Goal: Task Accomplishment & Management: Use online tool/utility

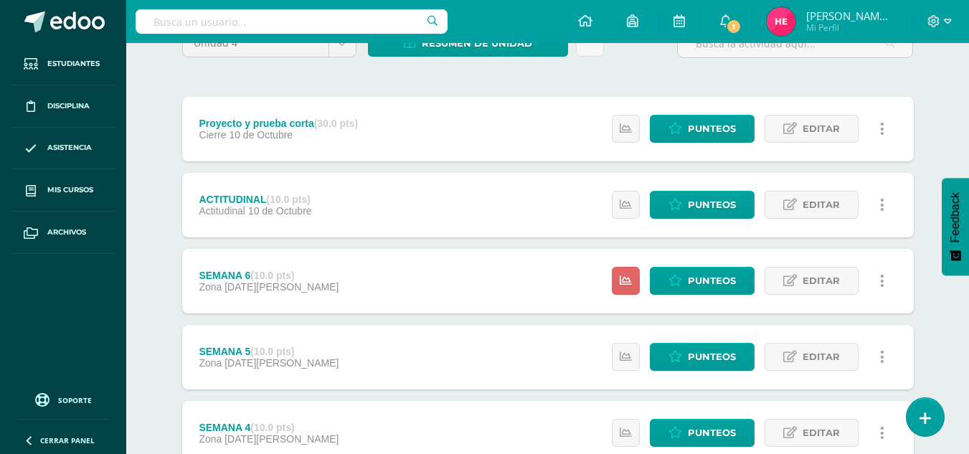
scroll to position [144, 0]
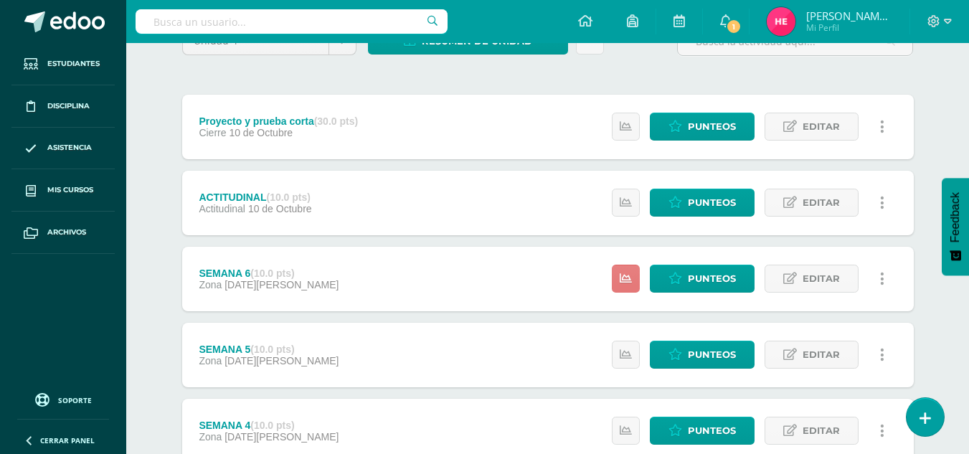
click at [624, 286] on link at bounding box center [626, 279] width 28 height 28
click at [928, 291] on div "Unidad 4 Unidad 1 Unidad 2 Unidad 3 Unidad 4 Resumen de unidad Descargar como H…" at bounding box center [547, 392] width 789 height 789
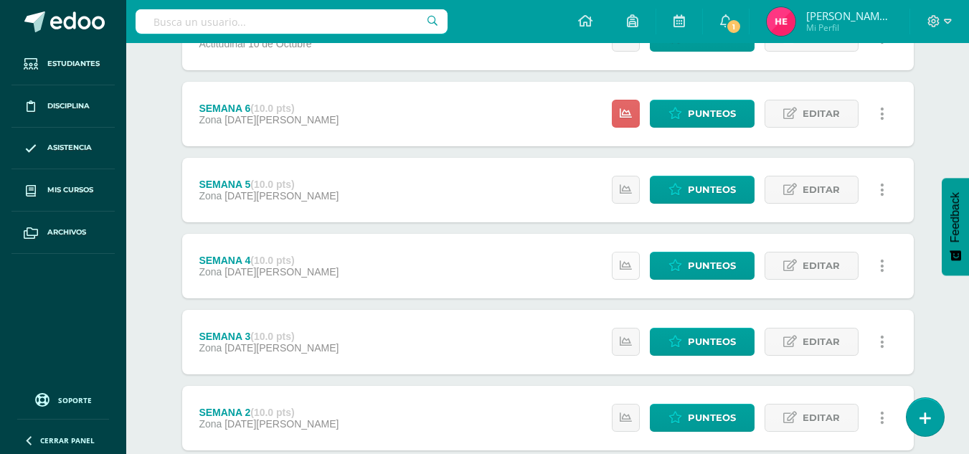
scroll to position [310, 0]
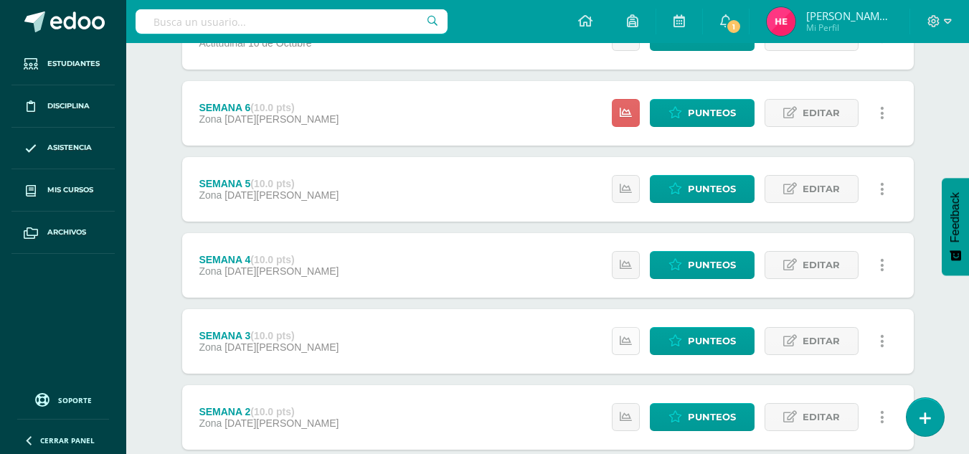
click at [630, 337] on icon at bounding box center [626, 341] width 12 height 12
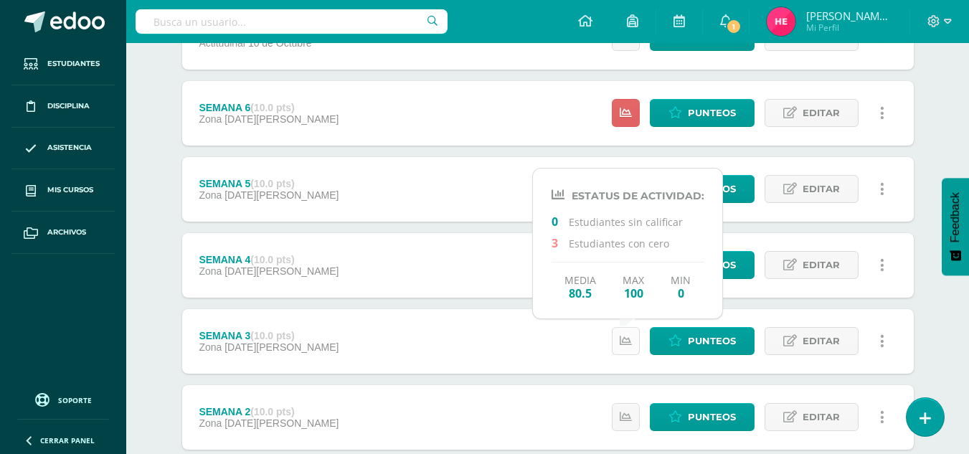
click at [630, 337] on icon at bounding box center [626, 341] width 12 height 12
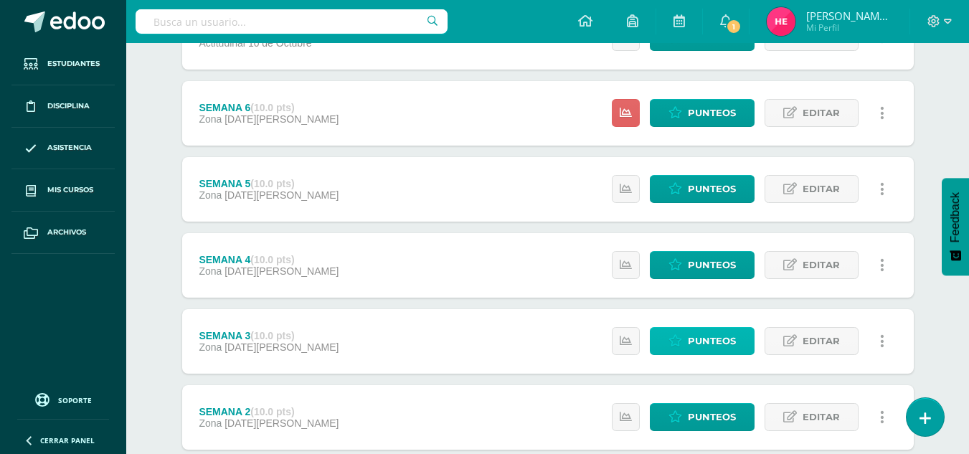
click at [706, 344] on span "Punteos" at bounding box center [712, 341] width 48 height 27
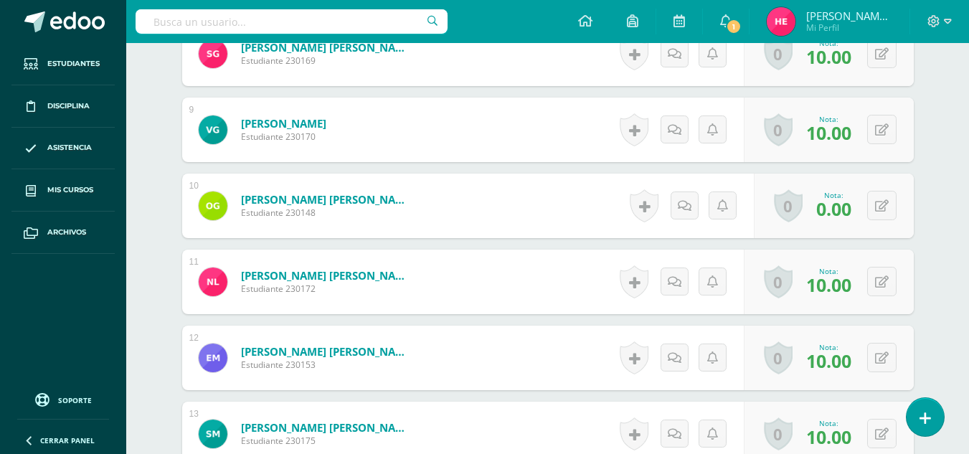
scroll to position [1014, 0]
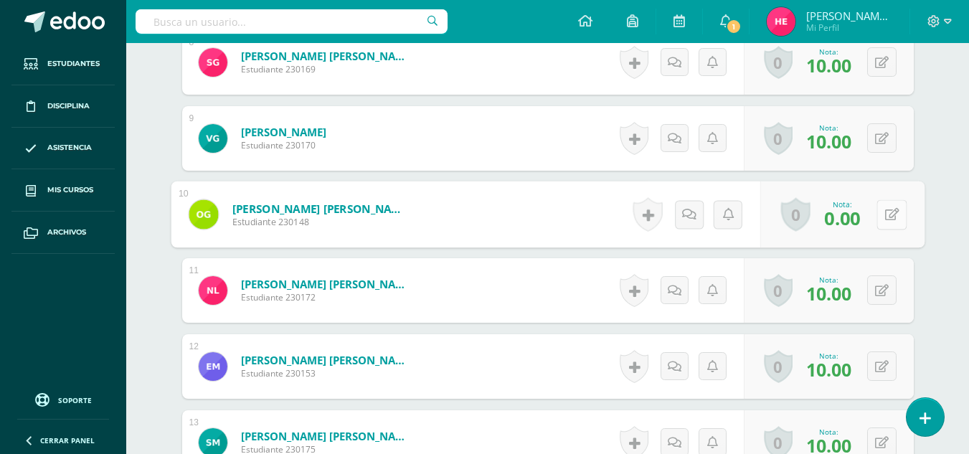
click at [883, 209] on button at bounding box center [891, 214] width 30 height 30
type input "5"
click at [855, 222] on icon at bounding box center [853, 219] width 13 height 12
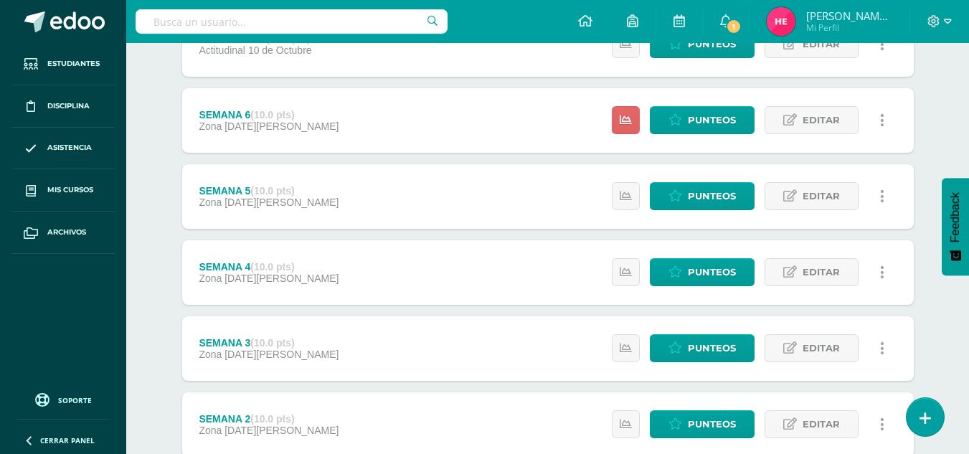
scroll to position [304, 0]
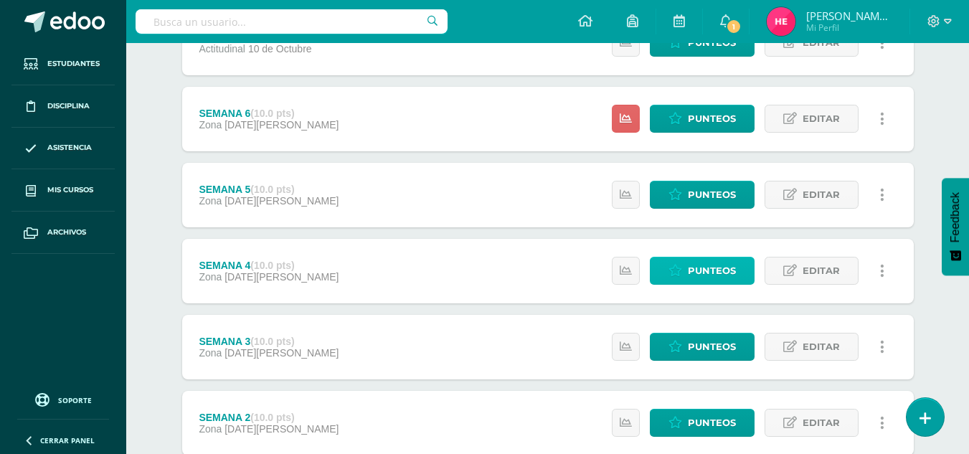
click at [703, 265] on span "Punteos" at bounding box center [712, 270] width 48 height 27
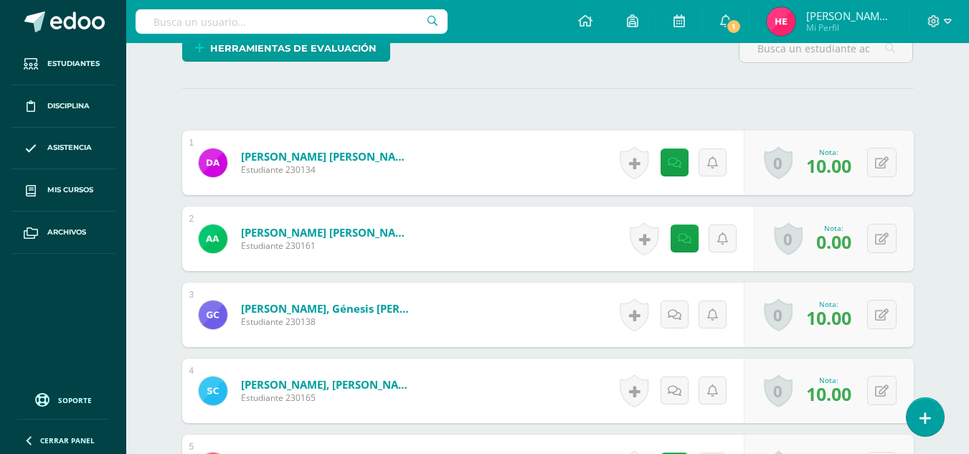
scroll to position [382, 0]
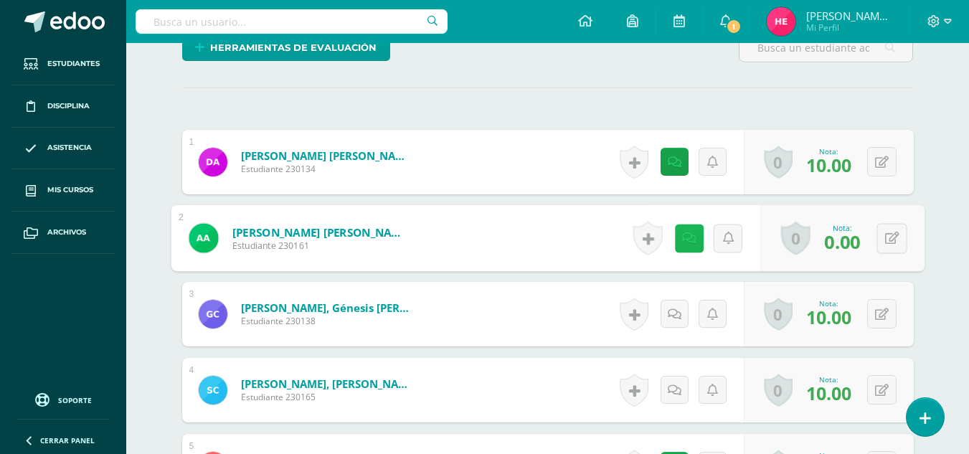
click at [688, 234] on icon at bounding box center [688, 238] width 14 height 12
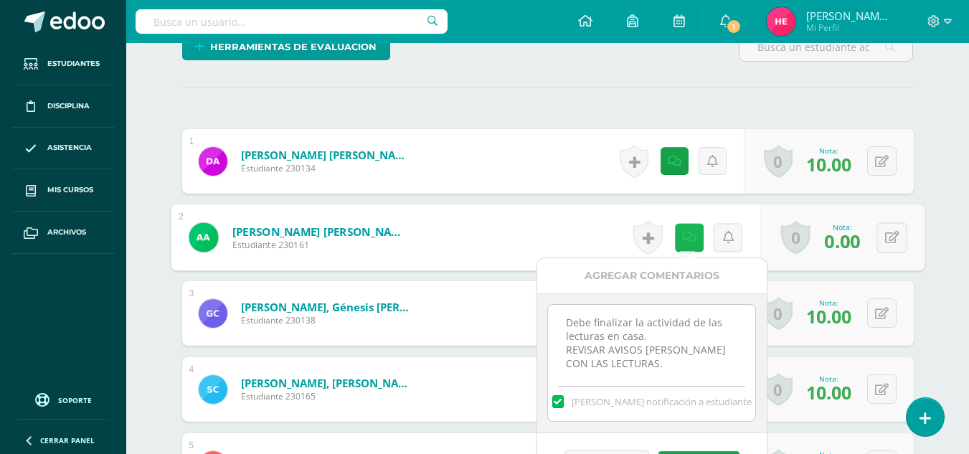
scroll to position [384, 0]
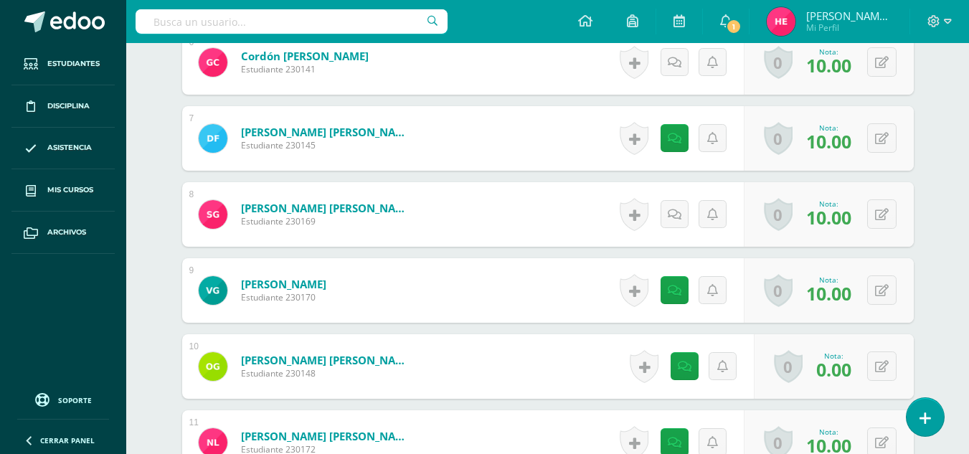
scroll to position [863, 0]
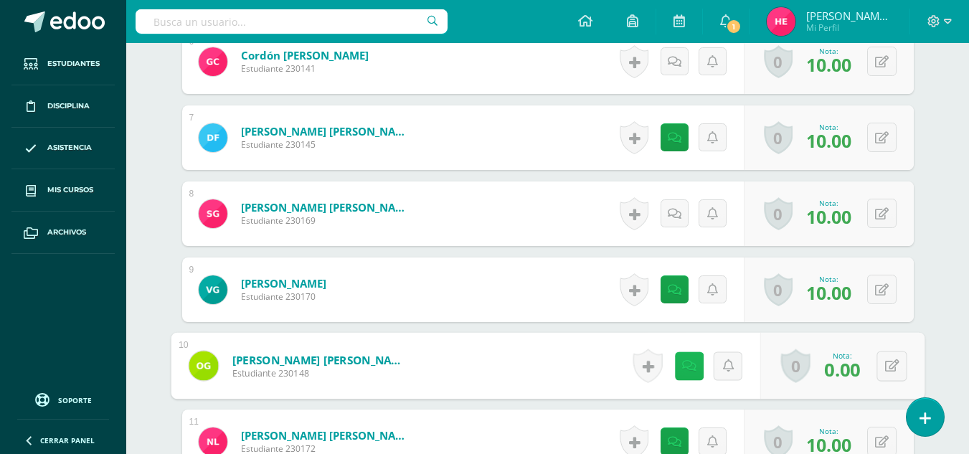
click at [688, 368] on icon at bounding box center [688, 365] width 14 height 12
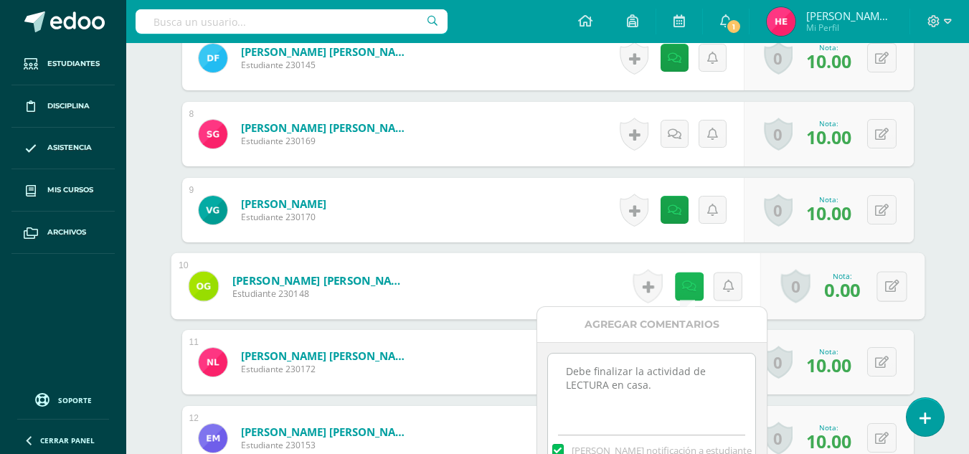
scroll to position [944, 0]
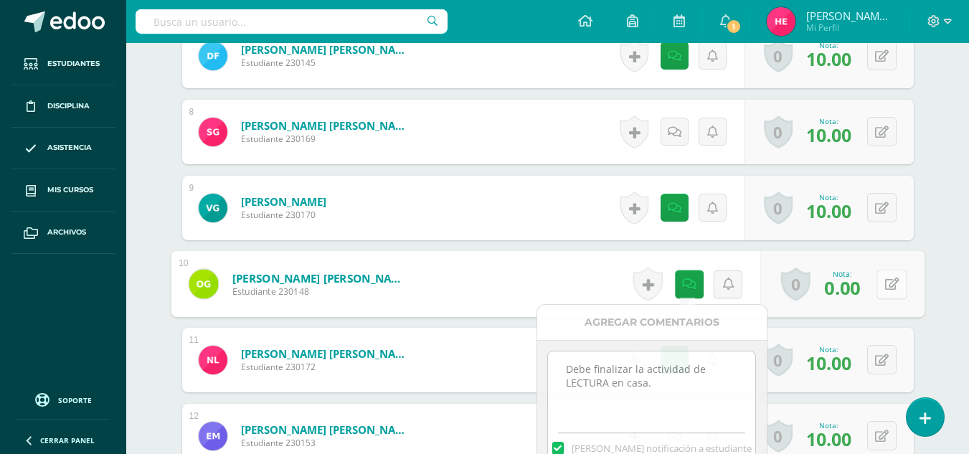
click at [884, 285] on icon at bounding box center [891, 284] width 14 height 12
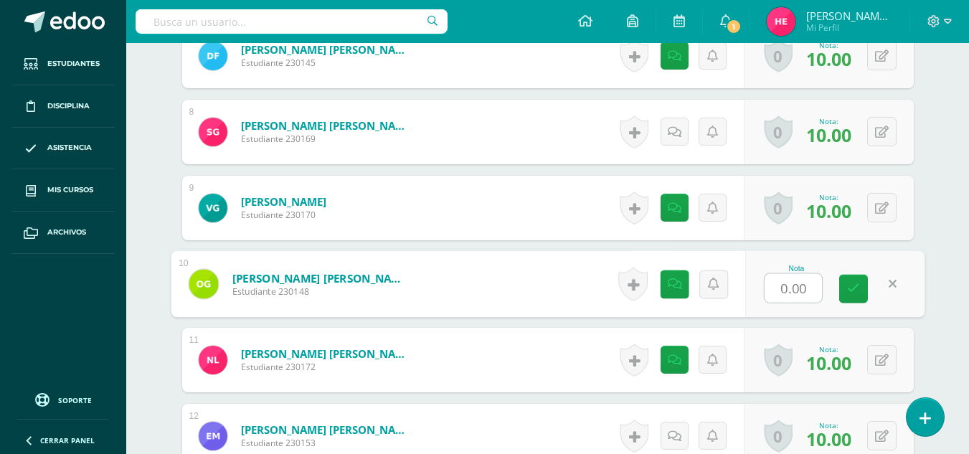
type input "5"
click at [847, 293] on icon at bounding box center [853, 289] width 13 height 12
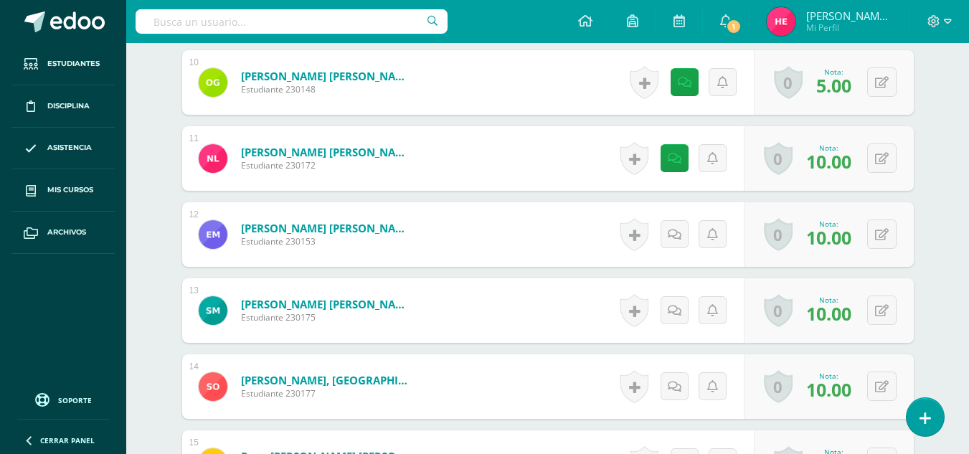
scroll to position [1150, 0]
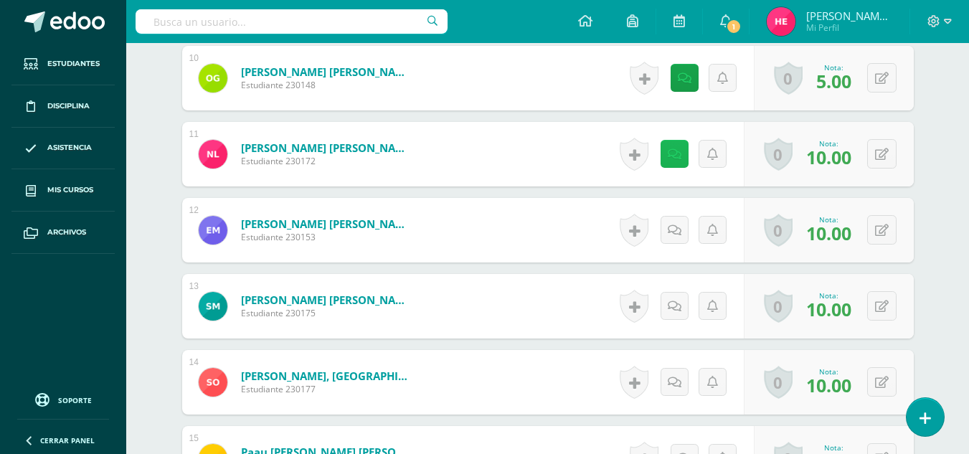
click at [671, 151] on icon at bounding box center [675, 154] width 14 height 12
click at [932, 202] on div "¿Estás seguro que quieres eliminar esta actividad? Esto borrará la actividad y …" at bounding box center [547, 89] width 789 height 2195
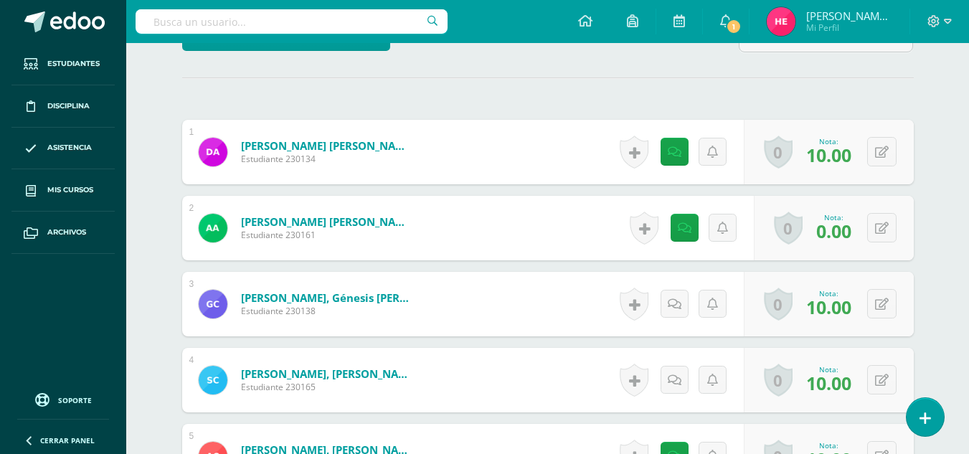
scroll to position [392, 0]
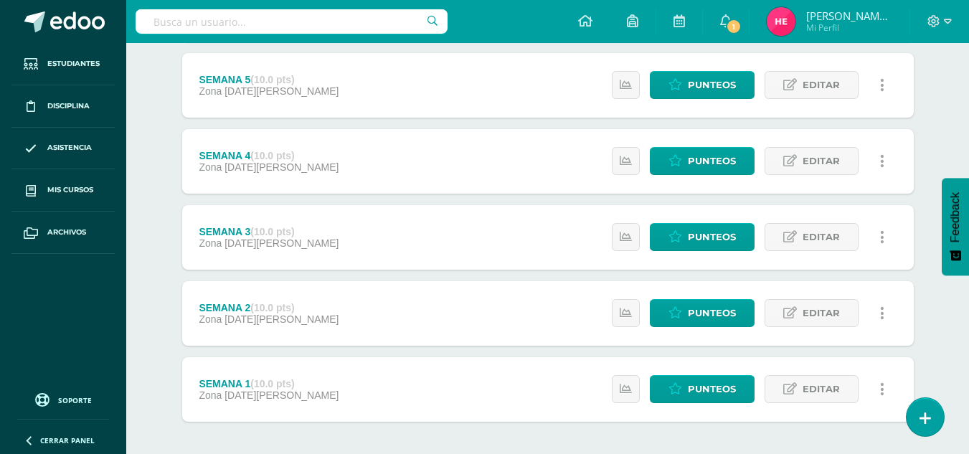
scroll to position [432, 0]
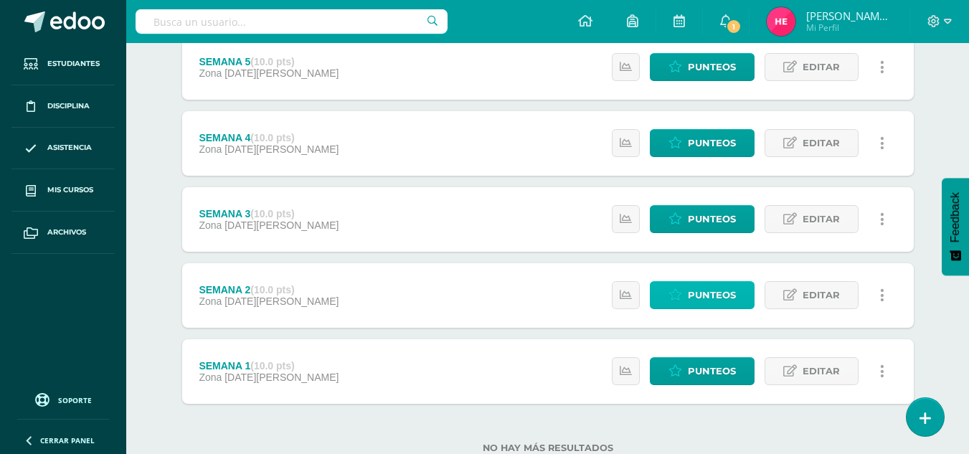
click at [690, 300] on span "Punteos" at bounding box center [712, 295] width 48 height 27
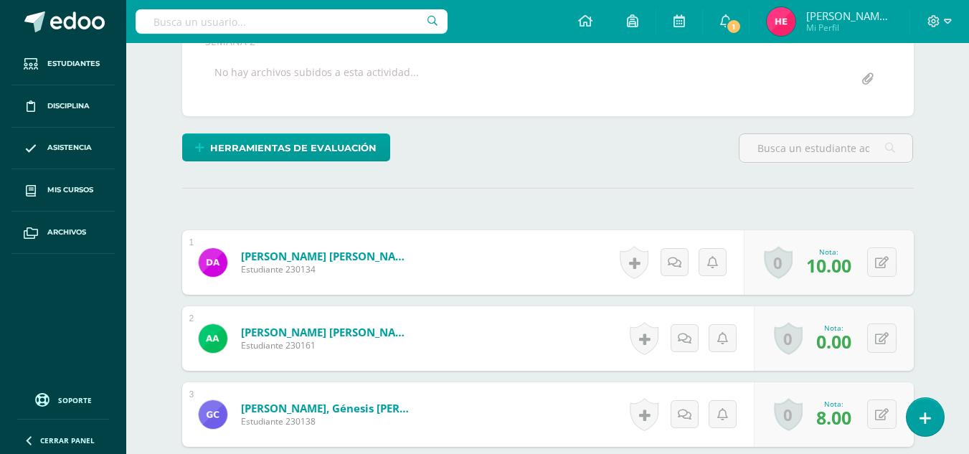
scroll to position [281, 0]
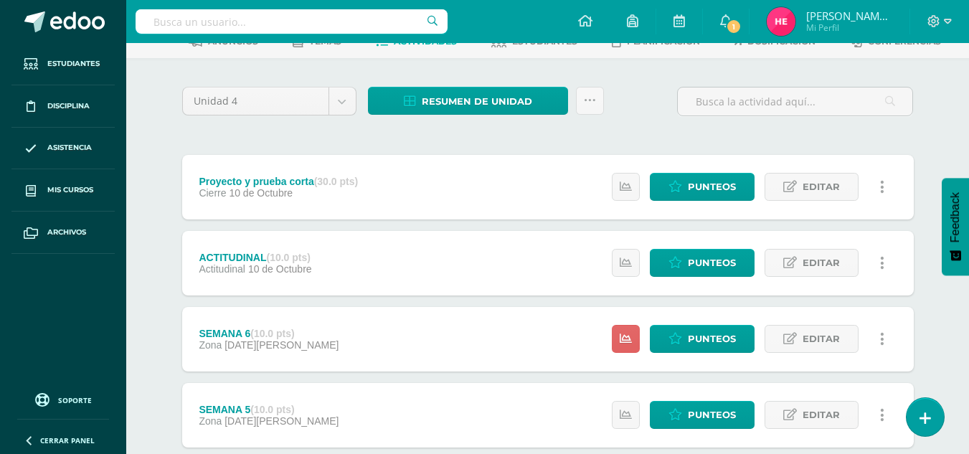
scroll to position [86, 0]
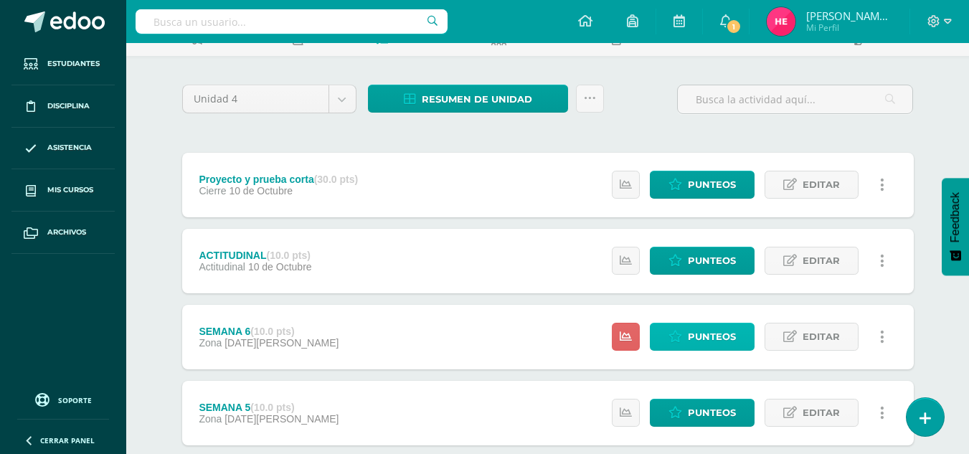
click at [705, 335] on span "Punteos" at bounding box center [712, 336] width 48 height 27
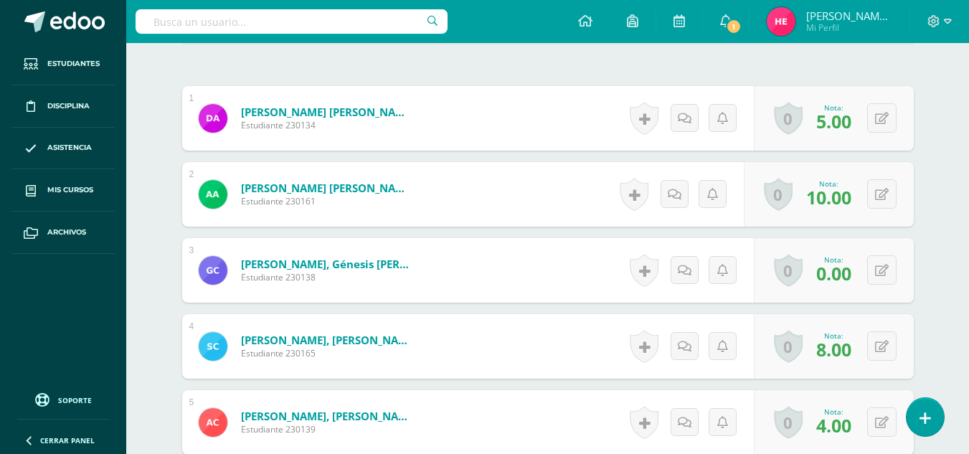
scroll to position [425, 0]
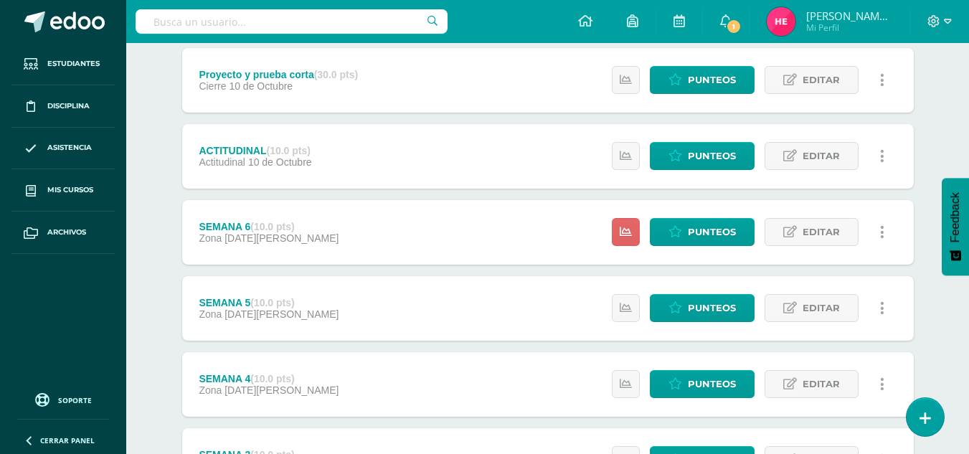
scroll to position [112, 0]
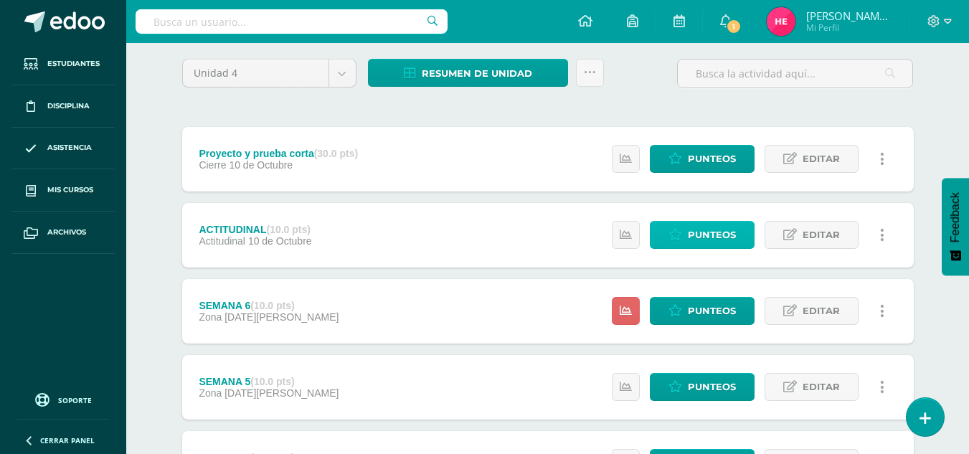
click at [715, 230] on span "Punteos" at bounding box center [712, 235] width 48 height 27
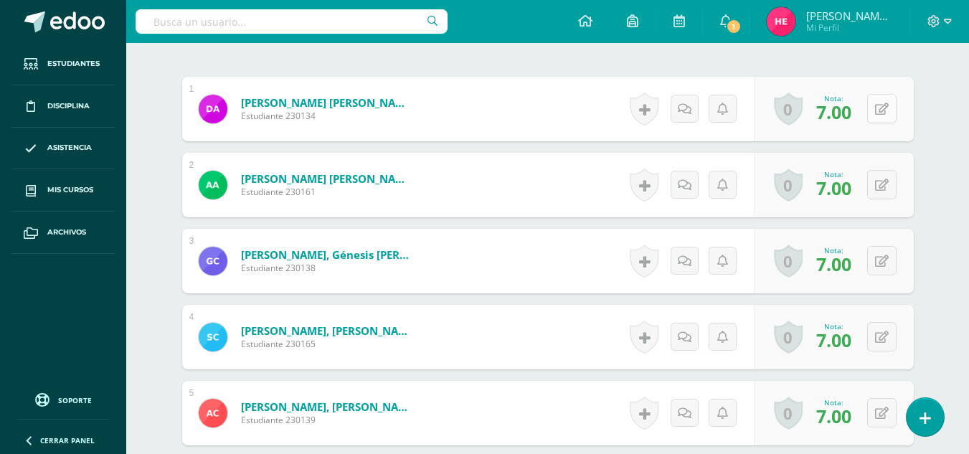
scroll to position [450, 0]
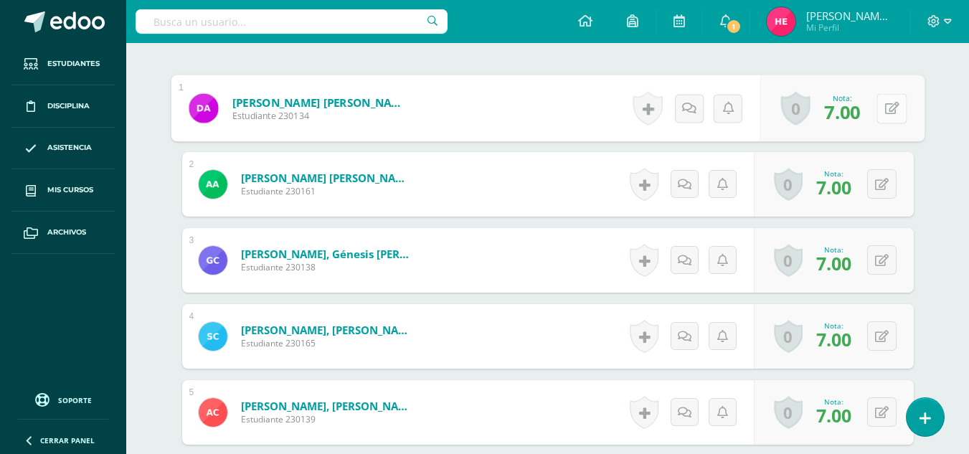
click at [879, 110] on button at bounding box center [891, 108] width 30 height 30
type input "5"
click at [883, 184] on button at bounding box center [881, 183] width 29 height 29
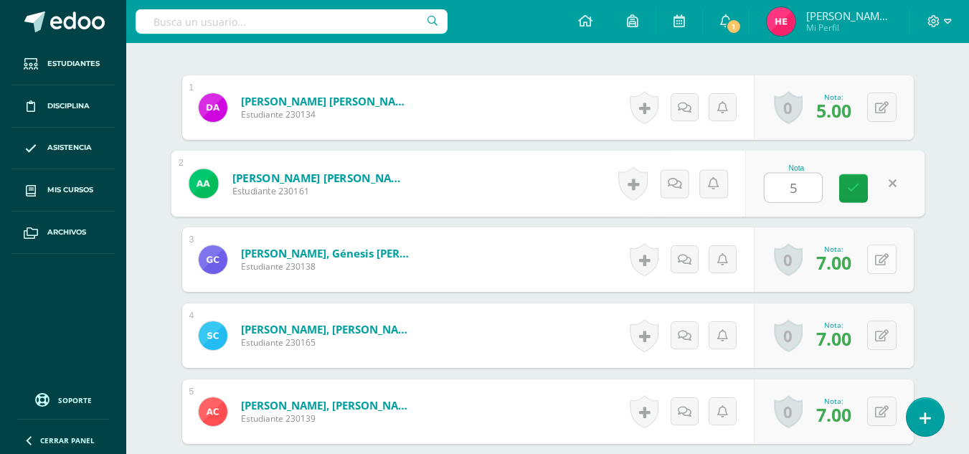
type input "5"
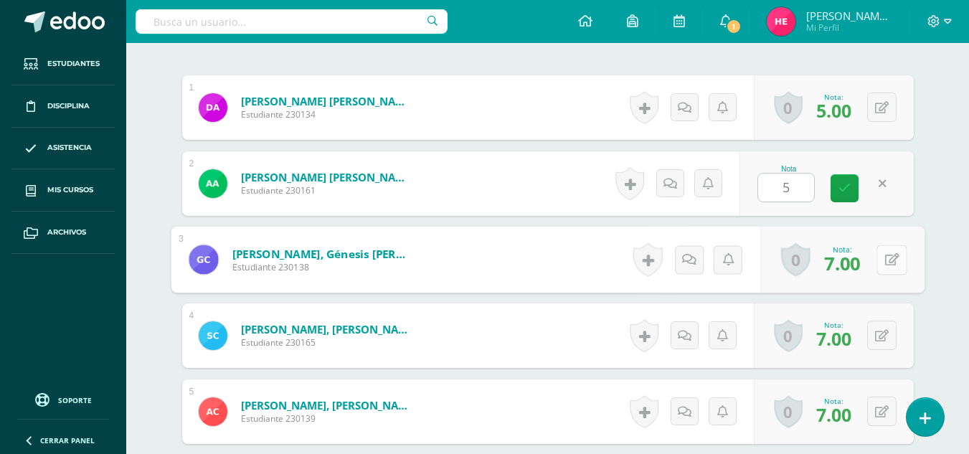
click at [883, 254] on button at bounding box center [891, 260] width 30 height 30
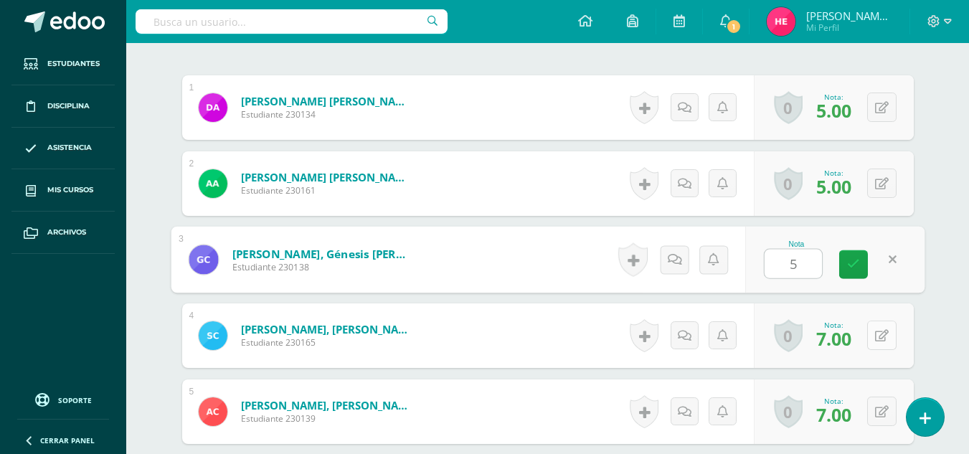
type input "5"
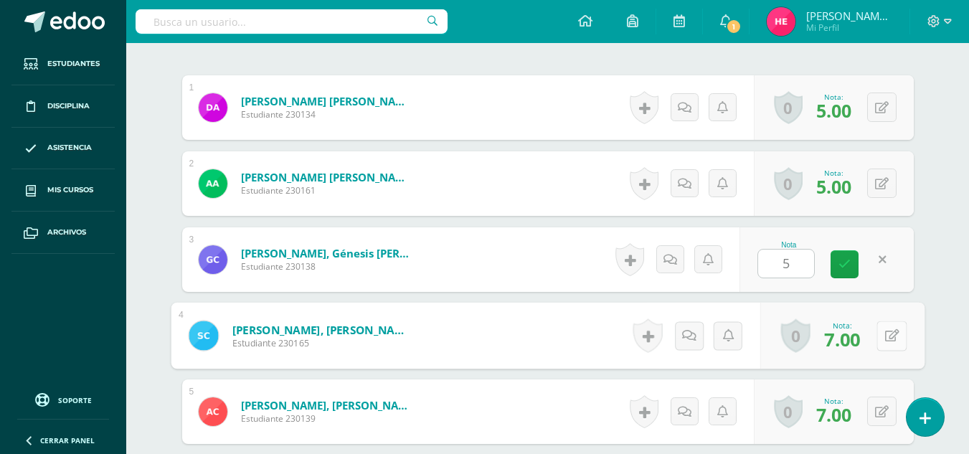
click at [881, 332] on button at bounding box center [891, 336] width 30 height 30
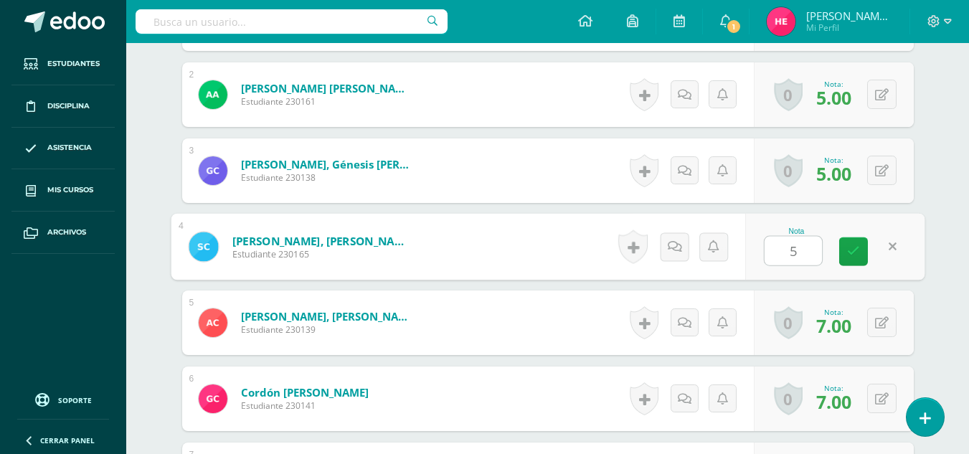
scroll to position [544, 0]
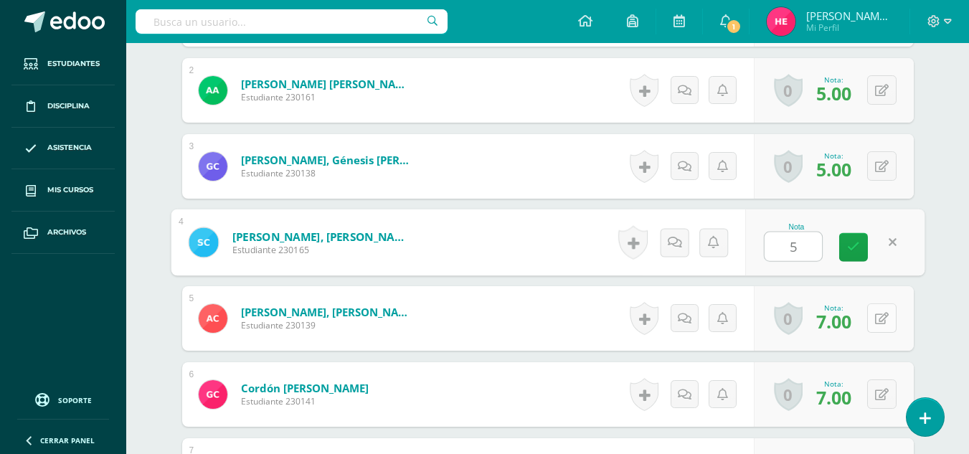
type input "5"
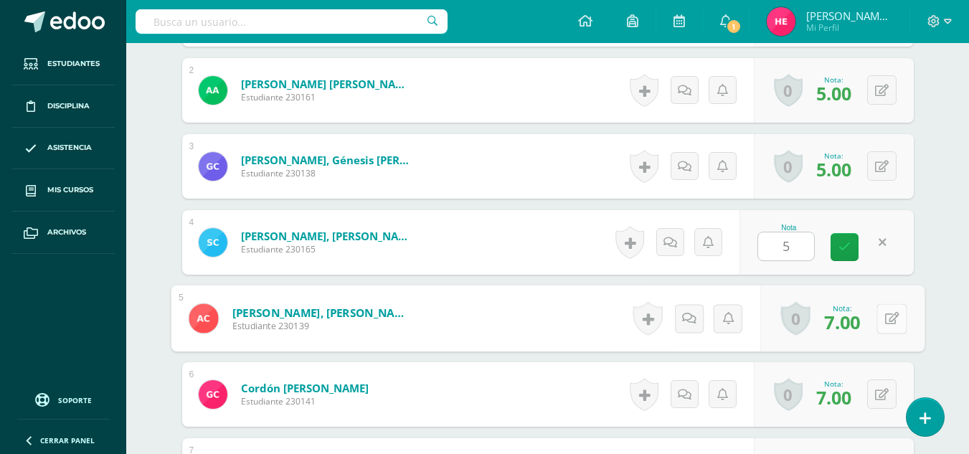
click at [880, 313] on button at bounding box center [891, 318] width 30 height 30
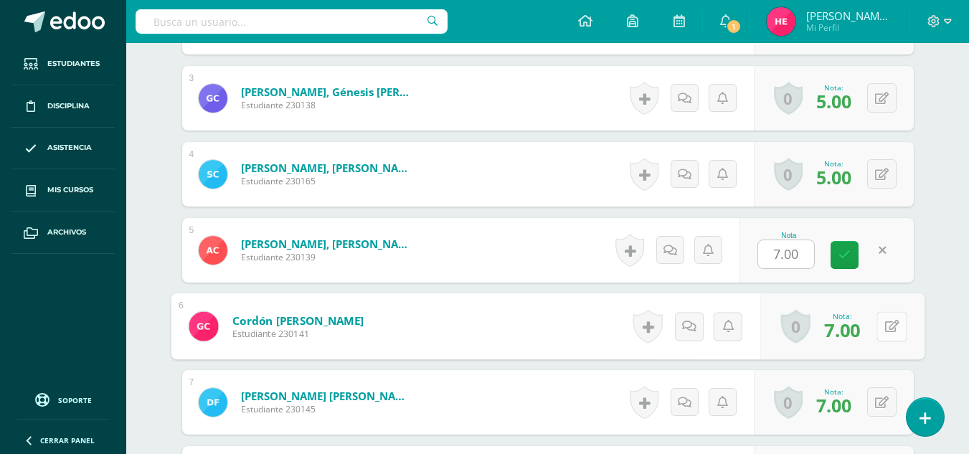
click at [880, 319] on button at bounding box center [891, 326] width 30 height 30
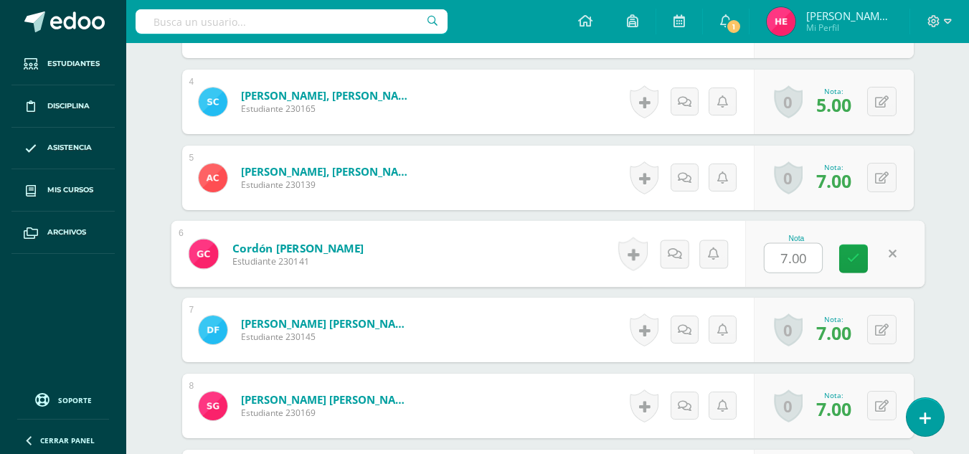
scroll to position [685, 0]
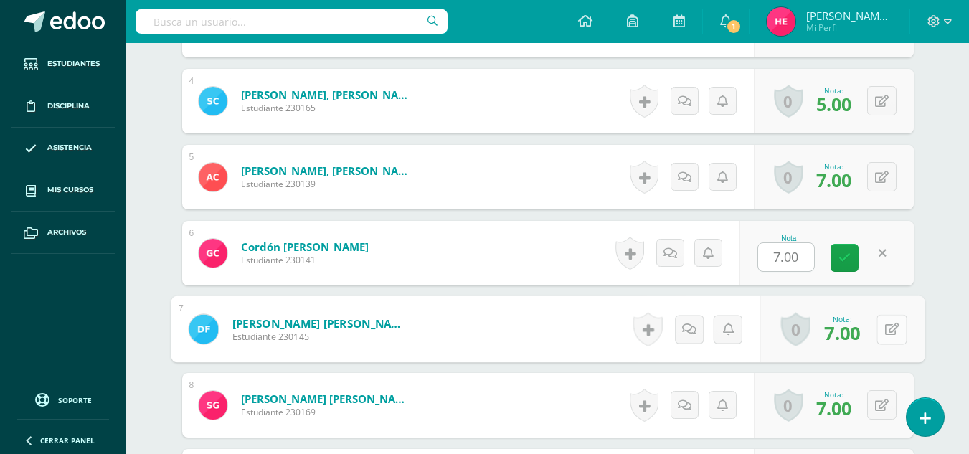
click at [881, 323] on button at bounding box center [891, 329] width 30 height 30
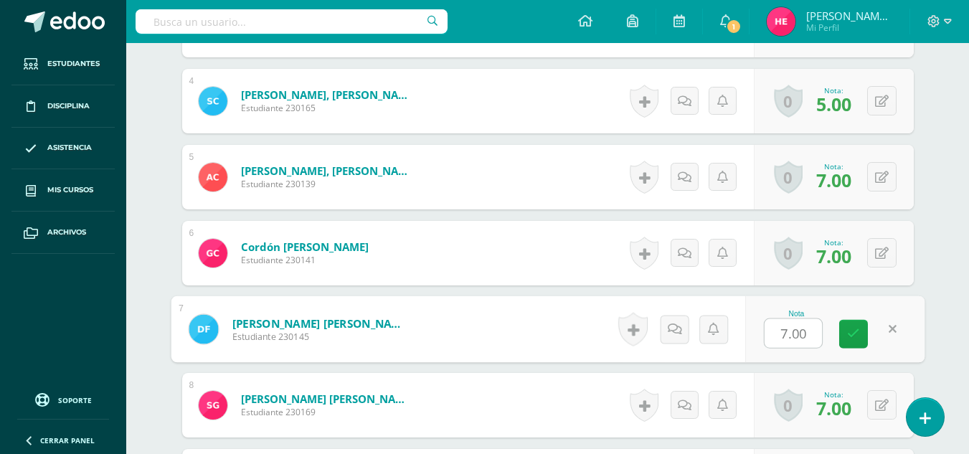
scroll to position [759, 0]
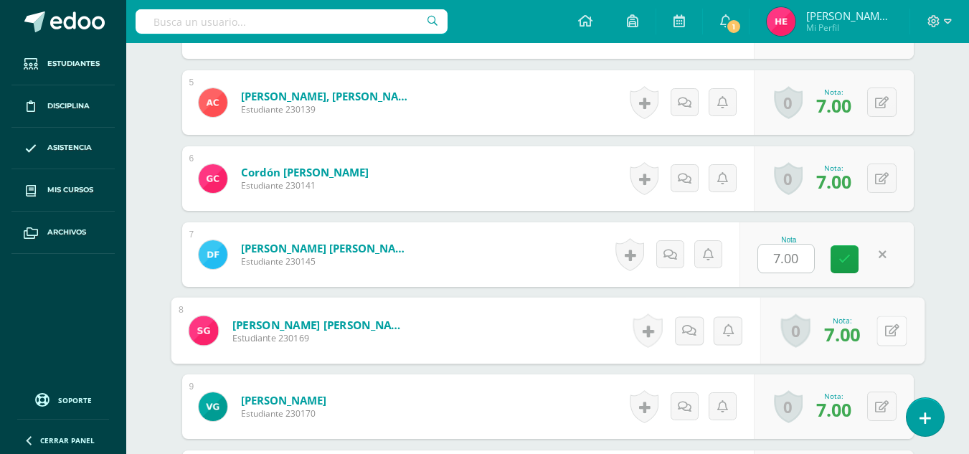
click at [883, 328] on button at bounding box center [891, 331] width 30 height 30
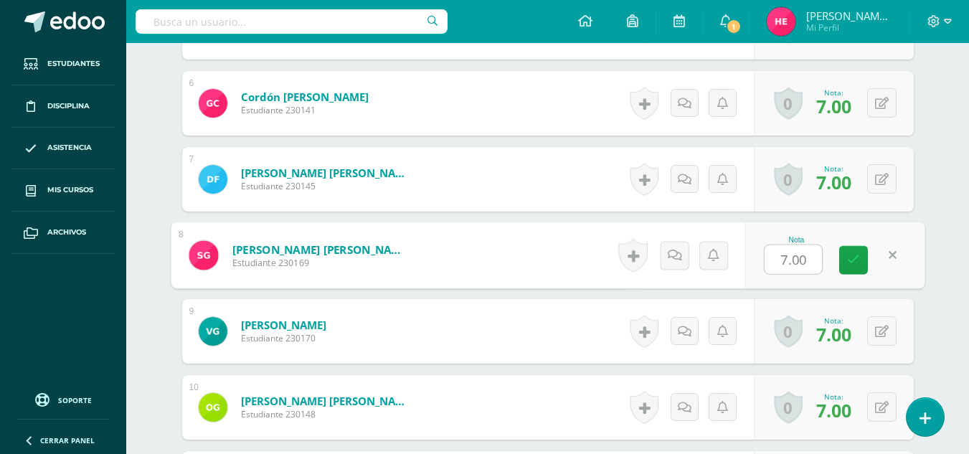
scroll to position [837, 0]
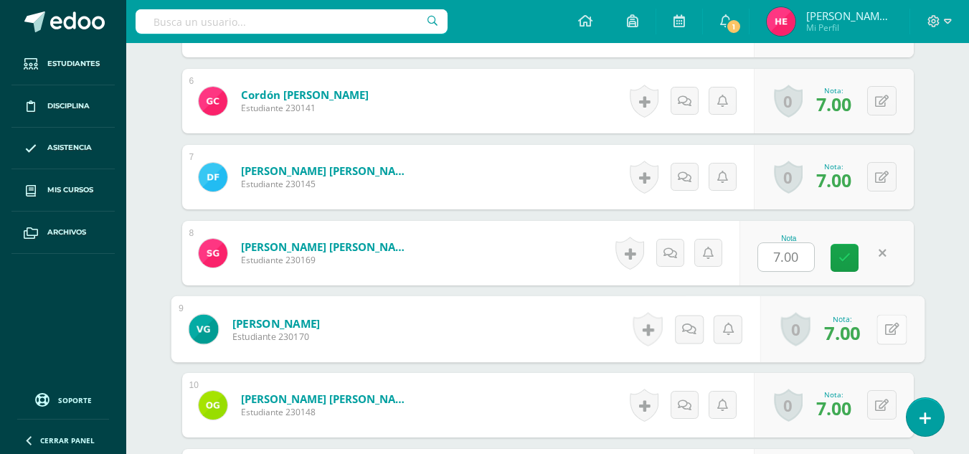
click at [884, 329] on icon at bounding box center [891, 329] width 14 height 12
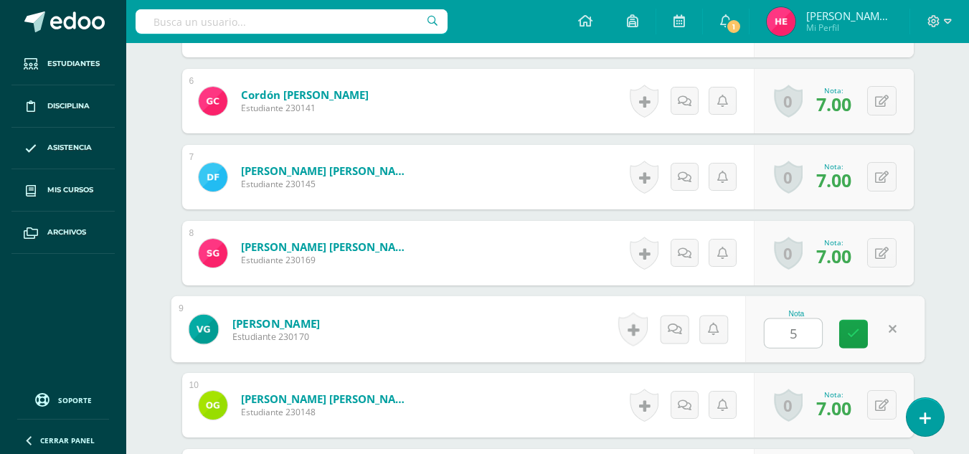
scroll to position [905, 0]
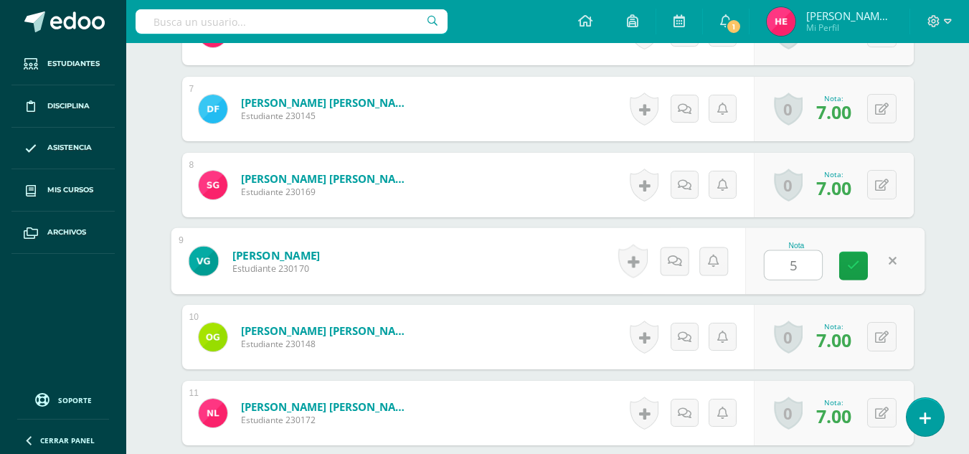
type input "5"
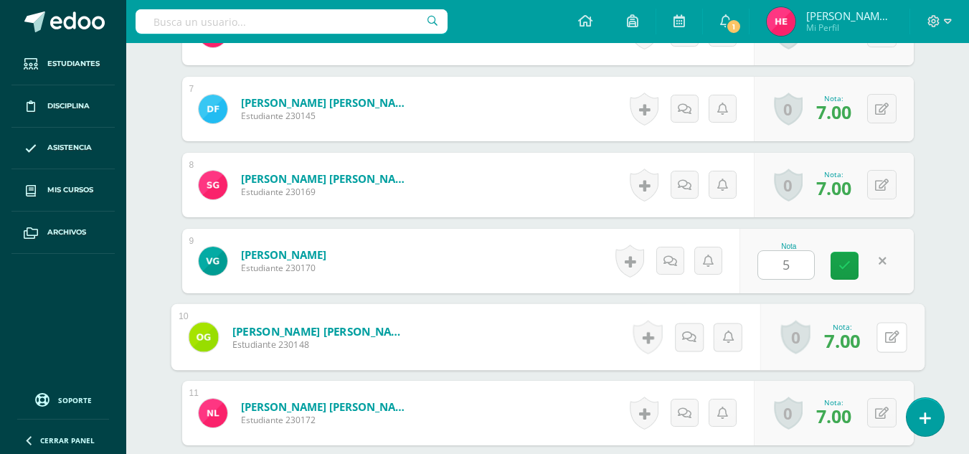
click at [872, 338] on div "0 Logros Logros obtenidos Aún no hay logros agregados Nota: 7.00" at bounding box center [841, 337] width 164 height 67
click at [883, 338] on button at bounding box center [891, 337] width 30 height 30
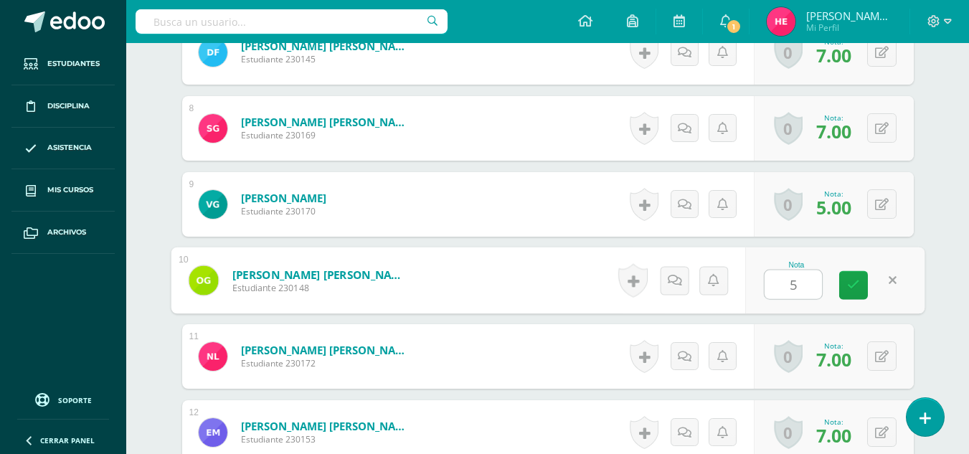
scroll to position [962, 0]
type input "5"
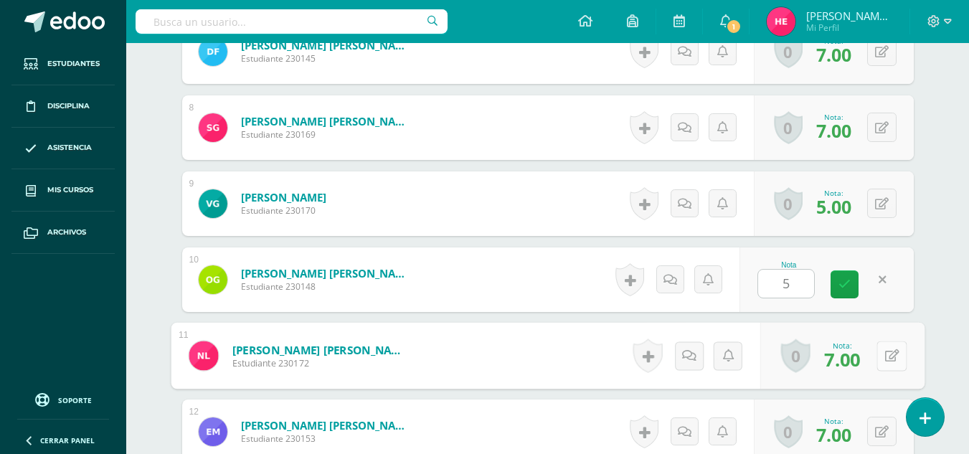
click at [886, 351] on icon at bounding box center [891, 355] width 14 height 12
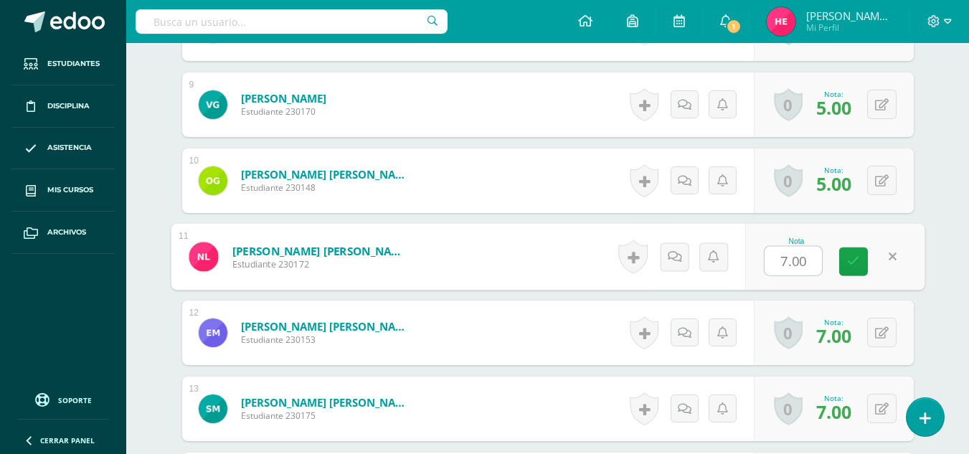
scroll to position [1063, 0]
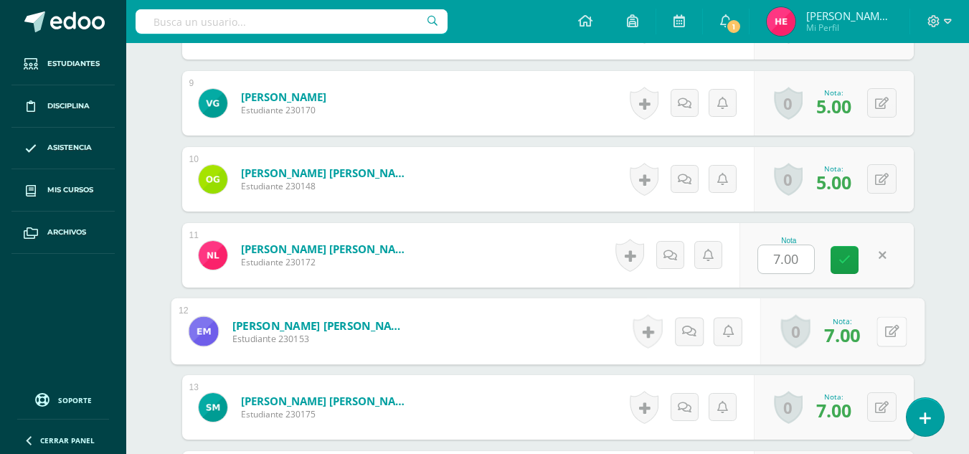
click at [882, 335] on button at bounding box center [891, 331] width 30 height 30
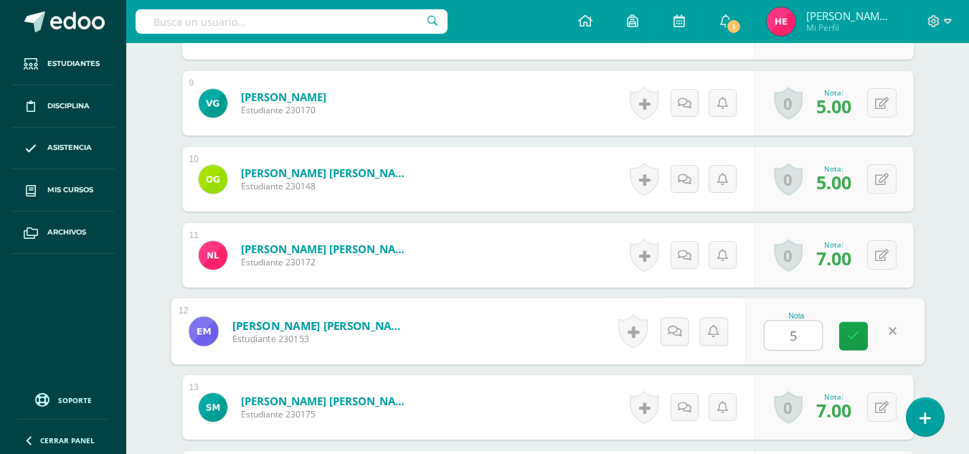
scroll to position [1120, 0]
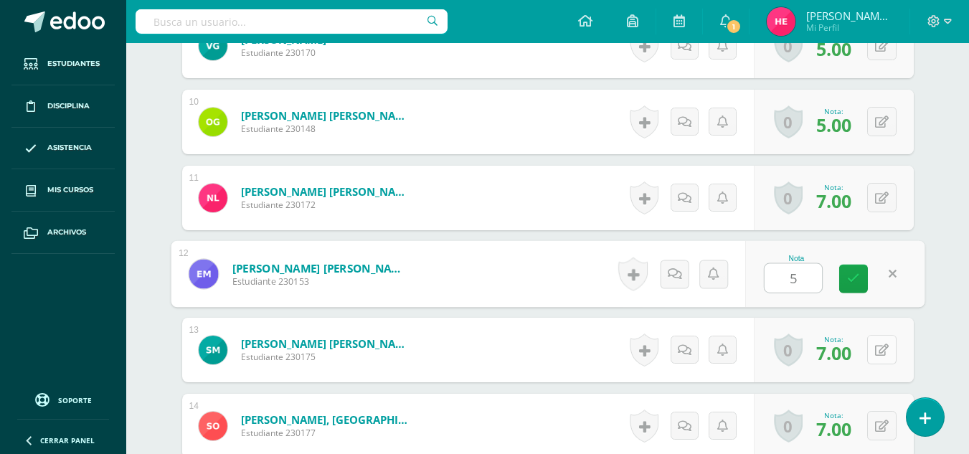
type input "5"
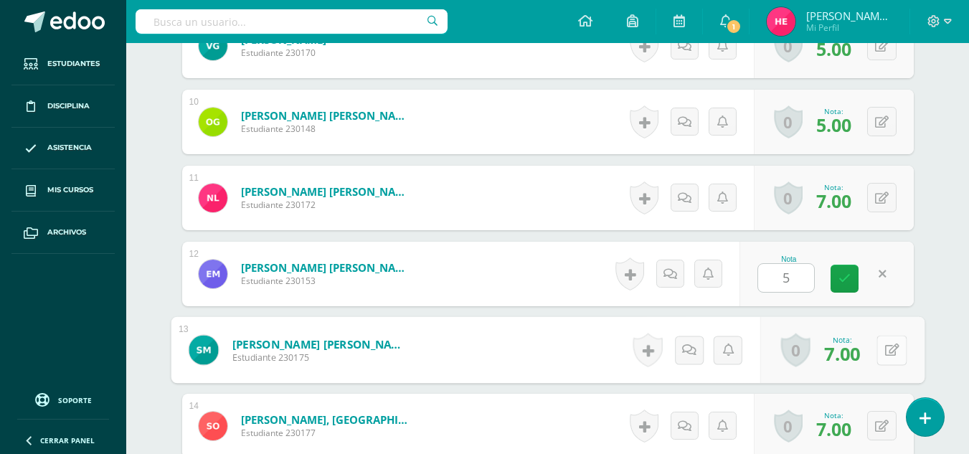
click at [882, 342] on button at bounding box center [891, 350] width 30 height 30
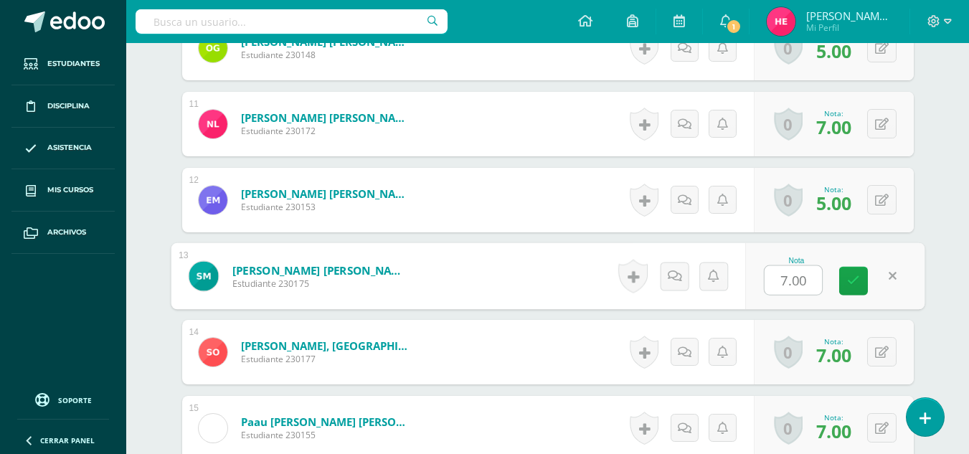
scroll to position [1195, 0]
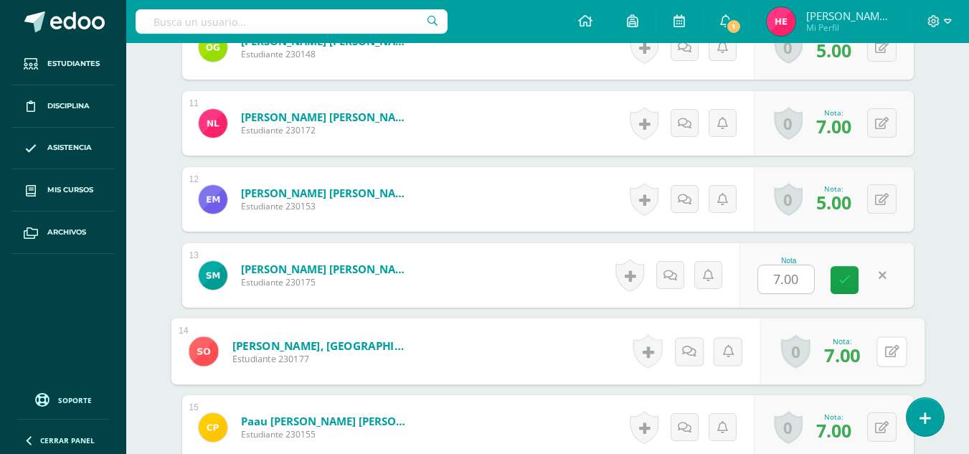
click at [882, 342] on button at bounding box center [891, 351] width 30 height 30
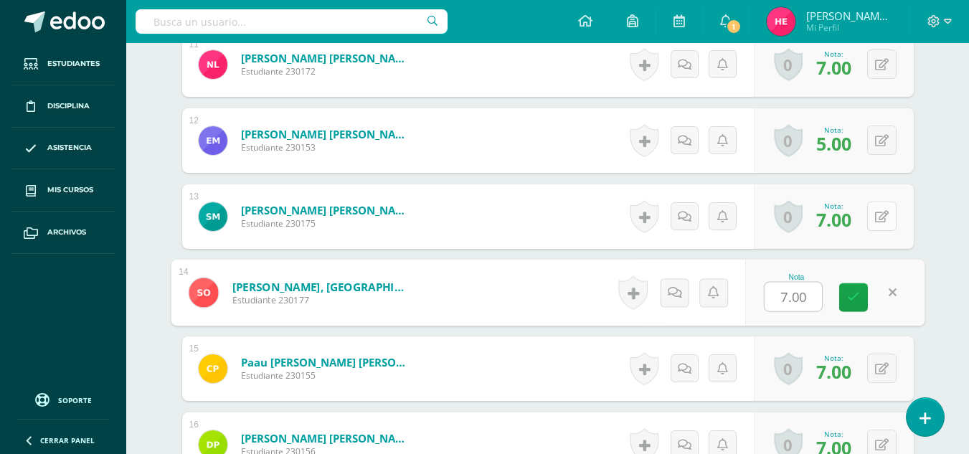
scroll to position [1270, 0]
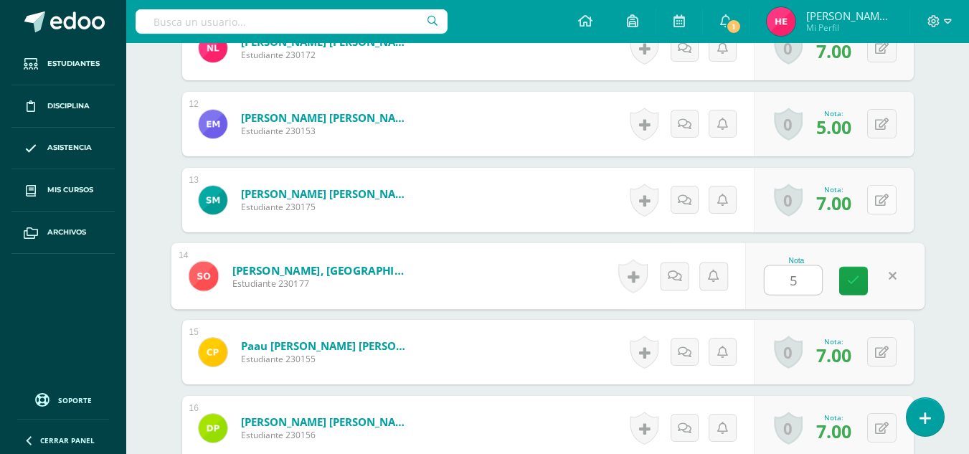
type input "5"
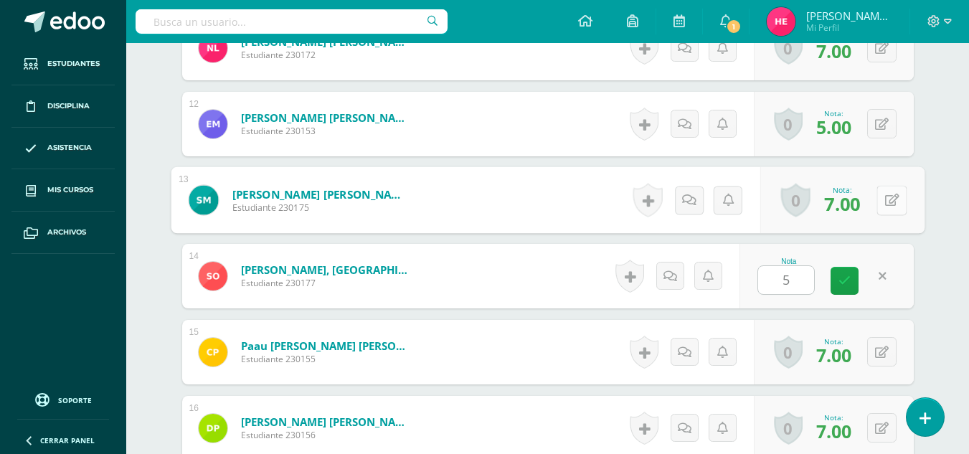
click at [880, 192] on button at bounding box center [891, 200] width 30 height 30
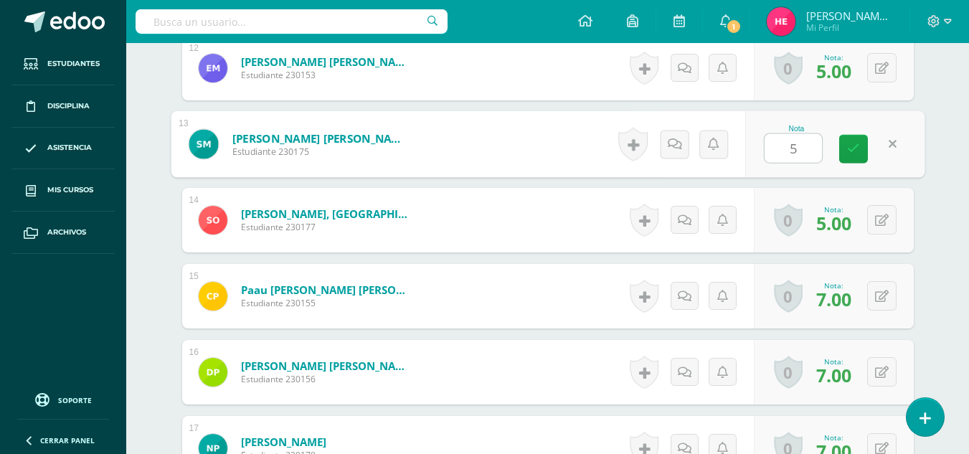
scroll to position [1327, 0]
type input "5"
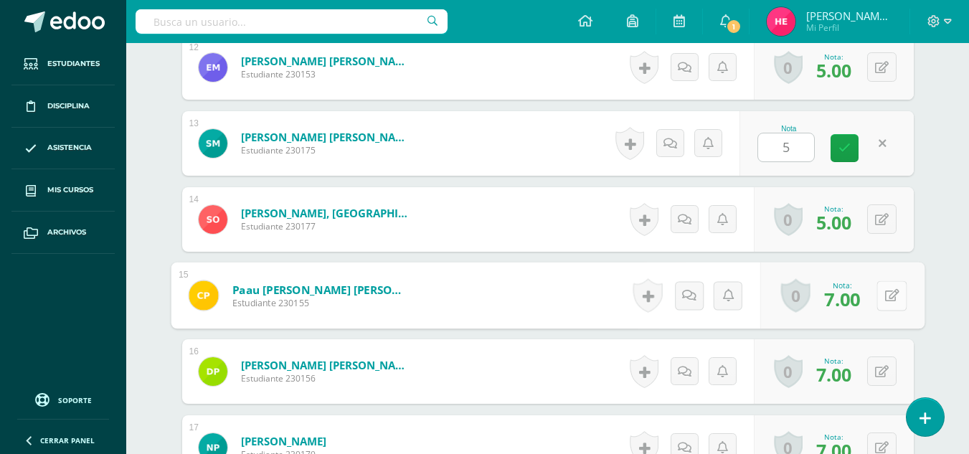
click at [876, 293] on div "0 Logros Logros obtenidos Aún no hay logros agregados Nota: 7.00" at bounding box center [841, 295] width 164 height 67
click at [883, 298] on button at bounding box center [891, 295] width 30 height 30
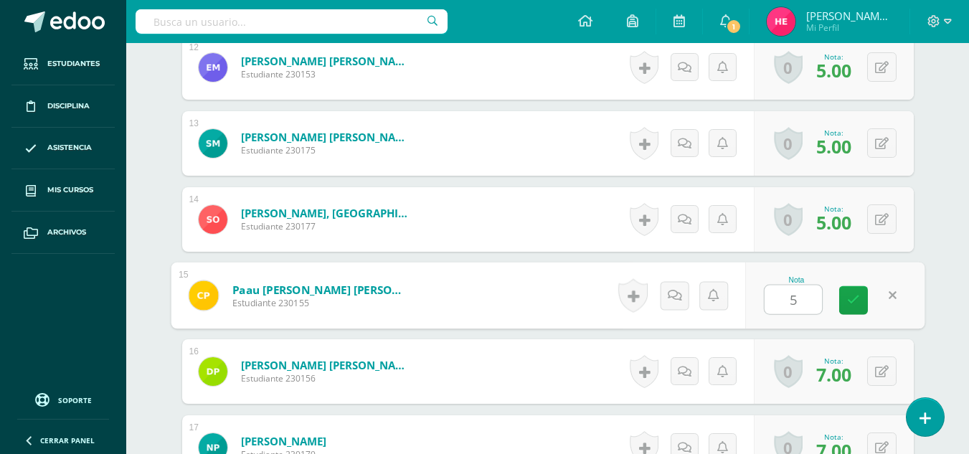
scroll to position [1395, 0]
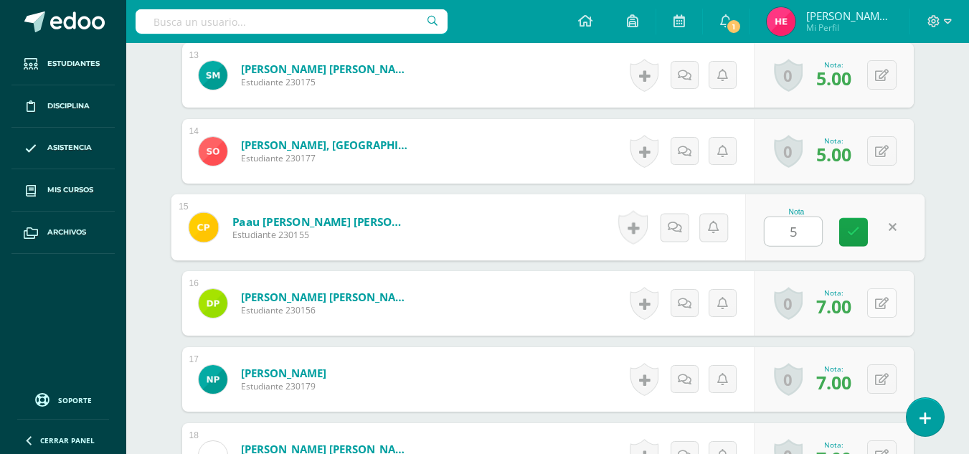
type input "5"
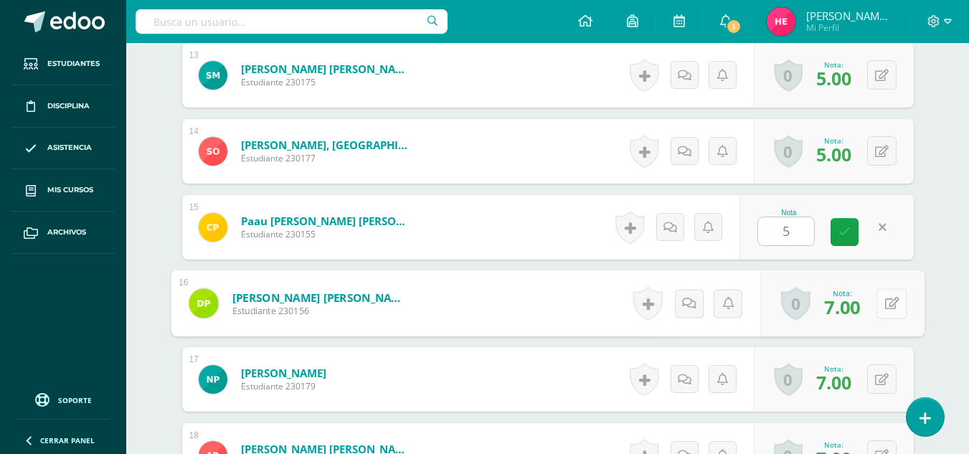
click at [883, 298] on button at bounding box center [891, 303] width 30 height 30
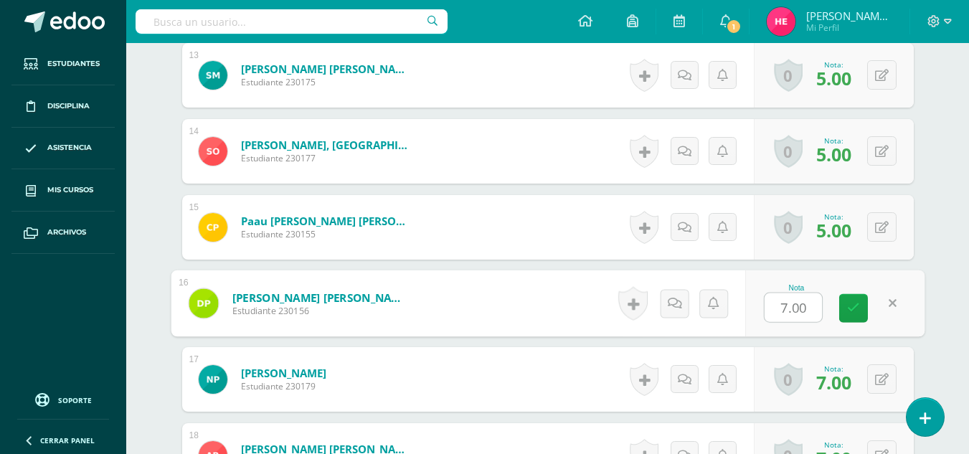
scroll to position [1466, 0]
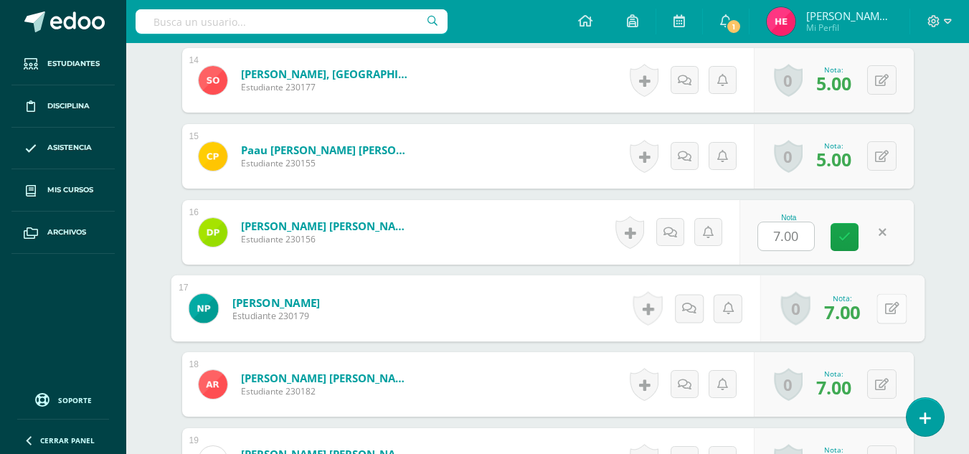
click at [883, 302] on button at bounding box center [891, 308] width 30 height 30
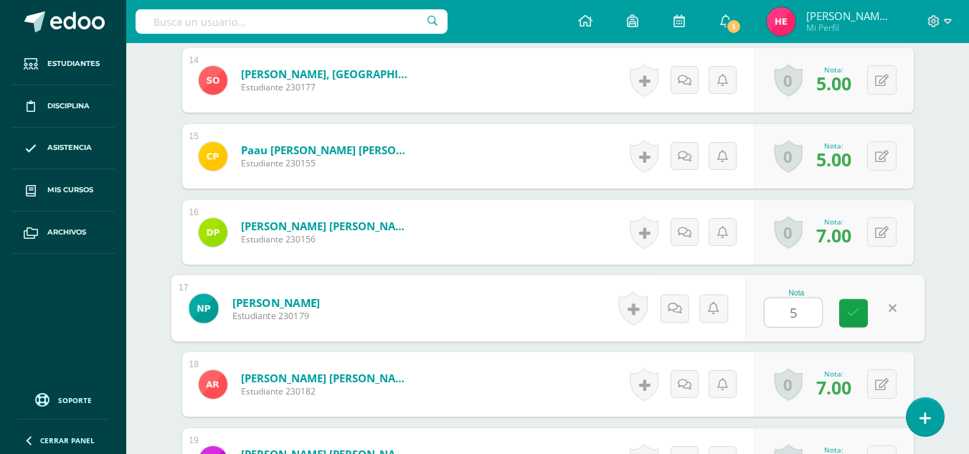
scroll to position [1540, 0]
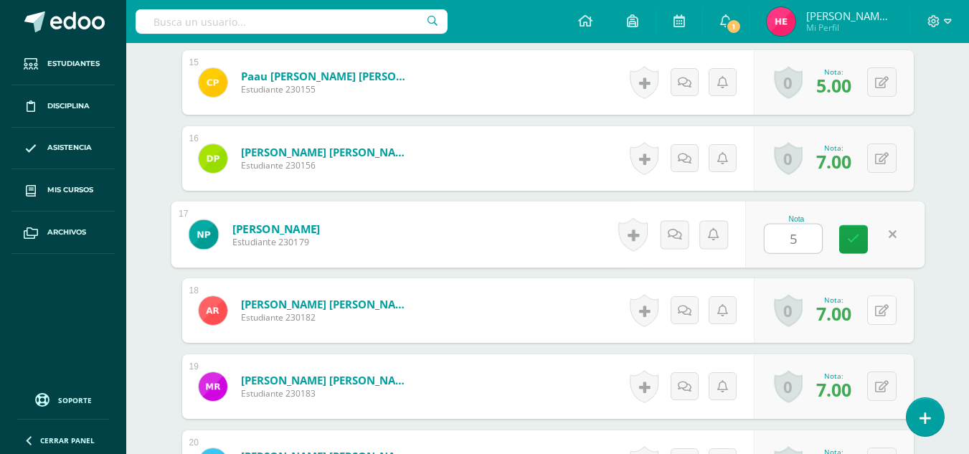
type input "5"
click at [883, 303] on button at bounding box center [881, 309] width 29 height 29
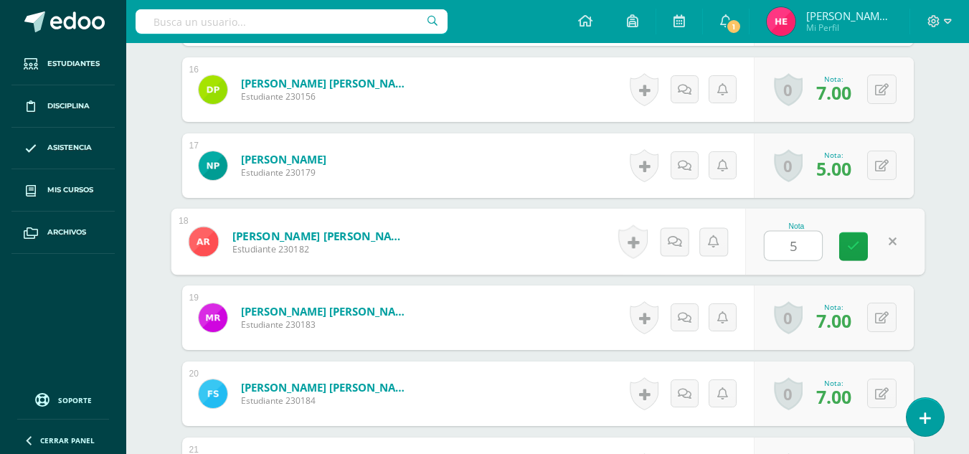
scroll to position [1609, 0]
type input "5"
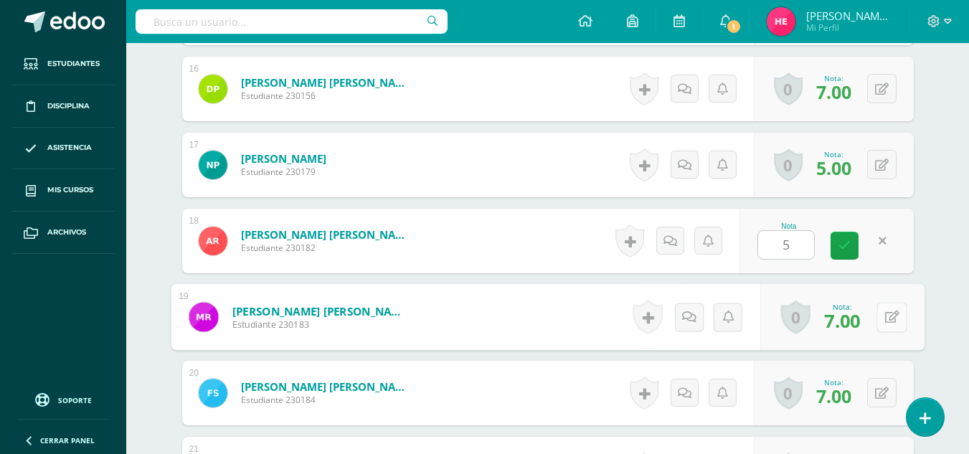
click at [884, 317] on icon at bounding box center [891, 316] width 14 height 12
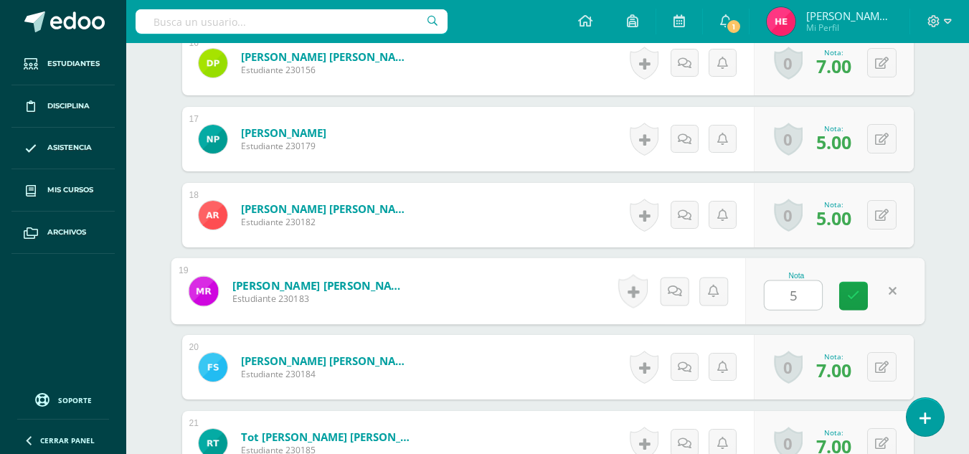
scroll to position [1680, 0]
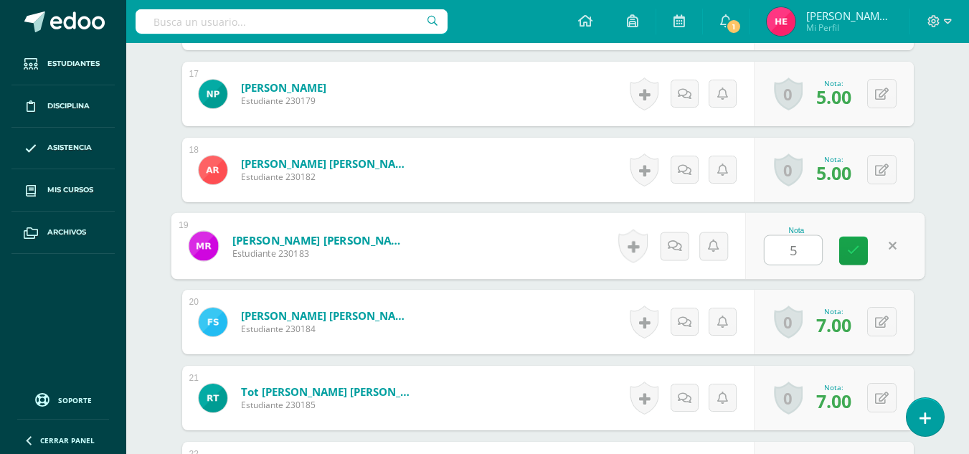
type input "5"
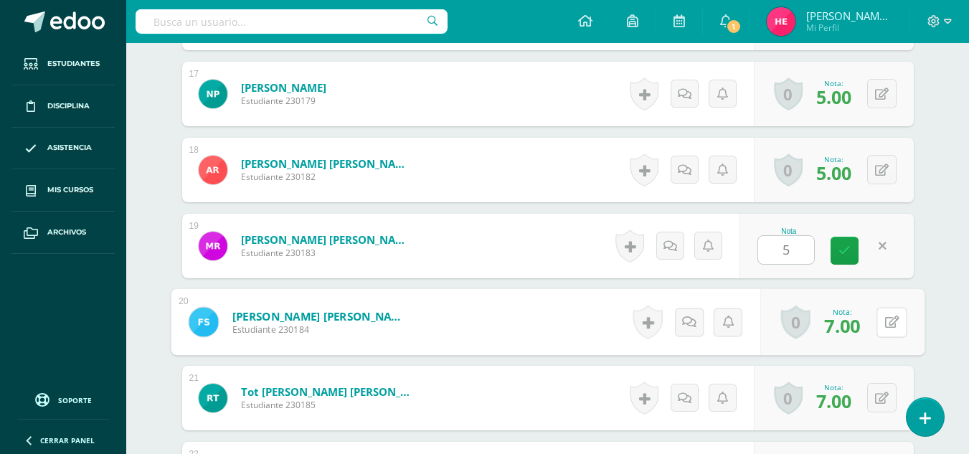
click at [884, 317] on icon at bounding box center [891, 322] width 14 height 12
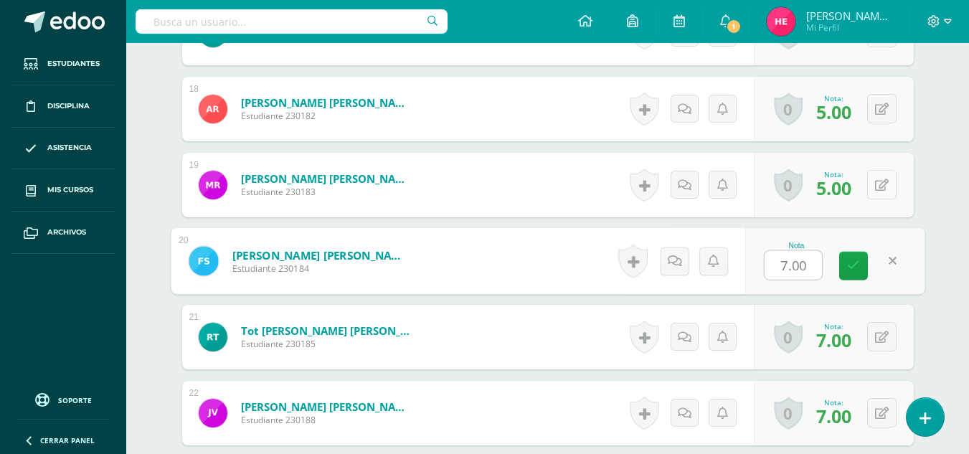
scroll to position [1742, 0]
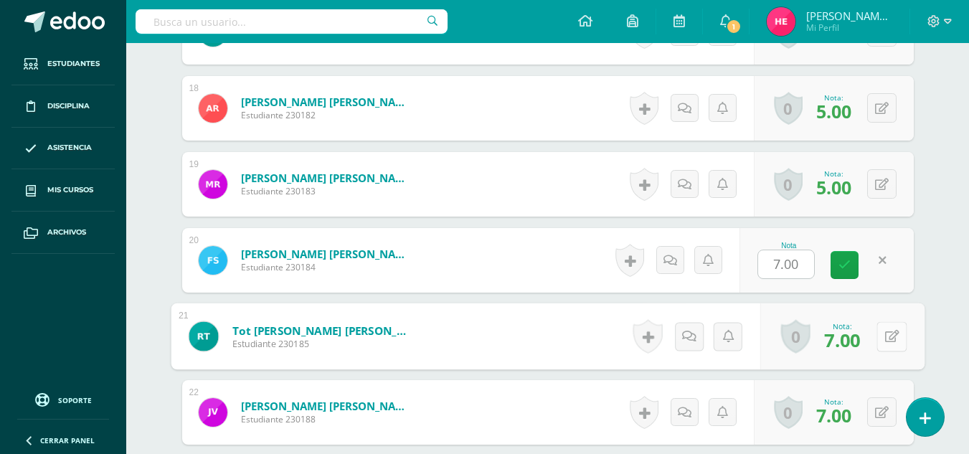
click at [886, 327] on button at bounding box center [891, 336] width 30 height 30
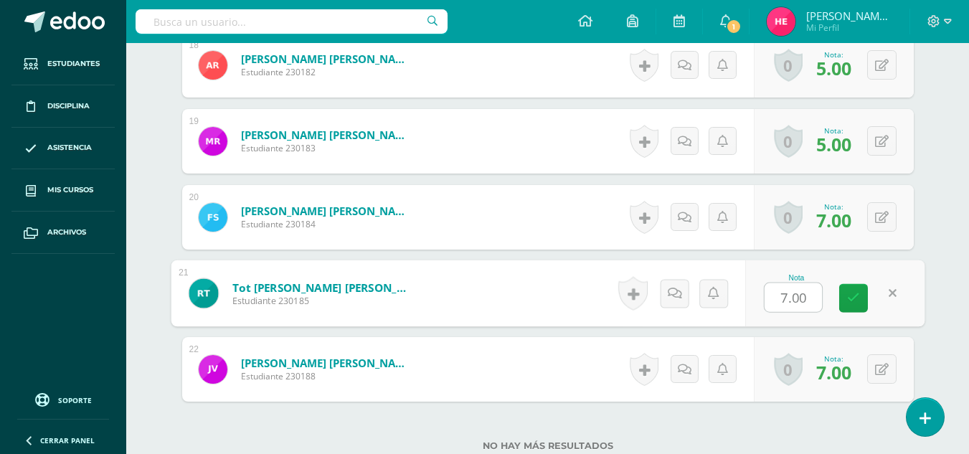
scroll to position [1788, 0]
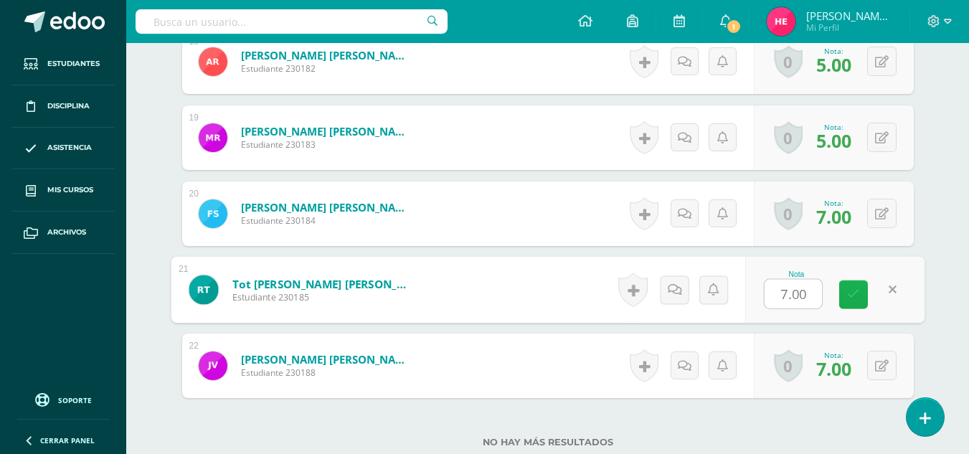
click at [863, 290] on link at bounding box center [853, 294] width 29 height 29
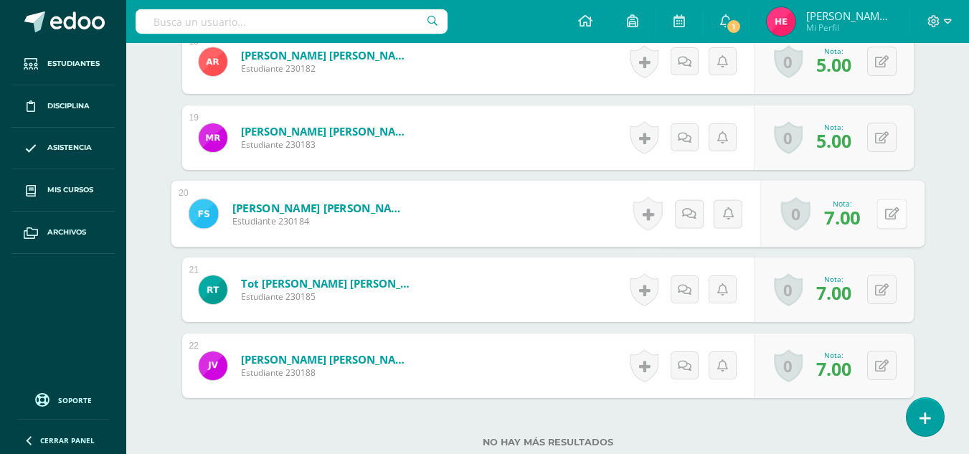
click at [883, 213] on button at bounding box center [891, 214] width 30 height 30
type input "5"
click at [874, 283] on div "0 Logros Logros obtenidos Aún no hay logros agregados Nota: 7.00" at bounding box center [834, 289] width 160 height 65
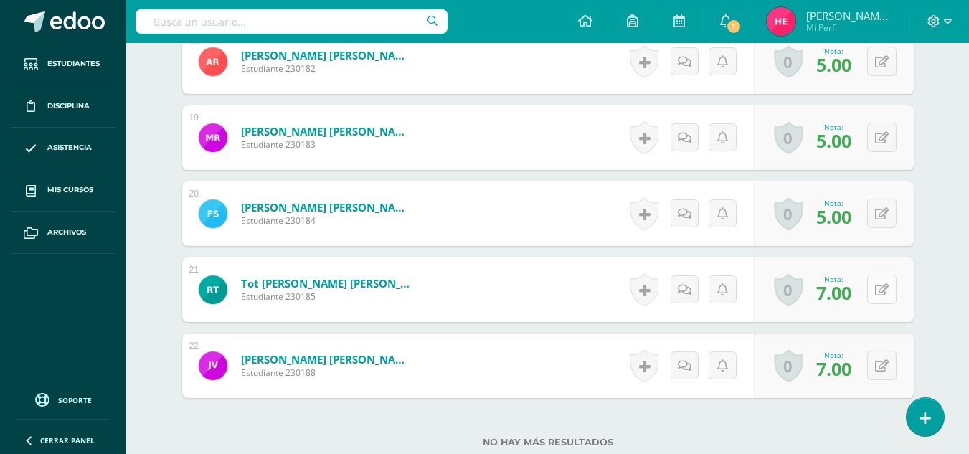
click at [878, 289] on div "0 Logros Logros obtenidos Aún no hay logros agregados Nota: 7.00" at bounding box center [834, 289] width 160 height 65
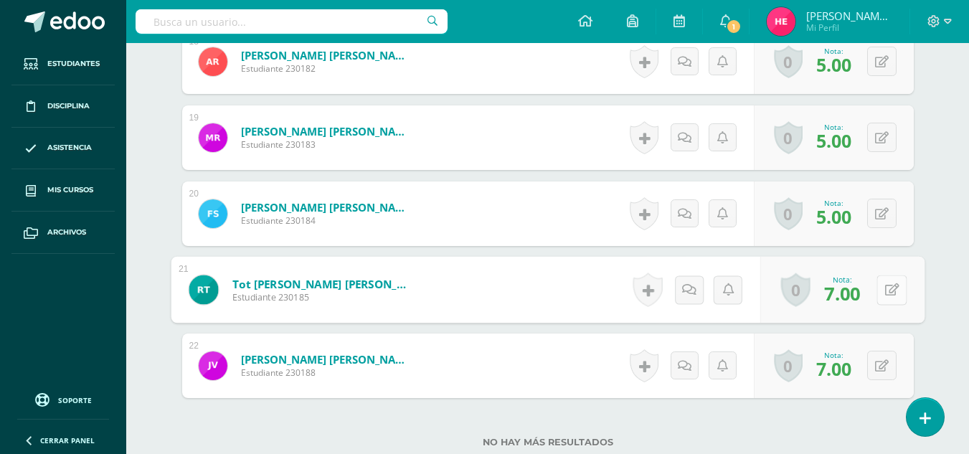
click at [878, 289] on button at bounding box center [891, 290] width 30 height 30
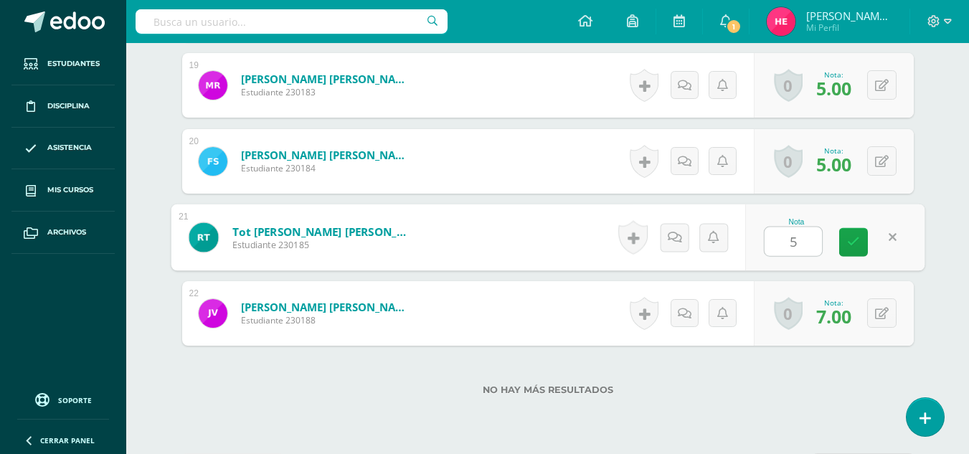
scroll to position [1841, 0]
type input "5"
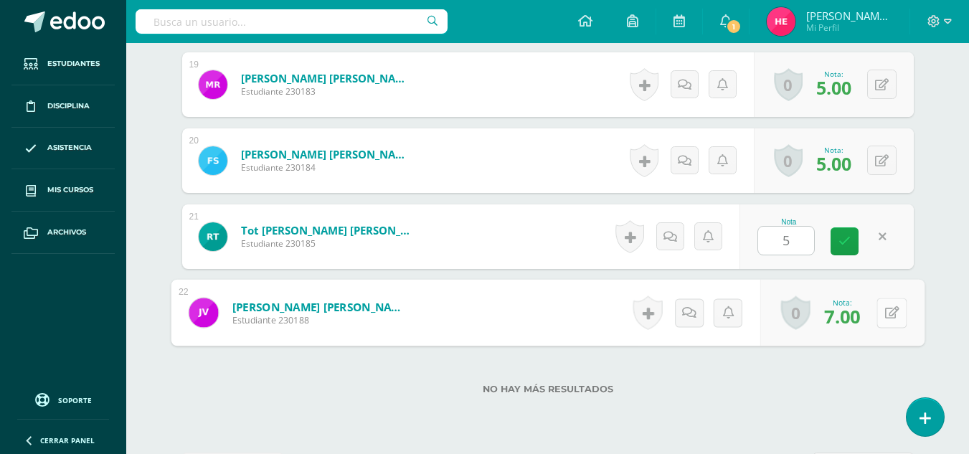
click at [881, 302] on button at bounding box center [891, 313] width 30 height 30
type input "5"
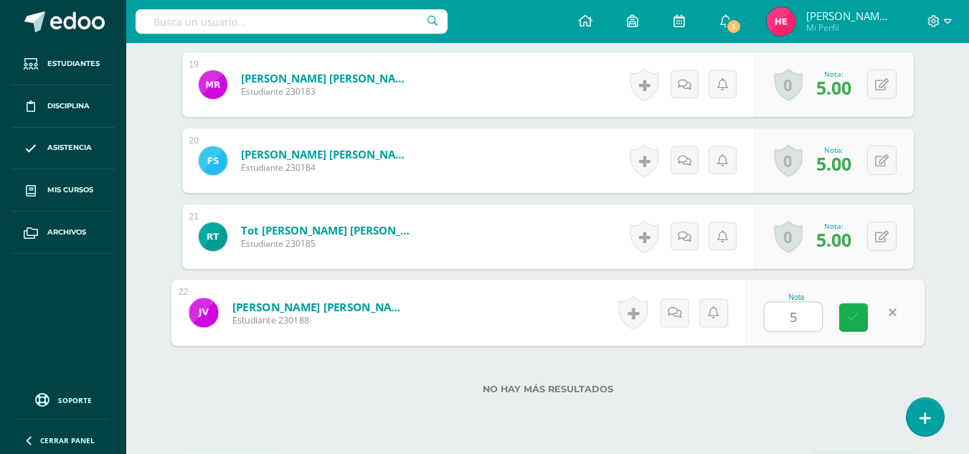
click at [862, 312] on link at bounding box center [853, 317] width 29 height 29
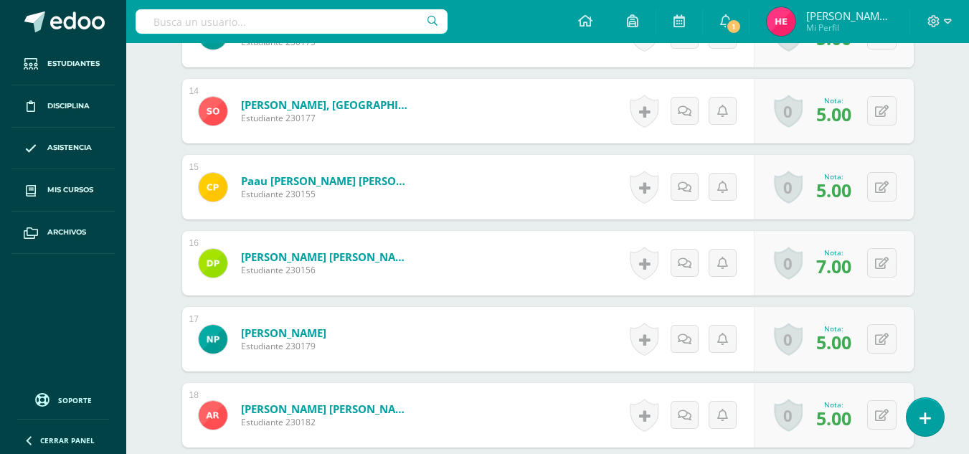
scroll to position [1434, 0]
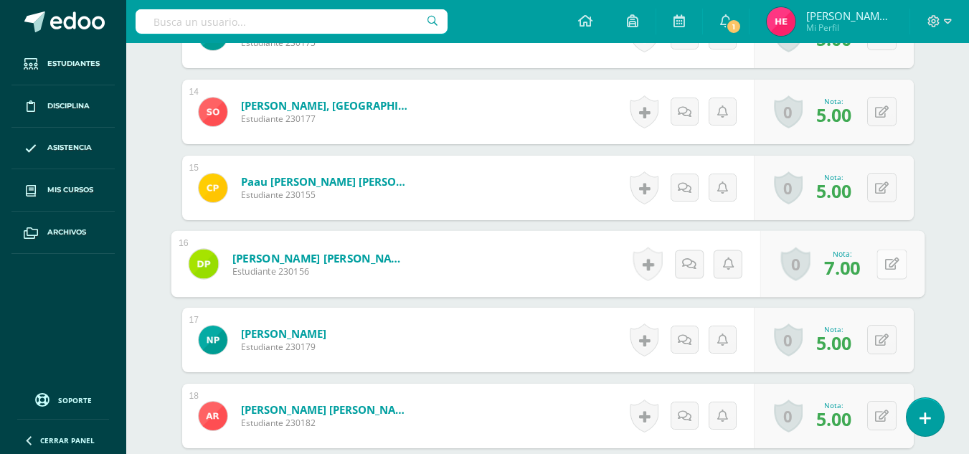
click at [873, 262] on div "0 Logros Logros obtenidos Aún no hay logros agregados Nota: 7.00" at bounding box center [841, 264] width 164 height 67
click at [891, 265] on icon at bounding box center [891, 263] width 14 height 12
type input "5"
click at [850, 262] on icon at bounding box center [853, 268] width 13 height 12
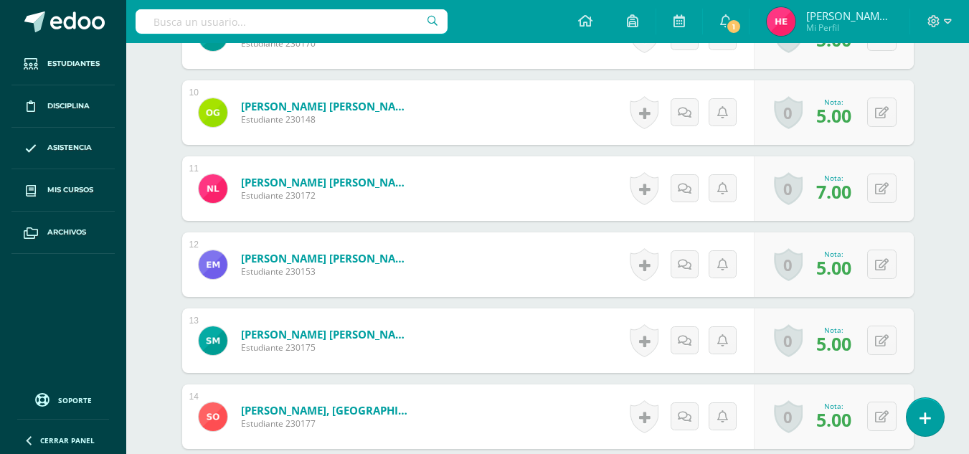
scroll to position [1123, 0]
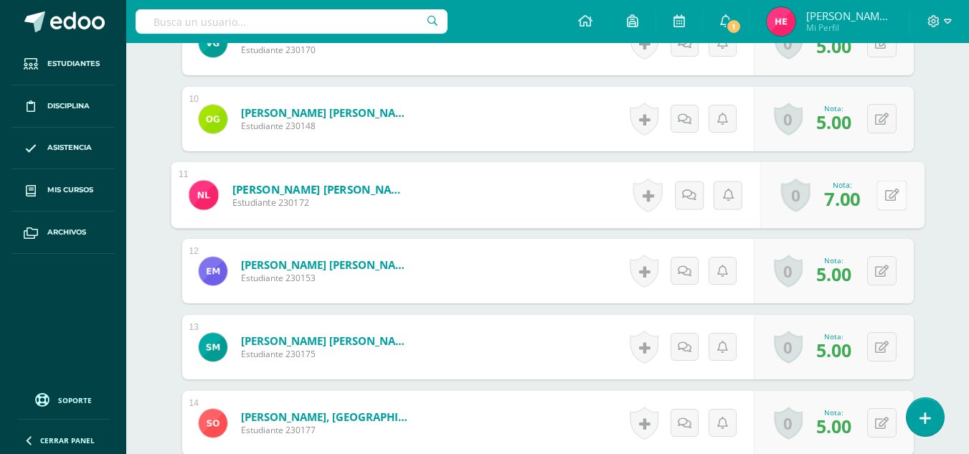
click at [880, 186] on button at bounding box center [891, 195] width 30 height 30
type input "5"
click at [853, 196] on icon at bounding box center [853, 200] width 13 height 12
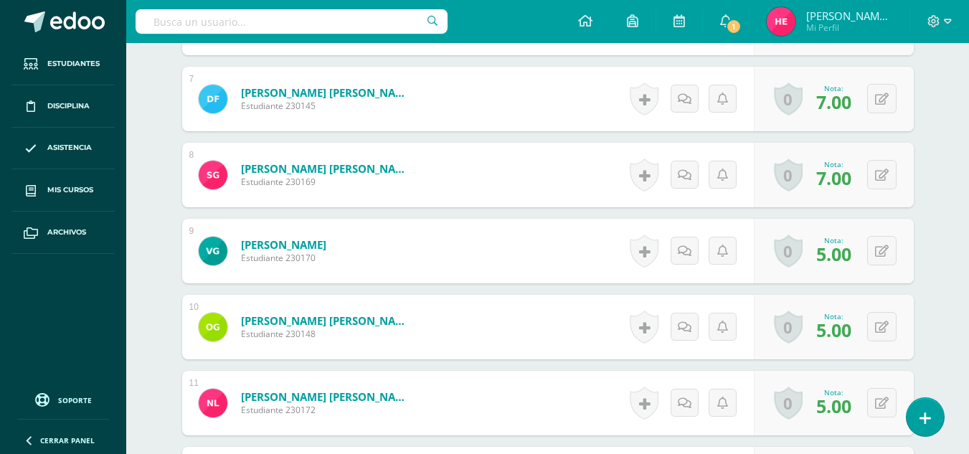
scroll to position [891, 0]
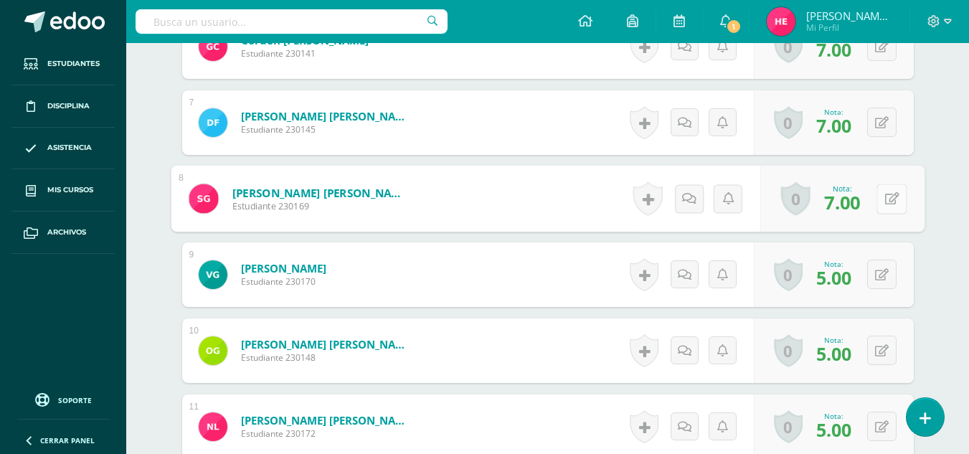
click at [876, 200] on div "0 Logros Logros obtenidos Aún no hay logros agregados Nota: 7.00" at bounding box center [841, 199] width 164 height 67
click at [896, 200] on icon at bounding box center [891, 198] width 14 height 12
type input "5"
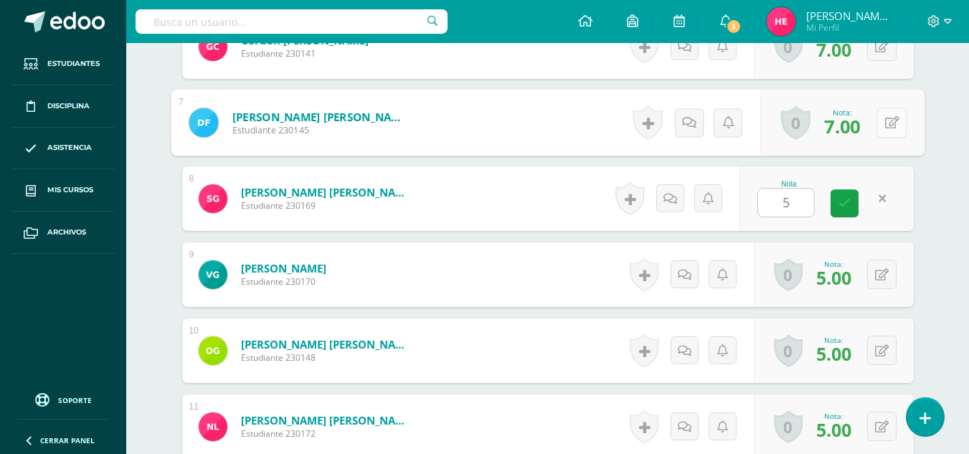
click at [873, 125] on div "0 Logros Logros obtenidos Aún no hay logros agregados Nota: 7.00" at bounding box center [841, 123] width 164 height 67
click at [883, 125] on button at bounding box center [891, 123] width 30 height 30
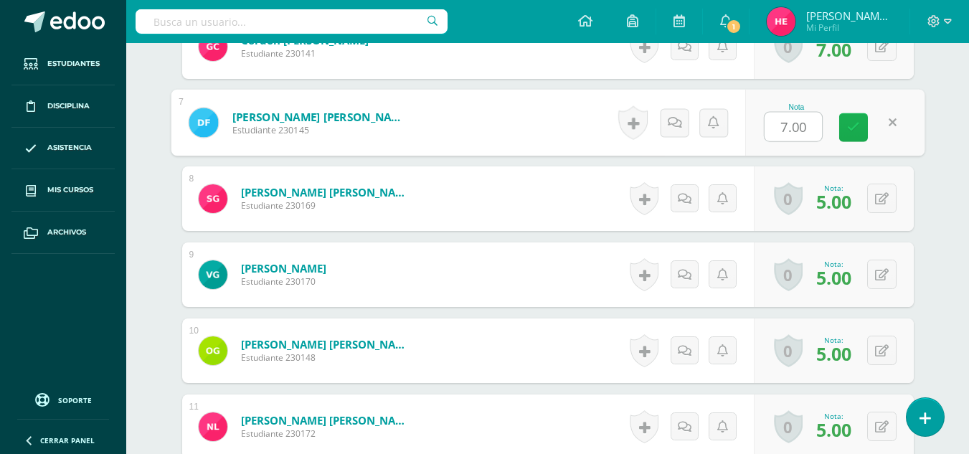
click at [847, 125] on icon at bounding box center [853, 127] width 13 height 12
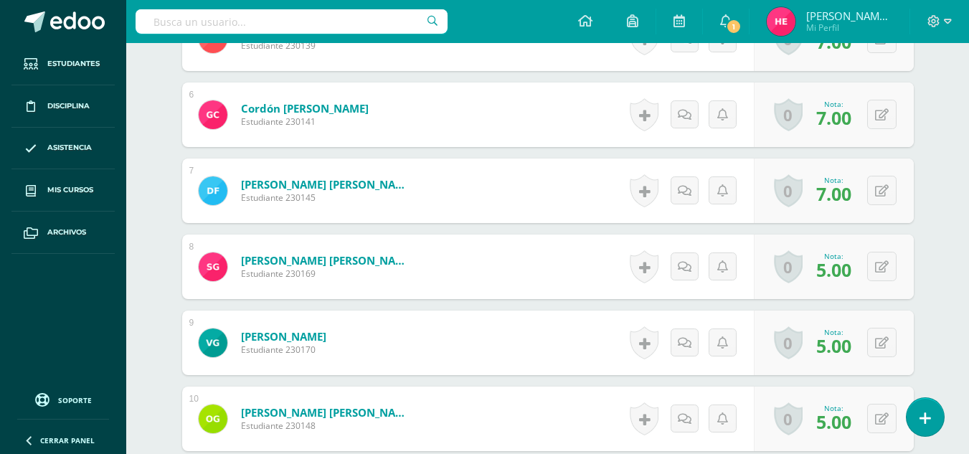
scroll to position [821, 0]
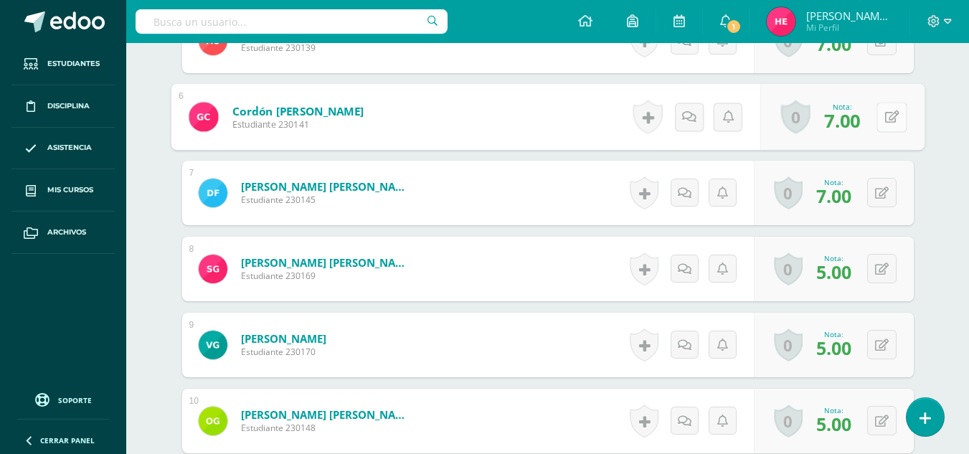
click at [871, 122] on div "0 Logros Logros obtenidos Aún no hay logros agregados Nota: 7.00" at bounding box center [841, 117] width 164 height 67
click at [886, 119] on icon at bounding box center [891, 116] width 14 height 12
type input "5"
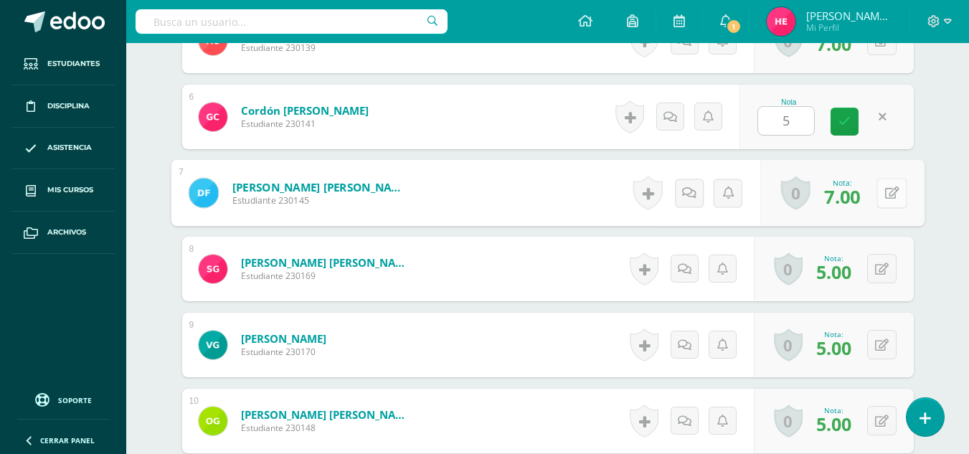
click at [882, 184] on button at bounding box center [891, 193] width 30 height 30
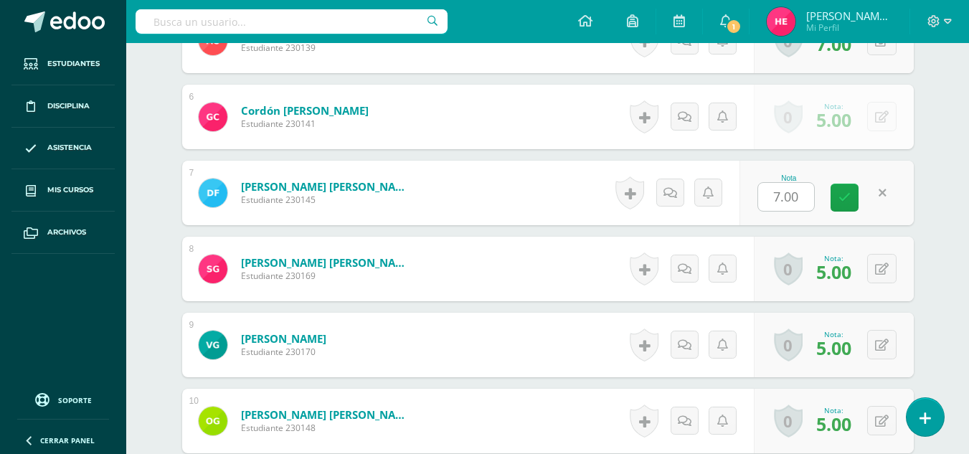
type input "5"
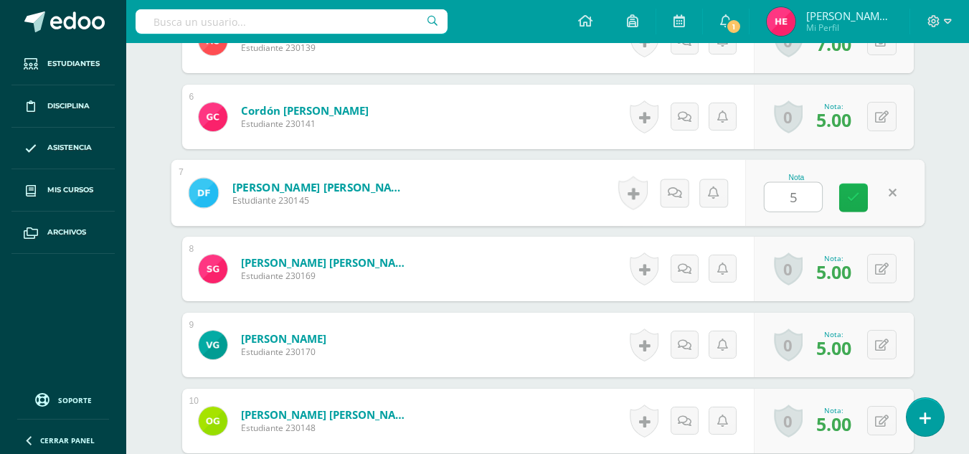
click at [856, 194] on icon at bounding box center [853, 197] width 13 height 12
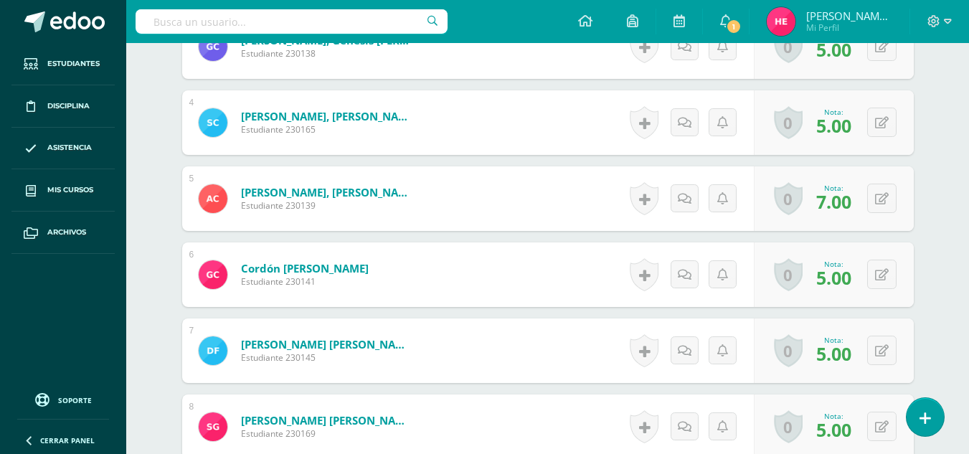
scroll to position [663, 0]
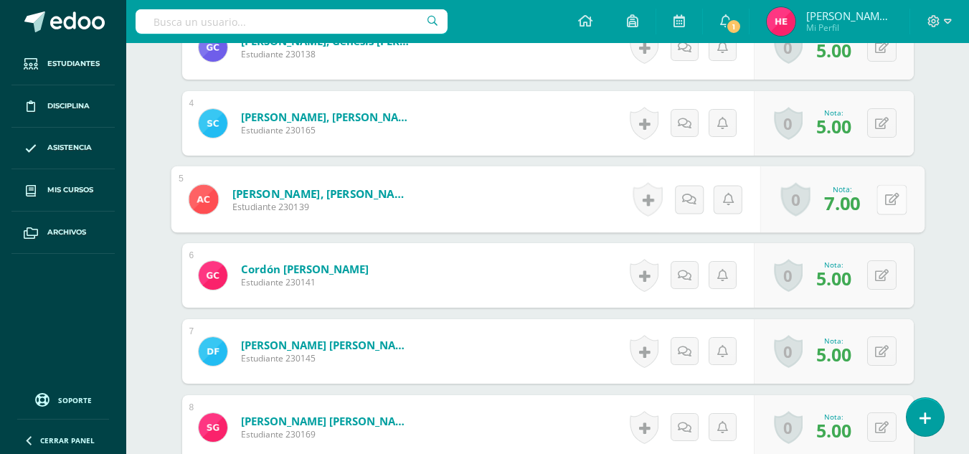
click at [879, 195] on button at bounding box center [891, 199] width 30 height 30
type input "7"
type input "5"
click at [860, 197] on link at bounding box center [853, 204] width 29 height 29
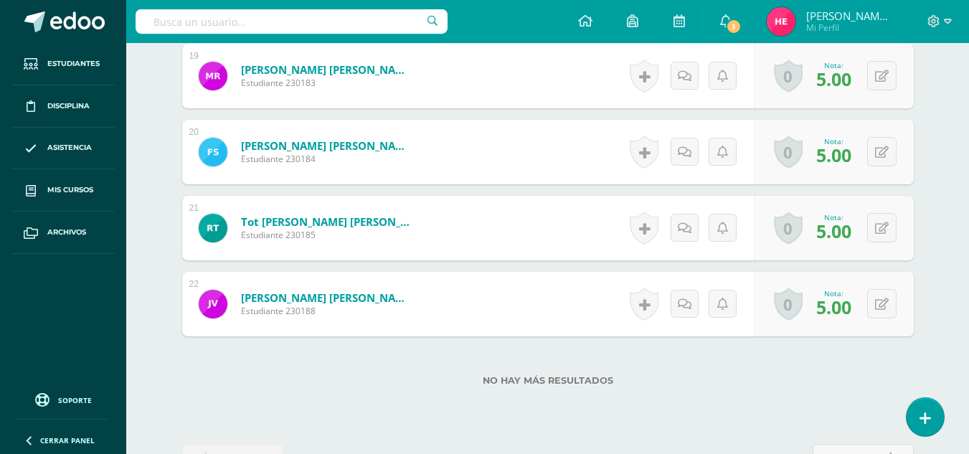
scroll to position [1897, 0]
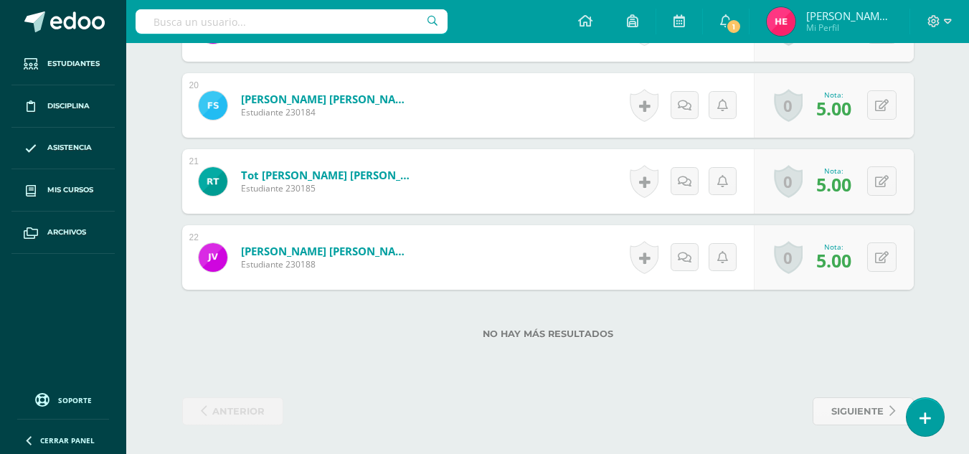
click at [737, 328] on label "No hay más resultados" at bounding box center [547, 333] width 731 height 11
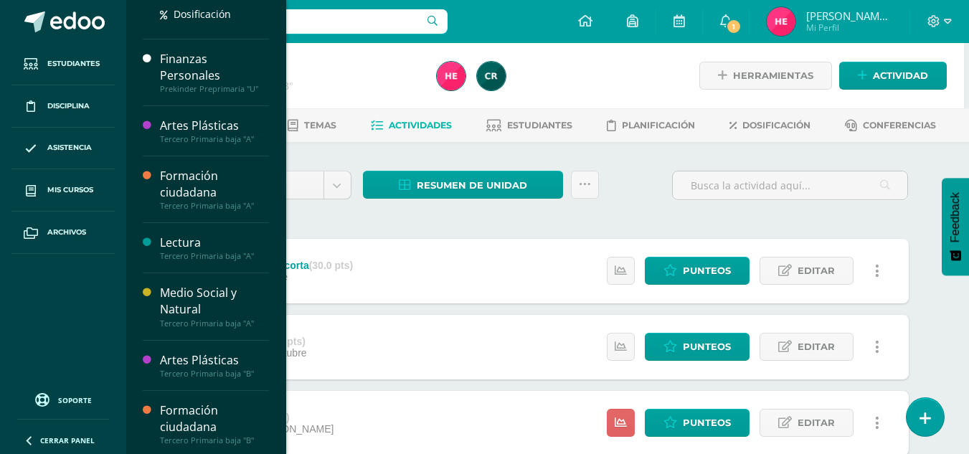
scroll to position [405, 0]
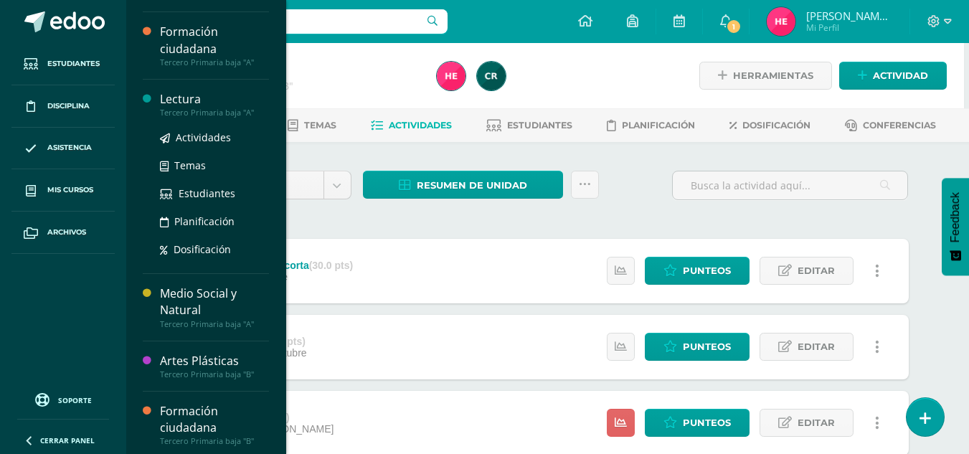
click at [196, 103] on div "Lectura" at bounding box center [214, 99] width 109 height 16
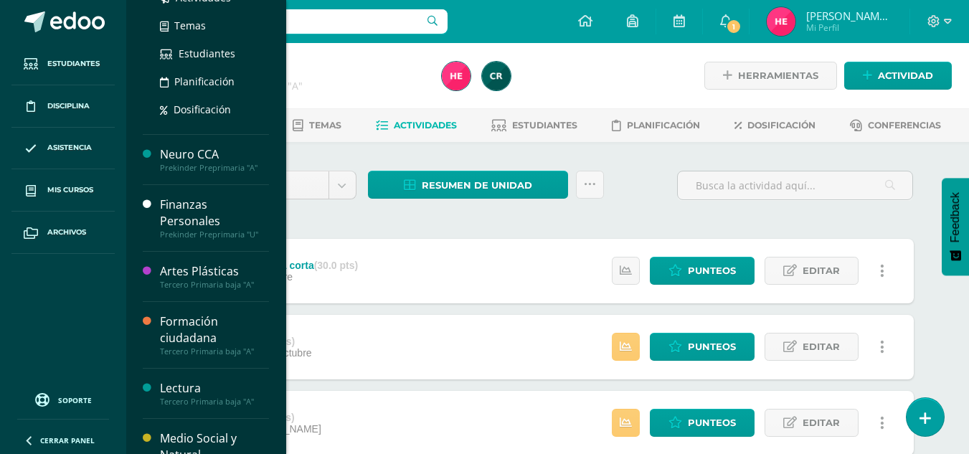
scroll to position [260, 0]
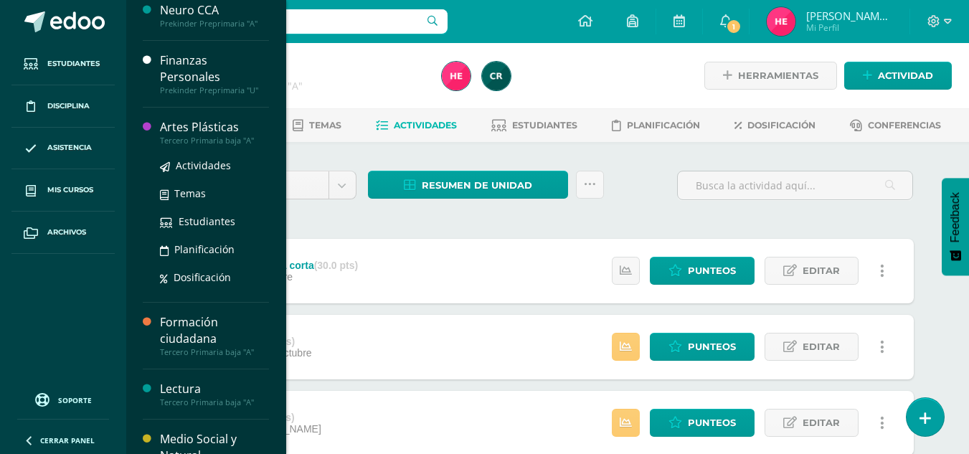
click at [199, 125] on div "Artes Plásticas" at bounding box center [214, 127] width 109 height 16
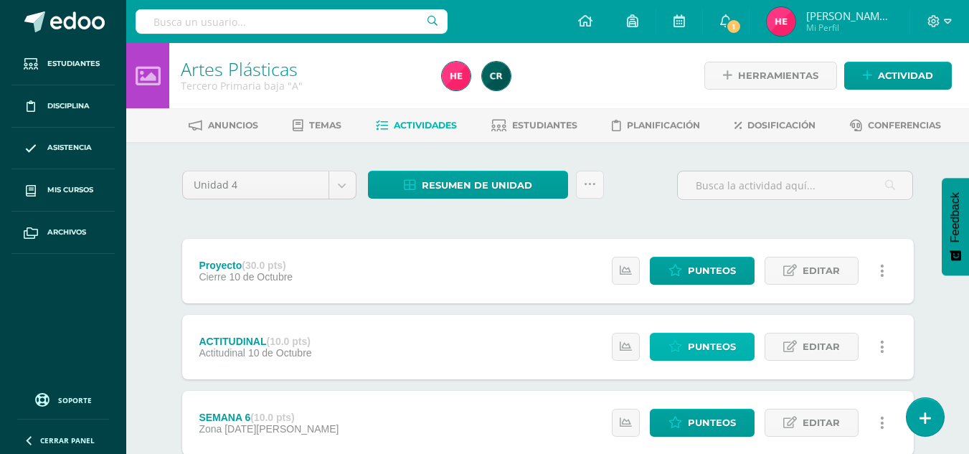
click at [693, 335] on span "Punteos" at bounding box center [712, 346] width 48 height 27
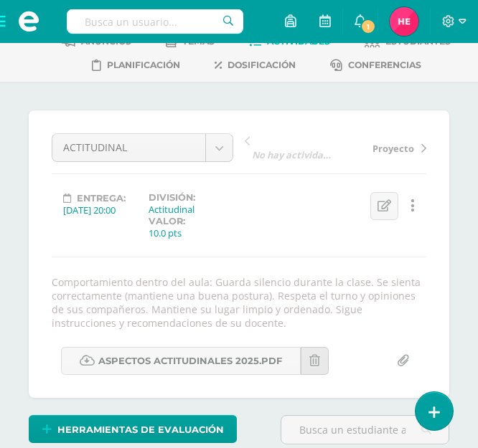
scroll to position [70, 0]
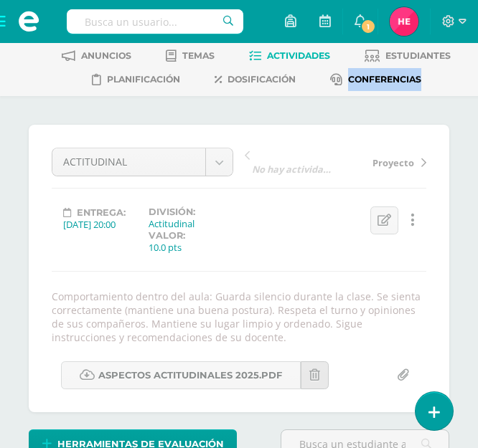
drag, startPoint x: 266, startPoint y: 136, endPoint x: 331, endPoint y: 92, distance: 78.6
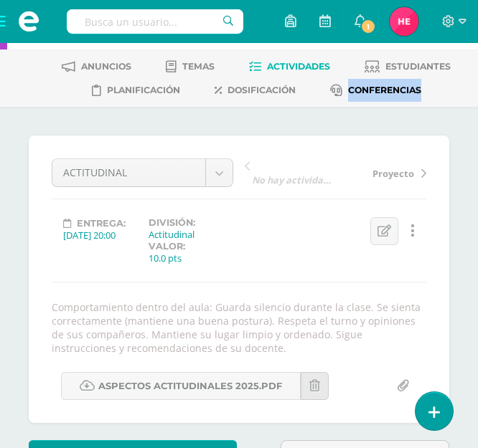
scroll to position [58, 0]
click at [2, 22] on span at bounding box center [28, 21] width 57 height 43
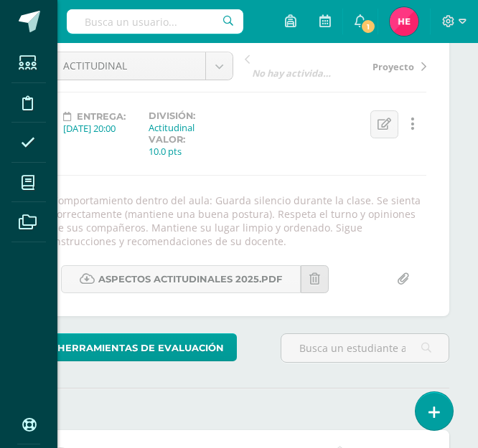
scroll to position [167, 0]
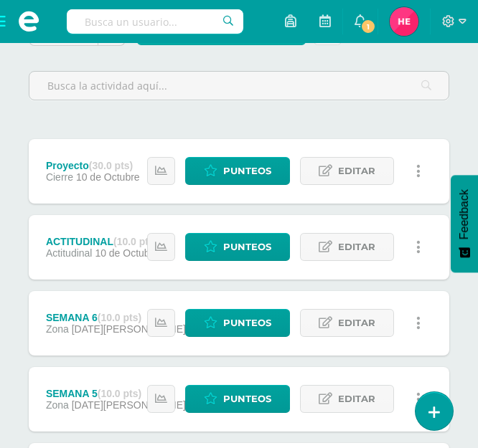
scroll to position [176, 0]
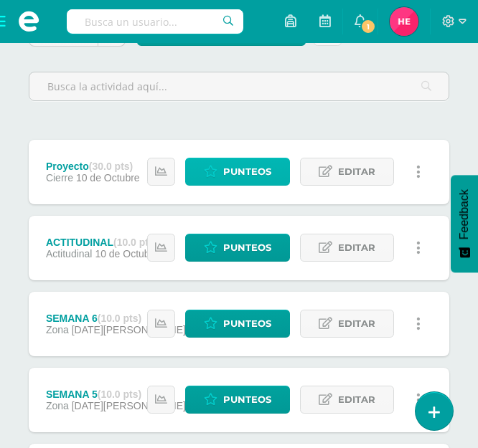
click at [243, 166] on span "Punteos" at bounding box center [247, 171] width 48 height 27
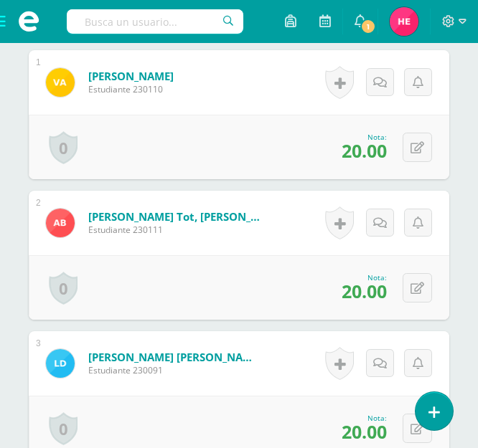
scroll to position [503, 0]
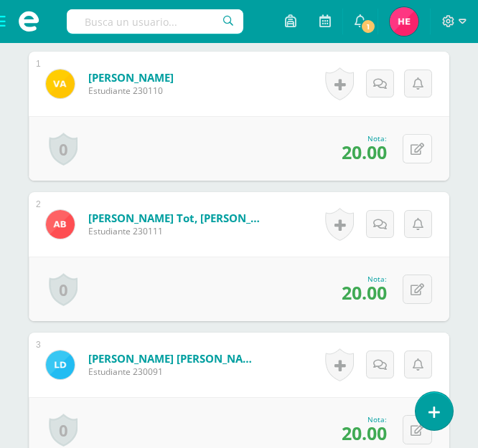
click at [413, 146] on button at bounding box center [416, 148] width 29 height 29
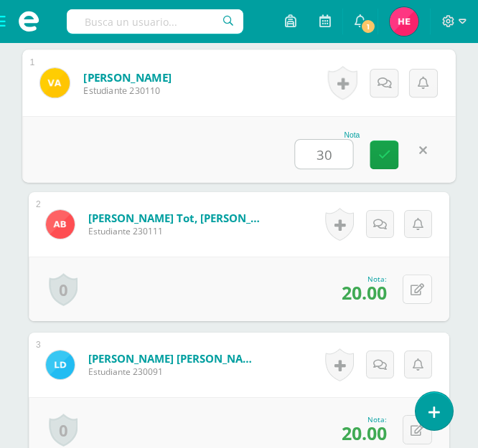
type input "30"
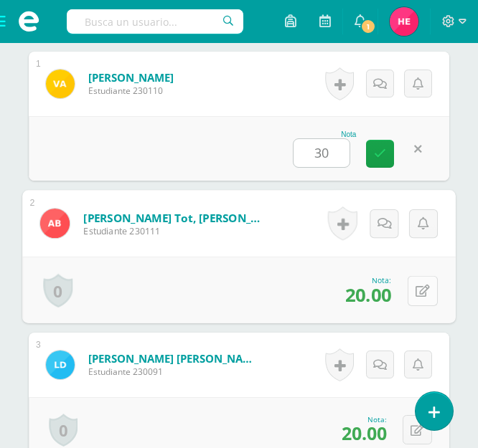
click at [416, 289] on icon at bounding box center [422, 291] width 14 height 12
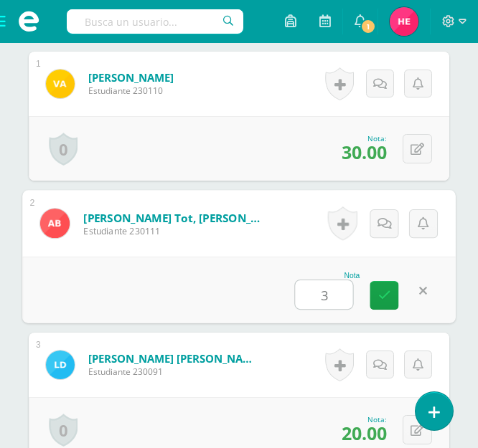
type input "30"
click at [387, 298] on icon at bounding box center [384, 295] width 13 height 12
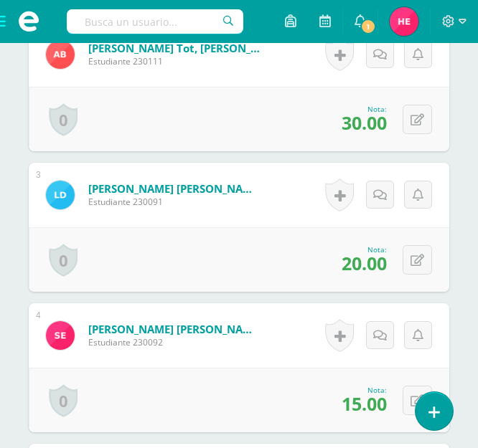
scroll to position [675, 0]
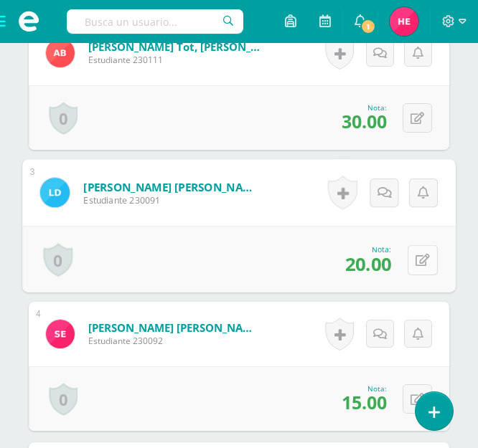
click at [420, 263] on icon at bounding box center [422, 260] width 14 height 12
type input "30"
click at [381, 265] on icon at bounding box center [384, 264] width 13 height 12
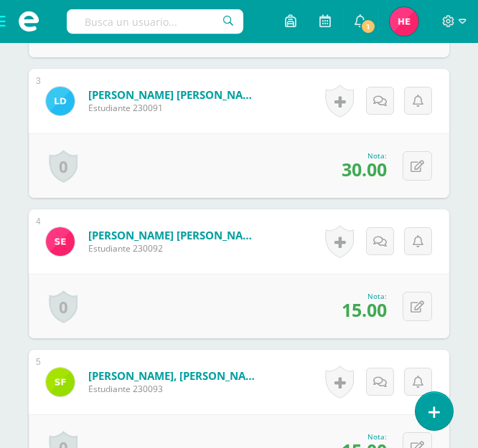
scroll to position [830, 0]
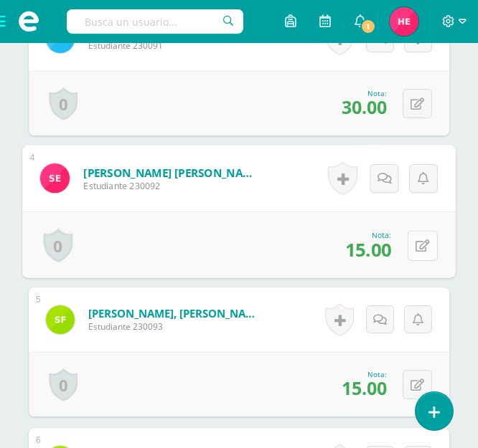
click at [413, 250] on button at bounding box center [422, 245] width 30 height 30
type input "25"
click at [389, 250] on icon at bounding box center [384, 250] width 13 height 12
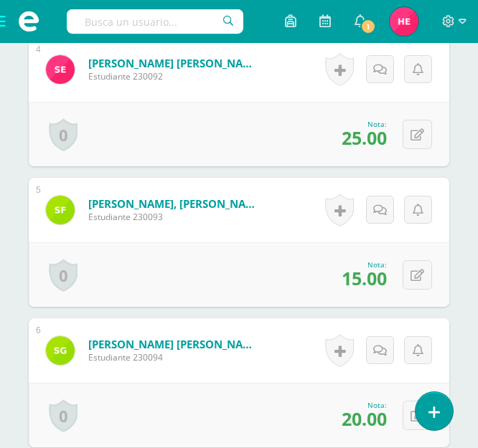
scroll to position [940, 0]
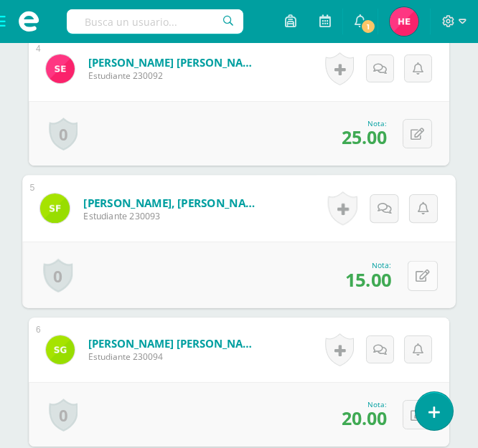
click at [415, 279] on icon at bounding box center [422, 276] width 14 height 12
type input "25"
click at [389, 278] on icon at bounding box center [384, 280] width 13 height 12
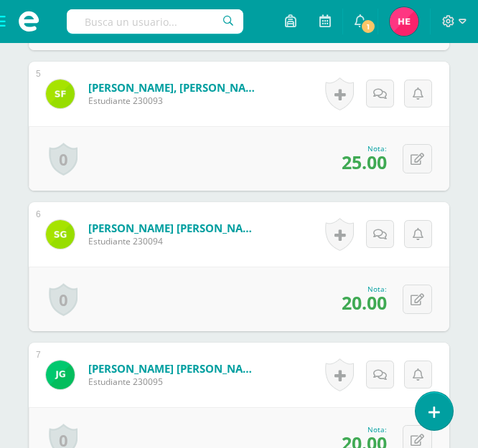
scroll to position [1065, 0]
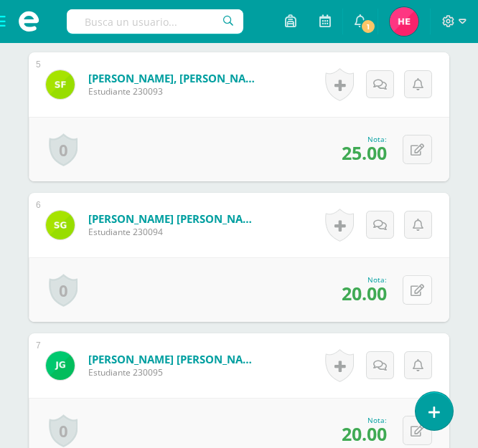
click at [419, 293] on icon at bounding box center [417, 291] width 14 height 12
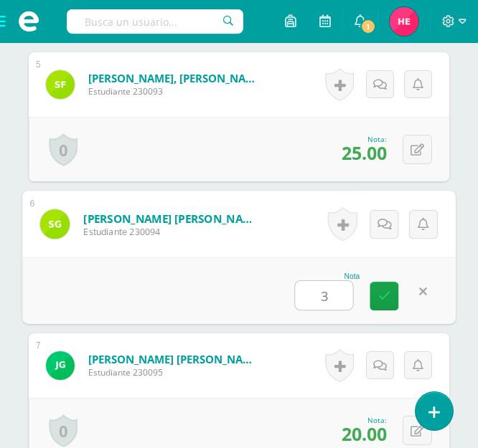
type input "30"
click at [392, 290] on link at bounding box center [384, 296] width 29 height 29
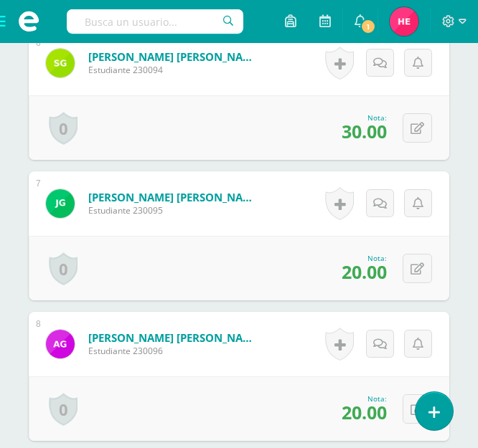
scroll to position [1228, 0]
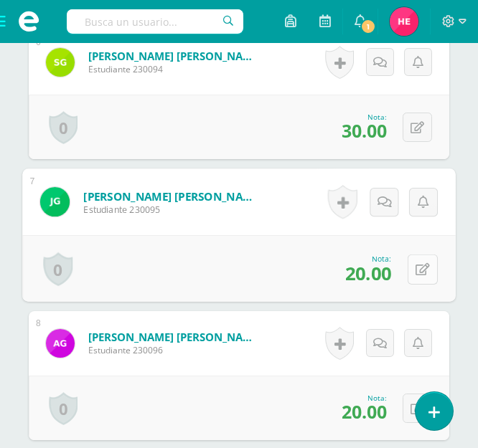
click at [422, 267] on icon at bounding box center [422, 269] width 14 height 12
type input "30"
click at [390, 270] on link at bounding box center [384, 274] width 29 height 29
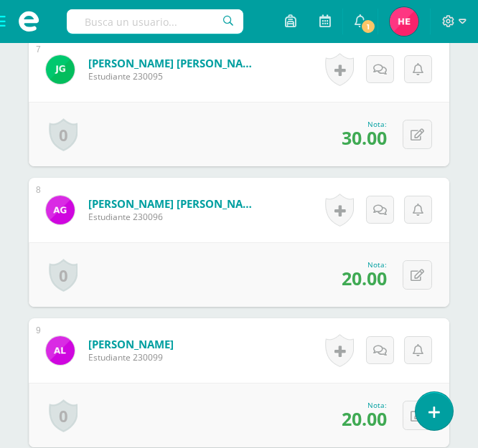
scroll to position [1362, 0]
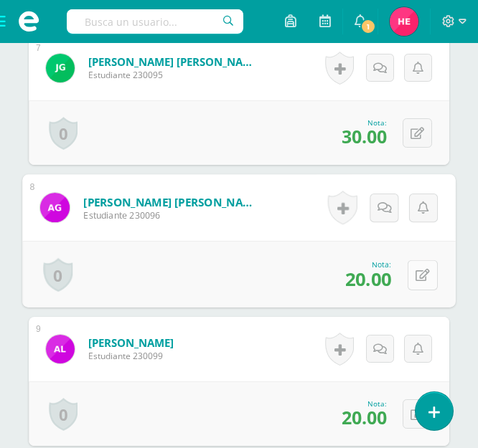
click at [414, 272] on button at bounding box center [422, 275] width 30 height 30
type input "30"
click at [385, 277] on icon at bounding box center [384, 279] width 13 height 12
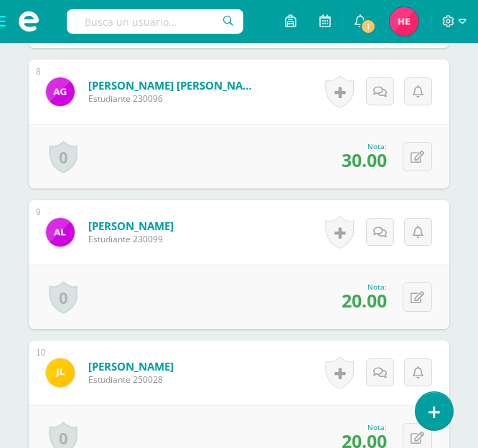
scroll to position [1485, 0]
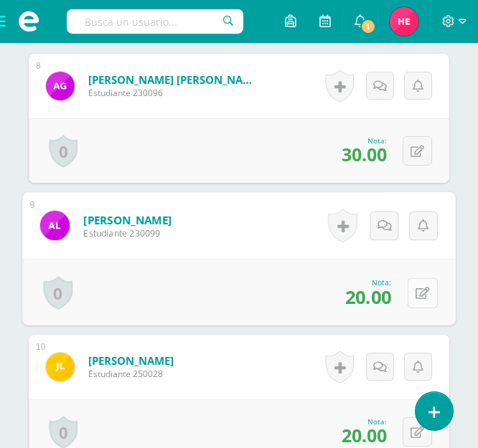
click at [413, 288] on button at bounding box center [422, 293] width 30 height 30
type input "30"
click at [389, 293] on icon at bounding box center [384, 297] width 13 height 12
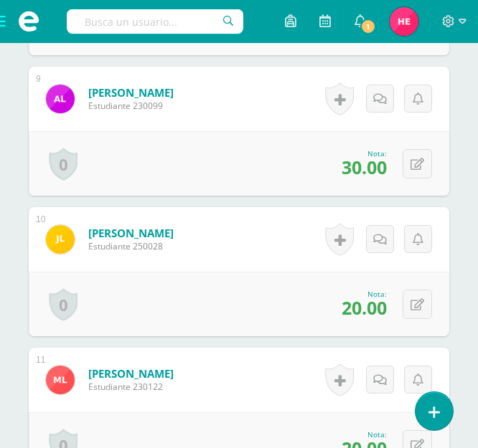
scroll to position [1643, 0]
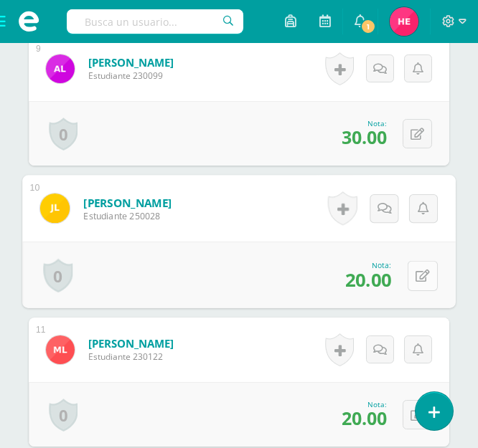
click at [409, 284] on button at bounding box center [422, 275] width 30 height 30
type input "30"
click at [381, 279] on icon at bounding box center [384, 280] width 13 height 12
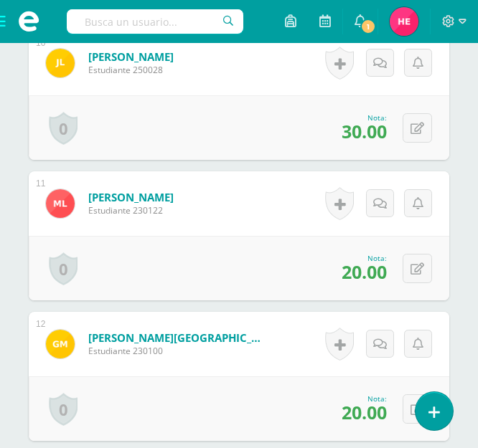
scroll to position [1794, 0]
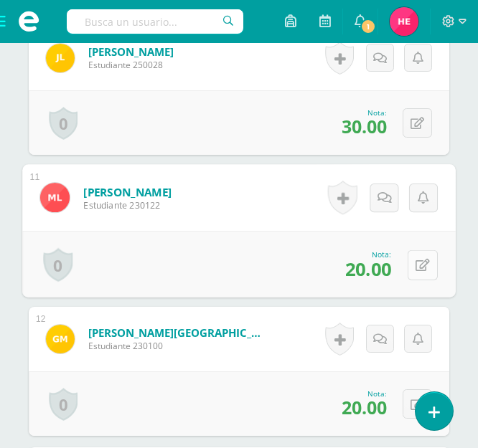
click at [414, 264] on button at bounding box center [422, 265] width 30 height 30
type input "30"
click at [385, 270] on icon at bounding box center [384, 269] width 13 height 12
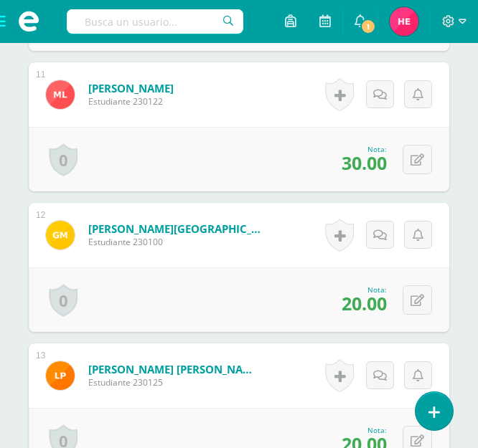
scroll to position [1899, 0]
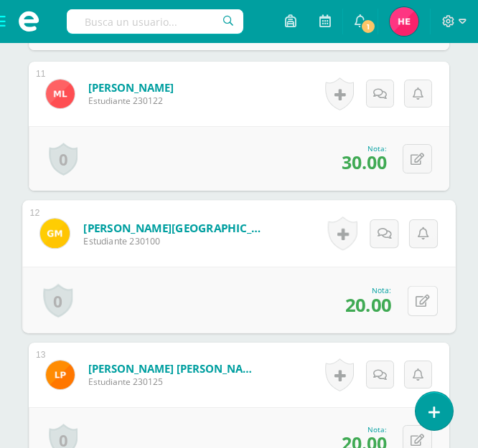
click at [412, 298] on button at bounding box center [422, 300] width 30 height 30
type input "30"
click at [389, 304] on icon at bounding box center [384, 305] width 13 height 12
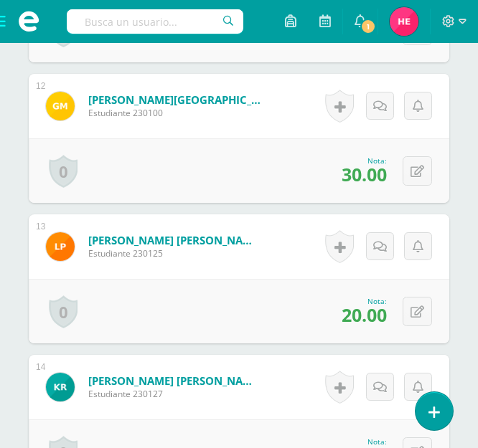
scroll to position [2029, 0]
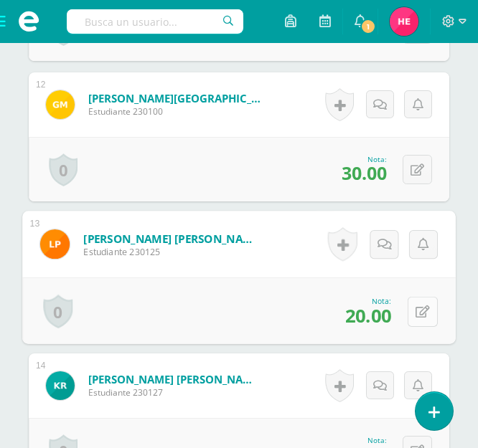
click at [423, 311] on icon at bounding box center [422, 311] width 14 height 12
type input "30"
click at [387, 313] on icon at bounding box center [384, 316] width 13 height 12
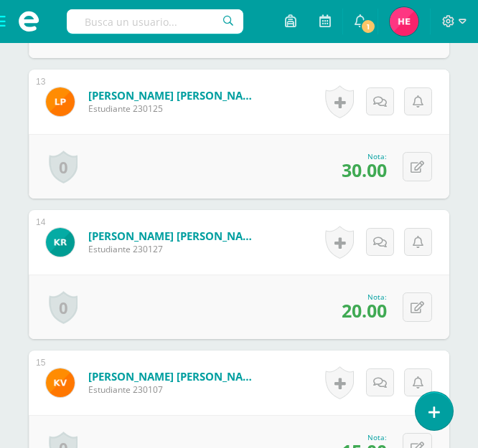
scroll to position [2173, 0]
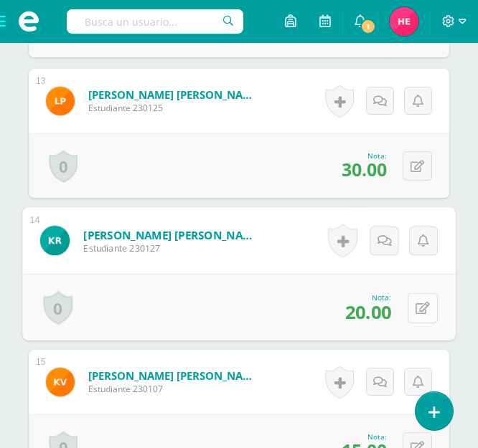
click at [412, 311] on button at bounding box center [422, 308] width 30 height 30
type input "30"
click at [392, 313] on link at bounding box center [384, 312] width 29 height 29
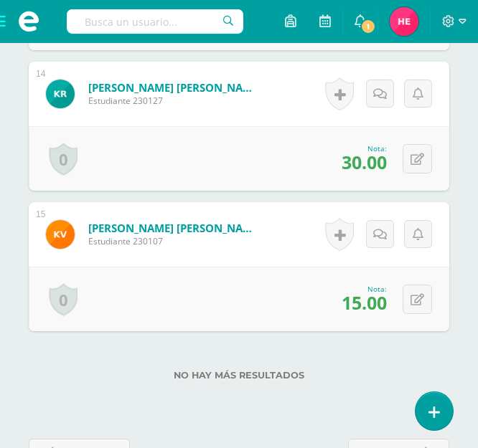
scroll to position [2325, 0]
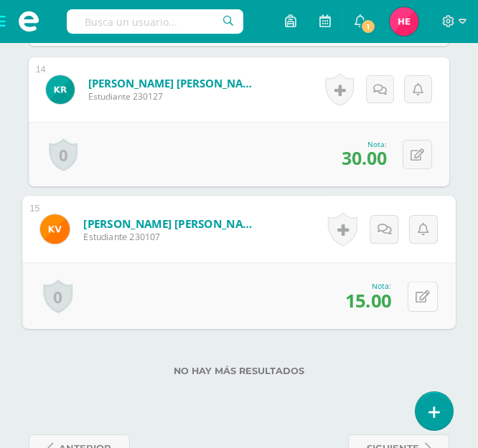
click at [407, 298] on button at bounding box center [422, 296] width 30 height 30
type input "25"
click at [388, 300] on icon at bounding box center [384, 301] width 13 height 12
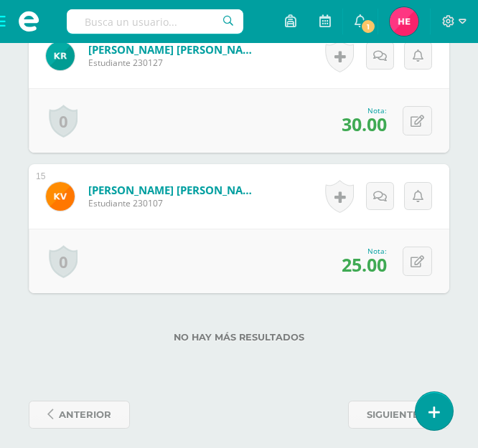
scroll to position [2368, 0]
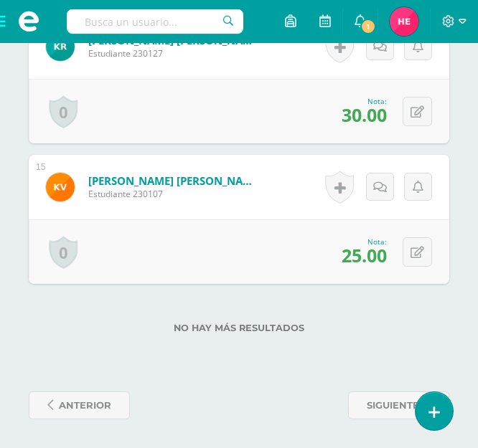
click at [4, 19] on span at bounding box center [28, 21] width 57 height 43
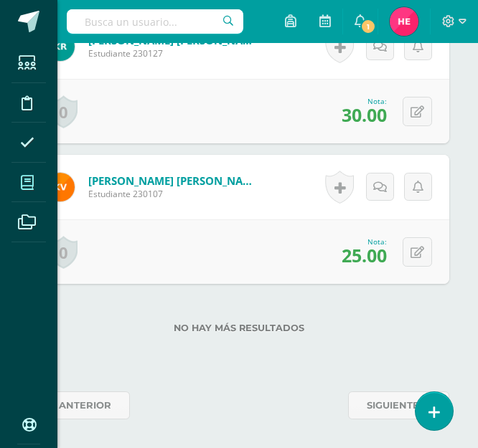
click at [30, 181] on icon at bounding box center [27, 183] width 13 height 14
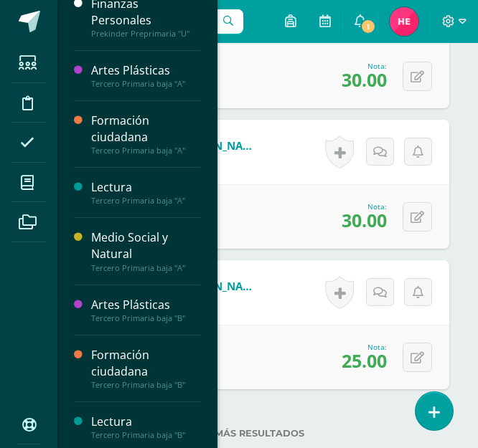
scroll to position [533, 0]
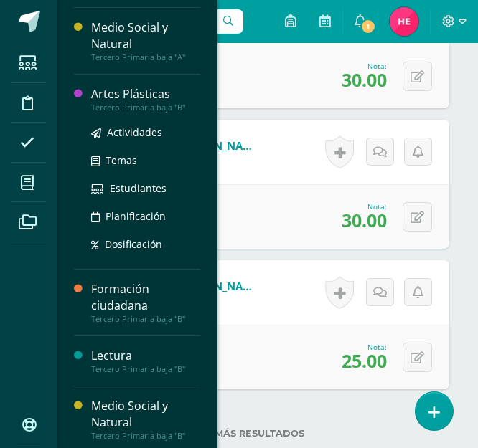
click at [133, 92] on div "Artes Plásticas" at bounding box center [145, 94] width 109 height 16
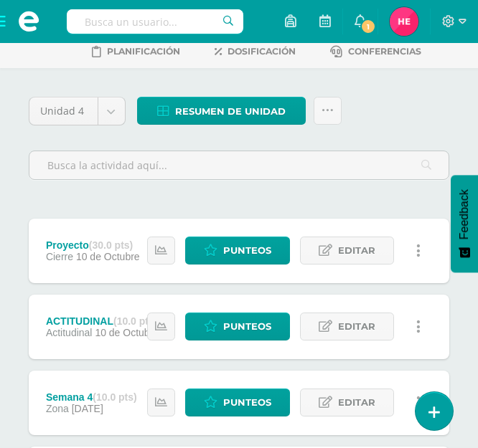
scroll to position [136, 0]
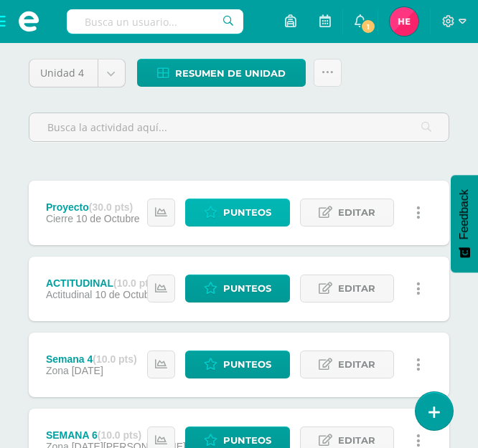
click at [255, 211] on span "Punteos" at bounding box center [247, 212] width 48 height 27
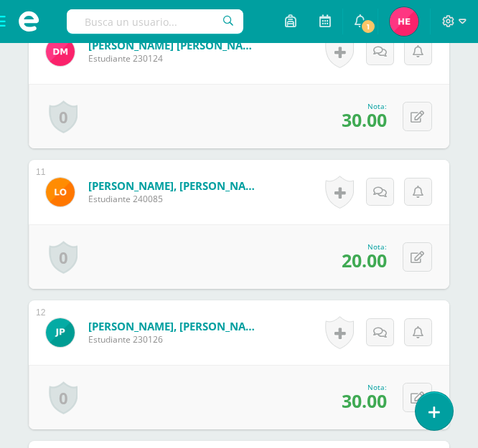
scroll to position [1803, 0]
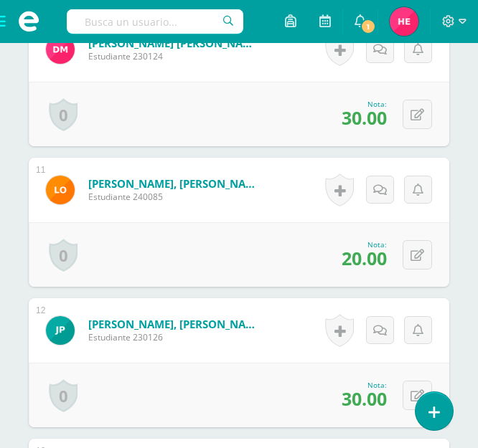
click at [3, 24] on span at bounding box center [28, 21] width 57 height 43
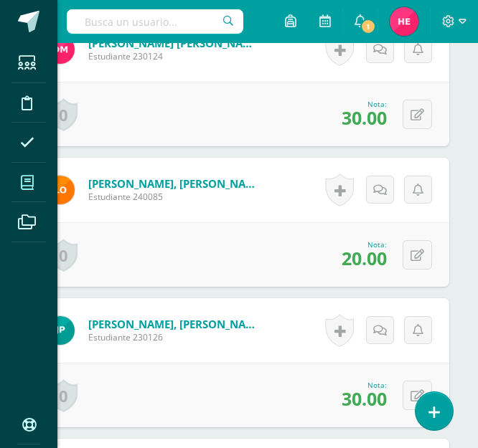
click at [33, 178] on icon at bounding box center [27, 183] width 13 height 14
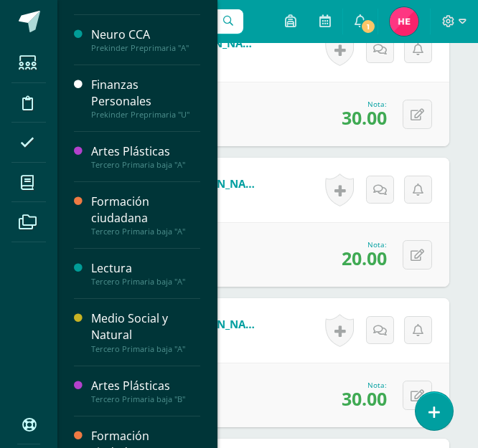
scroll to position [387, 0]
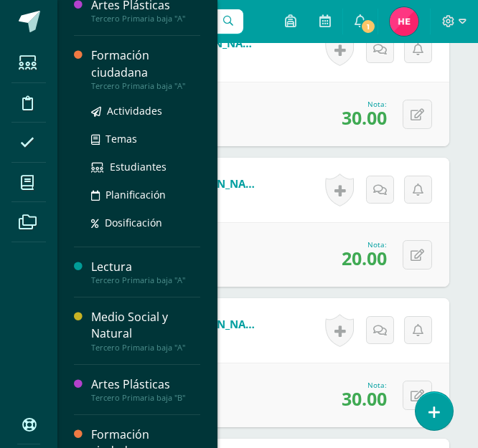
click at [120, 63] on div "Formación ciudadana" at bounding box center [145, 63] width 109 height 33
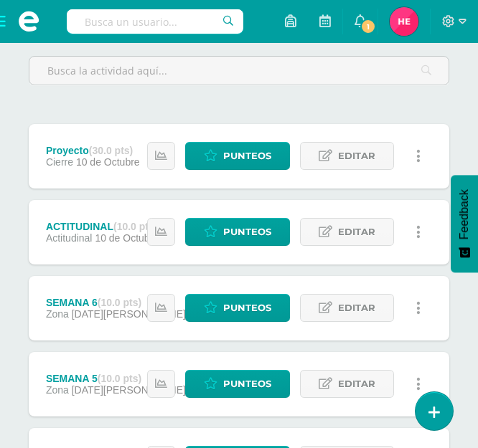
scroll to position [283, 0]
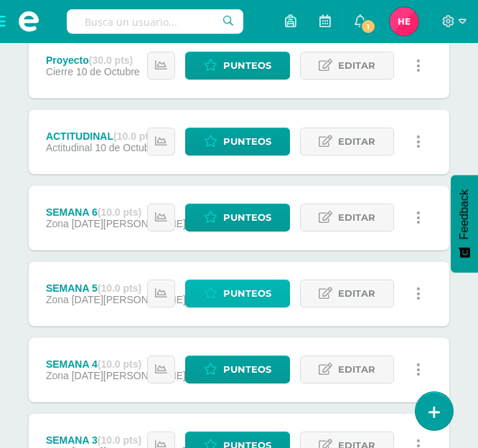
click at [266, 290] on span "Punteos" at bounding box center [247, 293] width 48 height 27
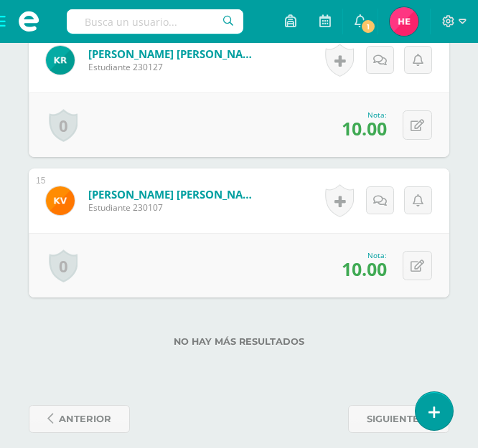
scroll to position [2368, 0]
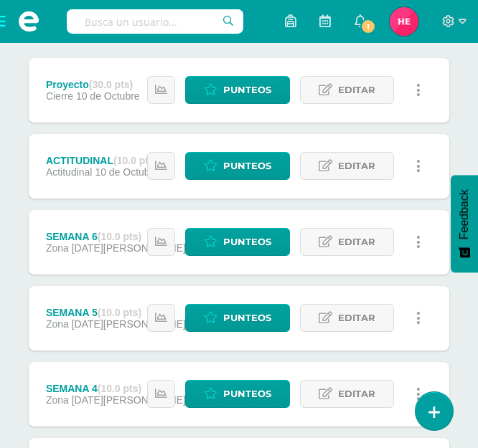
scroll to position [259, 0]
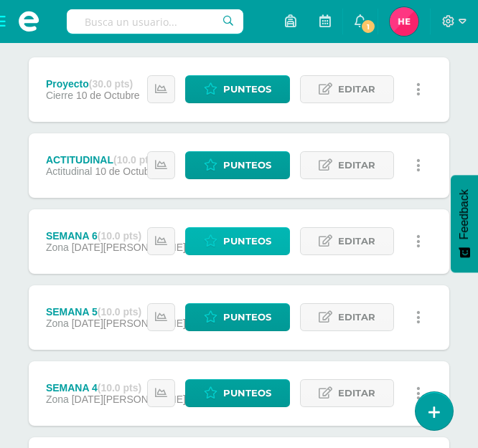
click at [256, 237] on span "Punteos" at bounding box center [247, 241] width 48 height 27
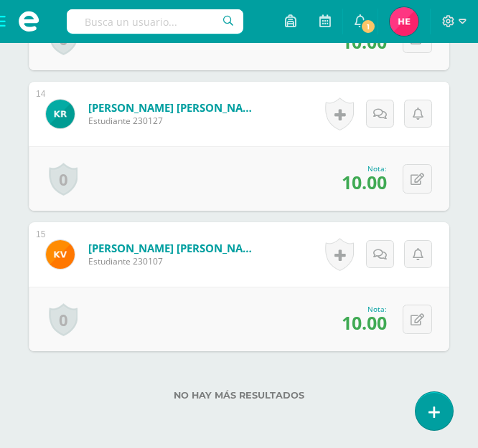
scroll to position [2368, 0]
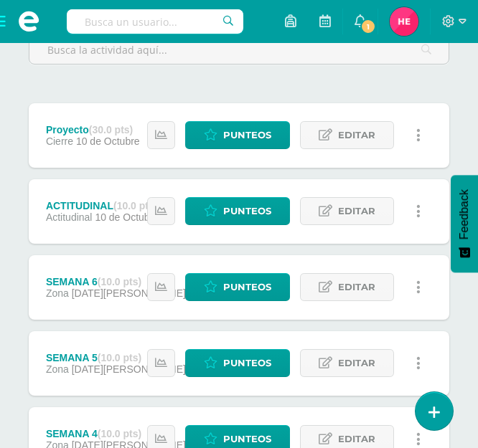
scroll to position [216, 0]
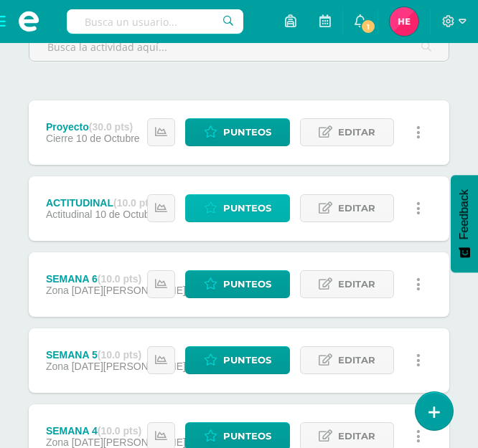
click at [248, 200] on span "Punteos" at bounding box center [247, 208] width 48 height 27
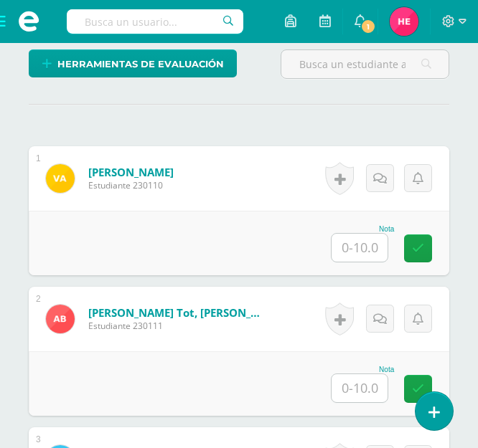
scroll to position [450, 0]
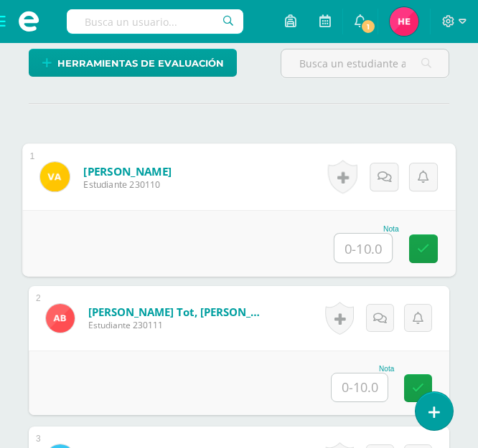
click at [359, 247] on input "text" at bounding box center [362, 248] width 57 height 29
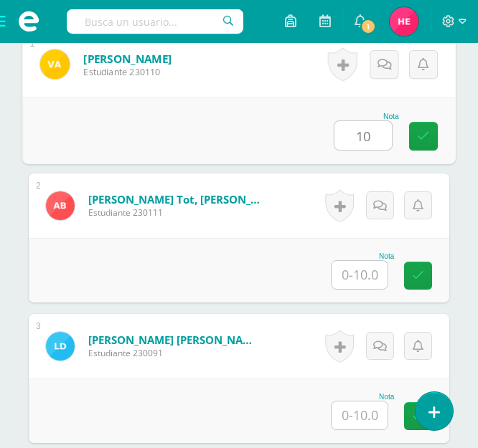
scroll to position [570, 0]
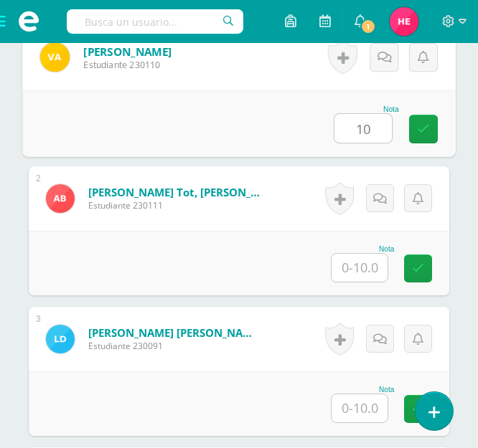
type input "10"
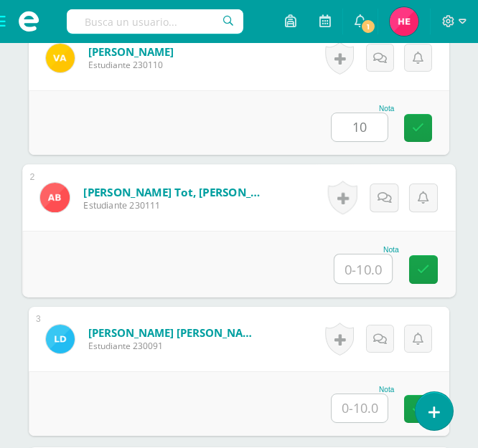
click at [371, 270] on input "text" at bounding box center [362, 269] width 57 height 29
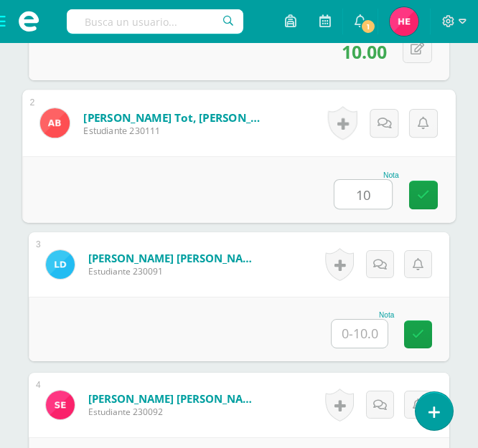
scroll to position [648, 0]
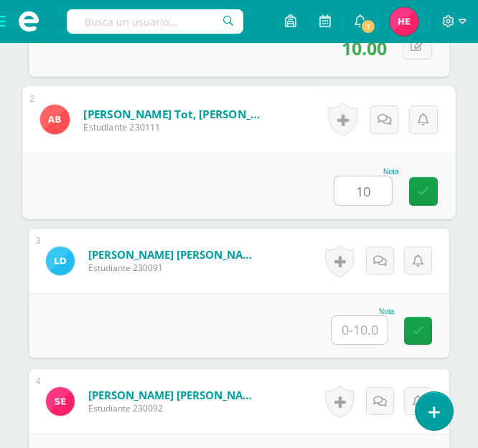
type input "10"
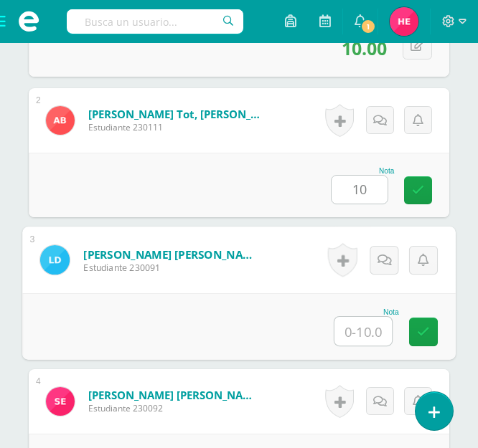
click at [366, 324] on input "text" at bounding box center [362, 331] width 57 height 29
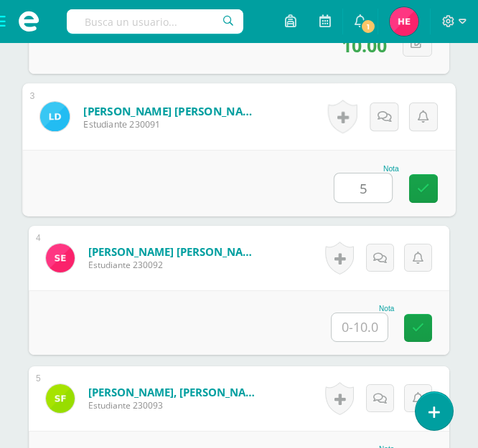
scroll to position [805, 0]
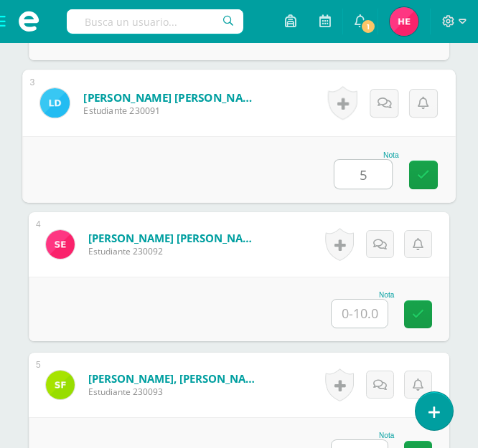
type input "5"
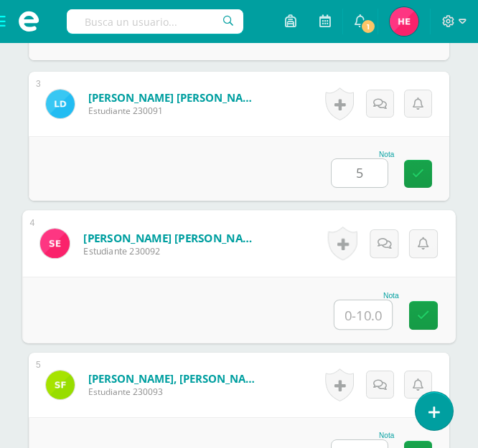
click at [366, 321] on input "text" at bounding box center [362, 314] width 57 height 29
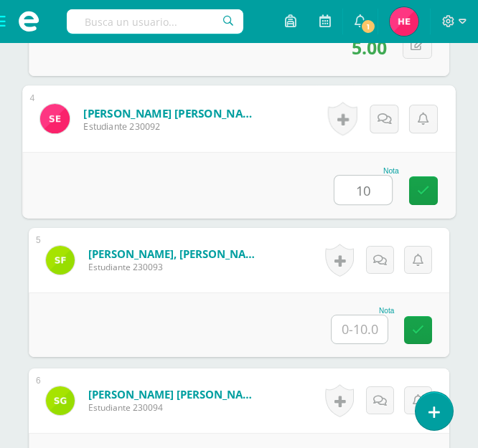
scroll to position [950, 0]
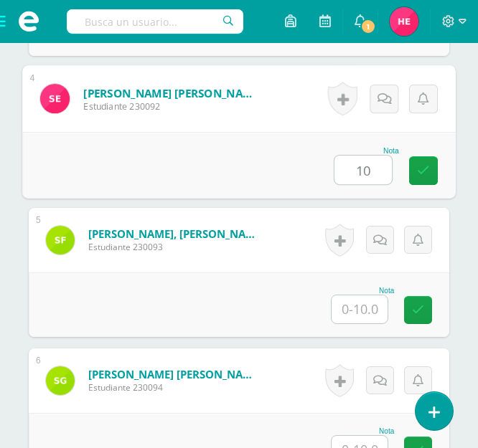
type input "10"
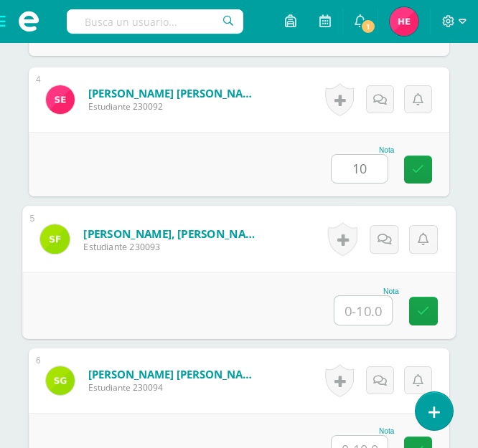
click at [365, 310] on input "text" at bounding box center [362, 310] width 57 height 29
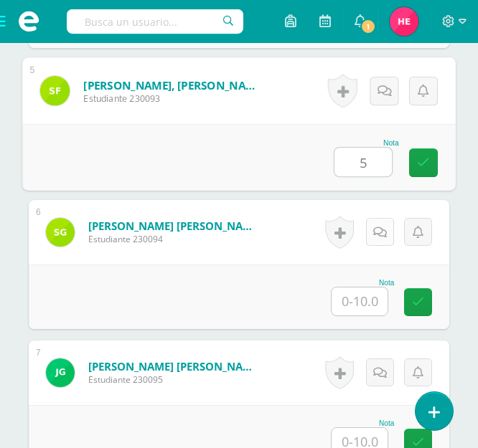
scroll to position [1100, 0]
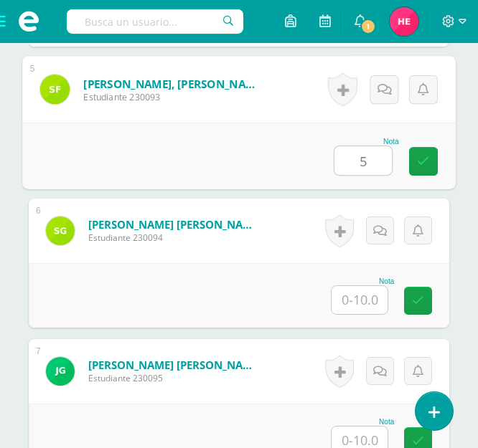
type input "5"
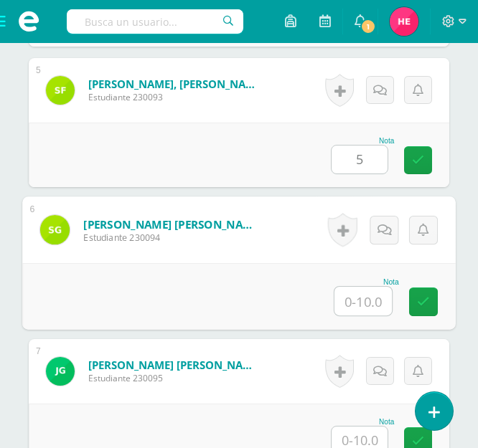
click at [364, 305] on input "text" at bounding box center [362, 301] width 57 height 29
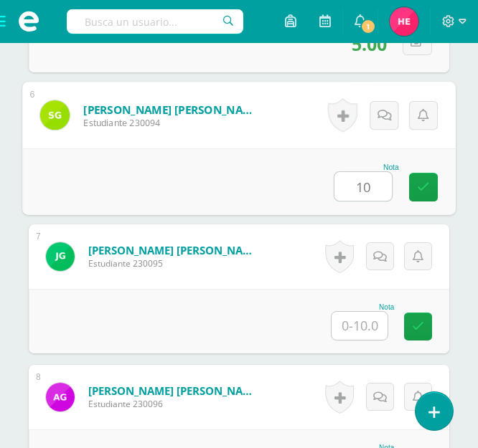
scroll to position [1223, 0]
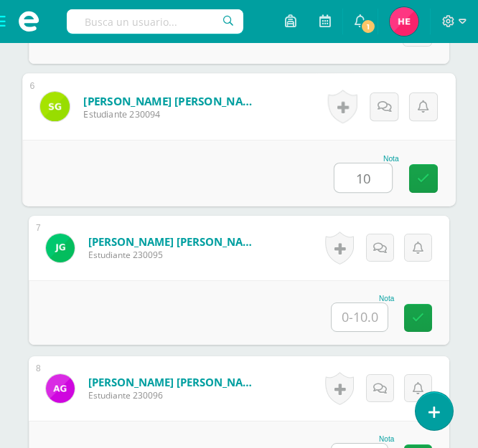
type input "10"
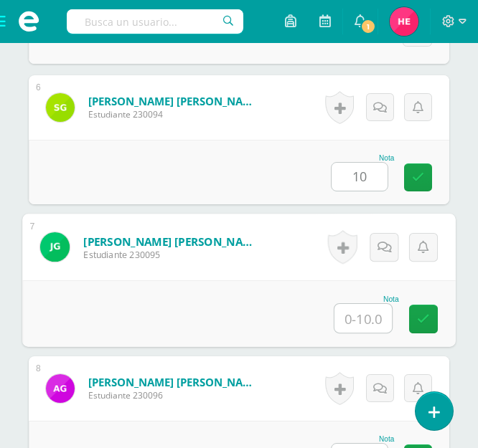
click at [364, 316] on input "text" at bounding box center [362, 318] width 57 height 29
type input "1"
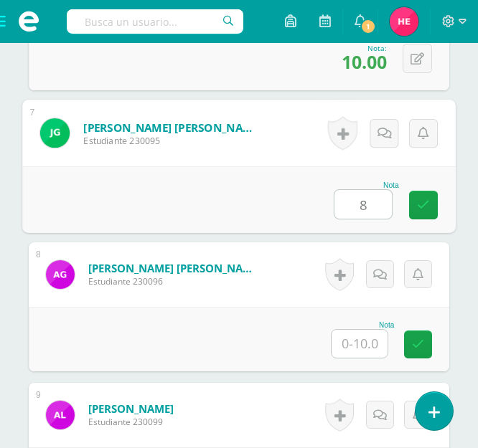
scroll to position [1390, 0]
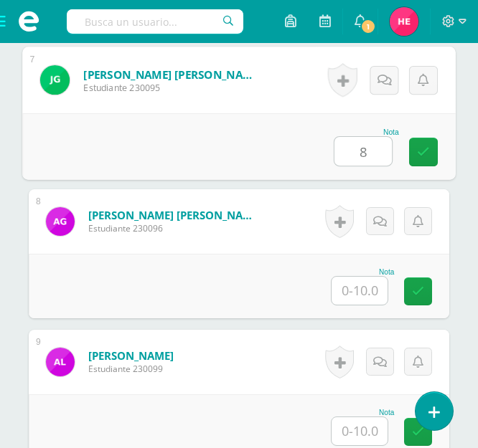
type input "8"
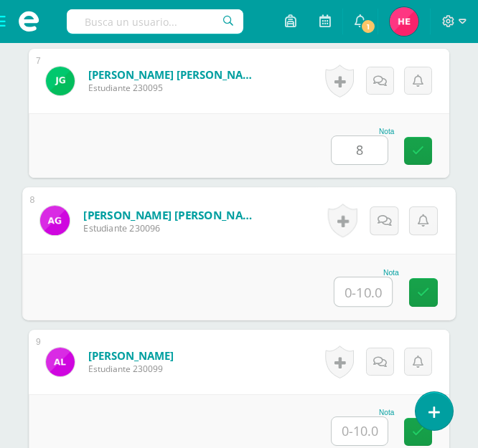
click at [364, 287] on input "text" at bounding box center [362, 292] width 57 height 29
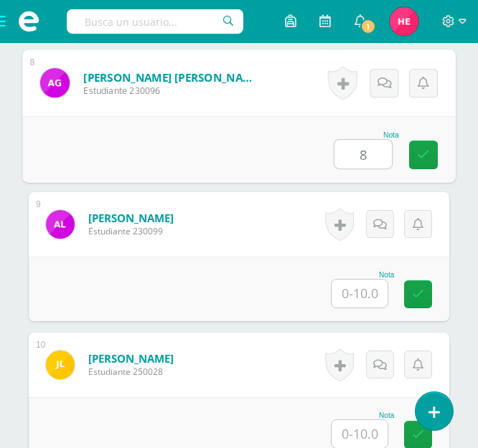
scroll to position [1529, 0]
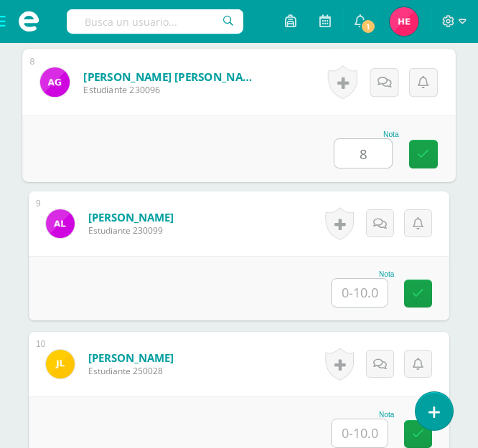
type input "8"
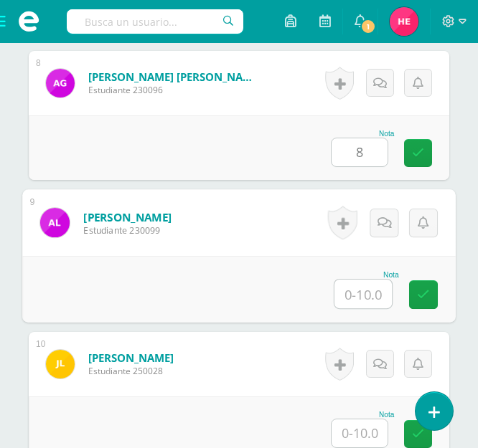
click at [361, 293] on input "text" at bounding box center [362, 294] width 57 height 29
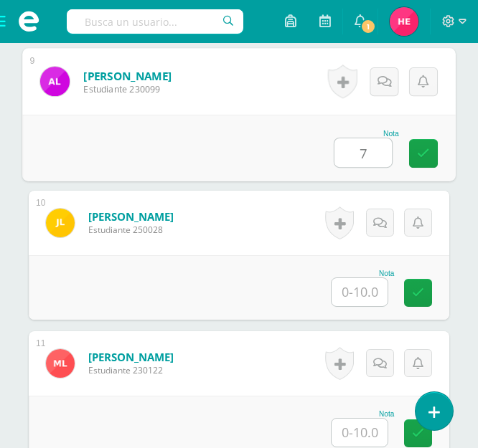
scroll to position [1680, 0]
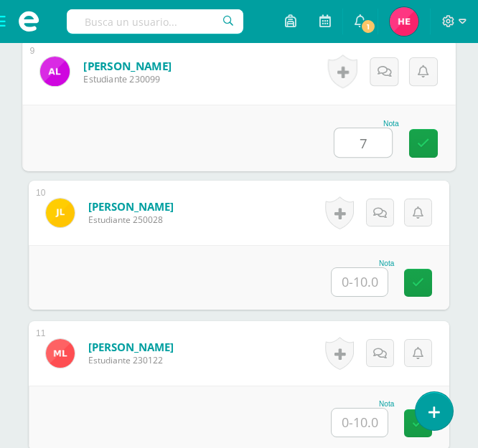
type input "7"
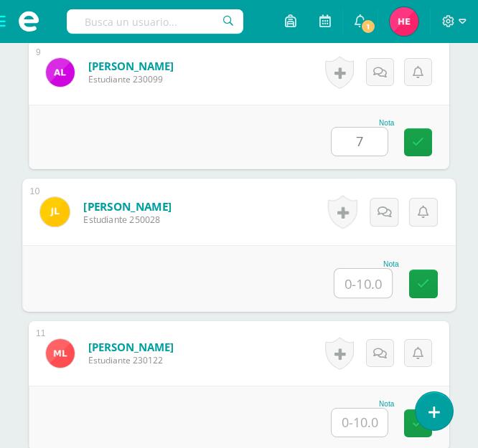
click at [362, 288] on input "text" at bounding box center [362, 283] width 57 height 29
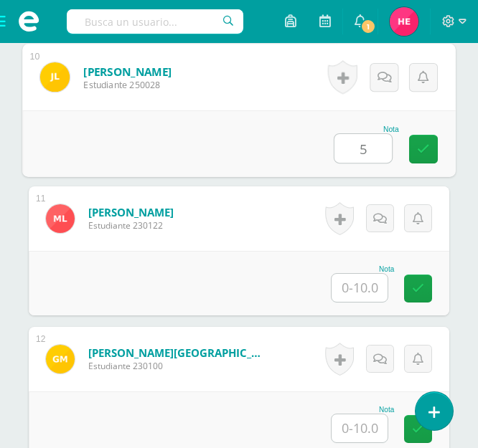
scroll to position [1816, 0]
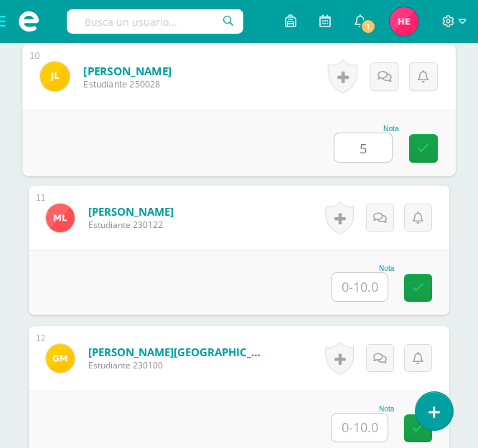
type input "5"
click at [361, 288] on input "text" at bounding box center [359, 287] width 56 height 28
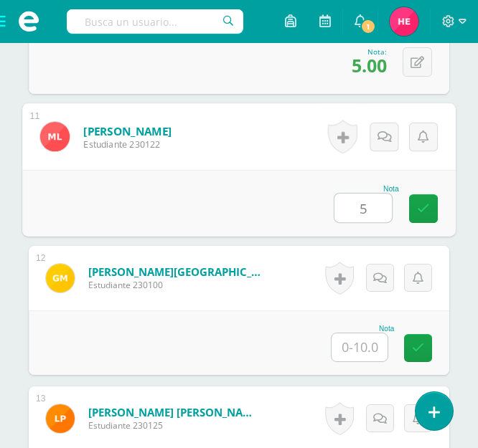
scroll to position [1945, 0]
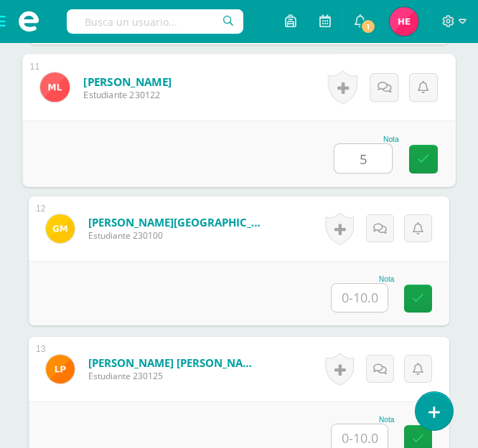
type input "5"
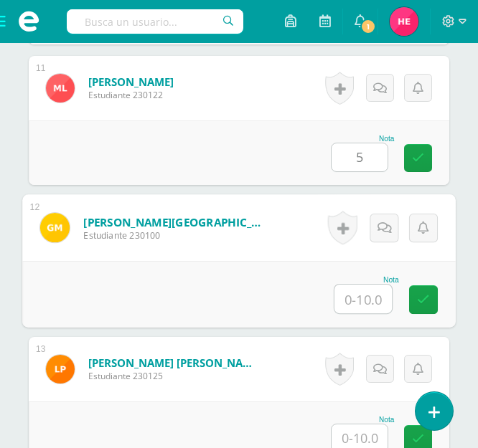
click at [361, 301] on input "text" at bounding box center [362, 299] width 57 height 29
type input "7"
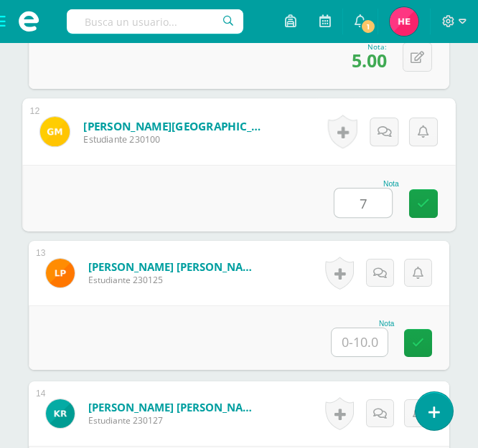
scroll to position [2042, 0]
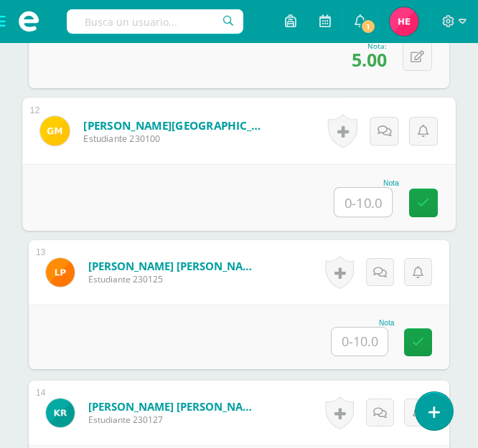
type input "8"
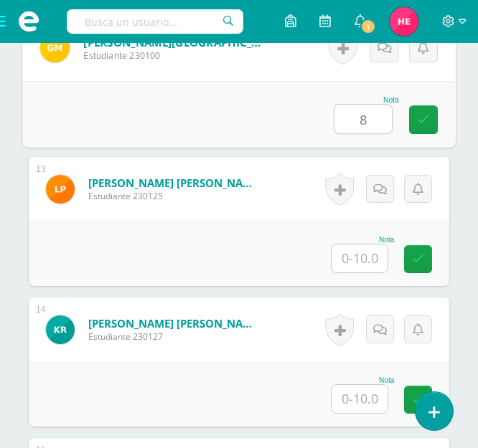
scroll to position [2130, 0]
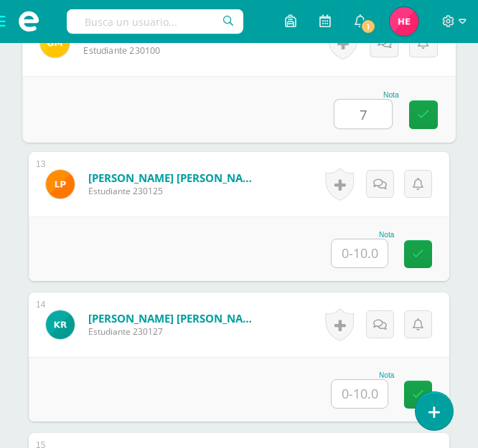
type input "7"
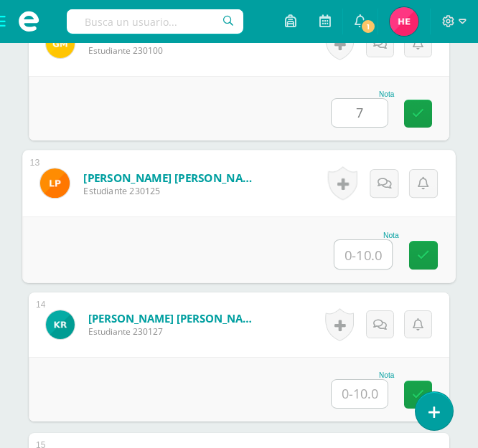
click at [359, 255] on input "text" at bounding box center [362, 254] width 57 height 29
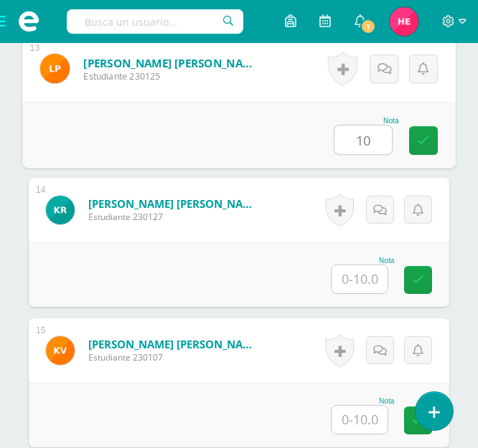
scroll to position [2250, 0]
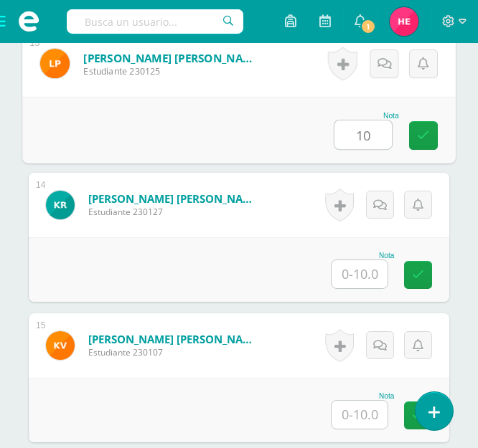
type input "10"
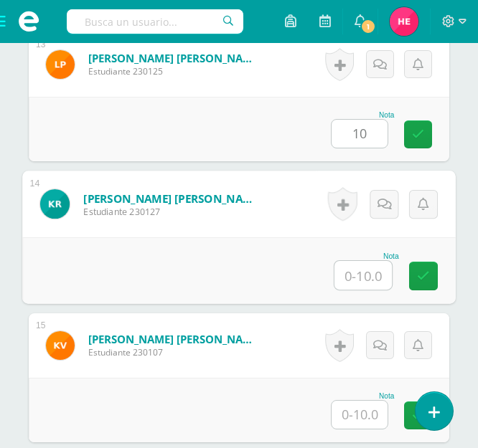
click at [364, 268] on input "text" at bounding box center [362, 275] width 57 height 29
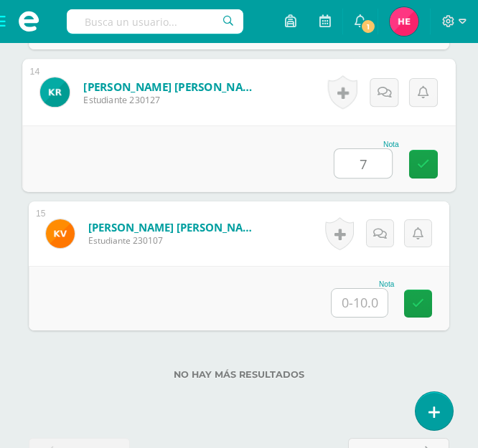
scroll to position [2363, 0]
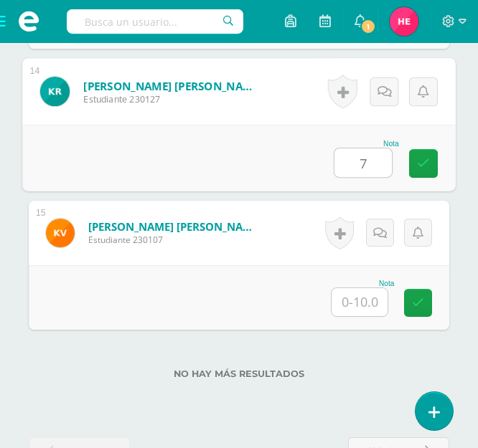
type input "7"
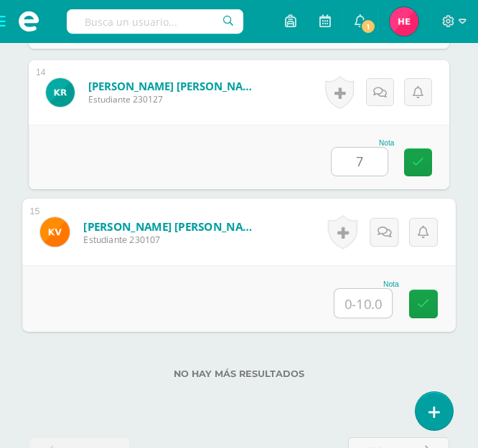
click at [360, 293] on input "text" at bounding box center [362, 303] width 57 height 29
type input "10"
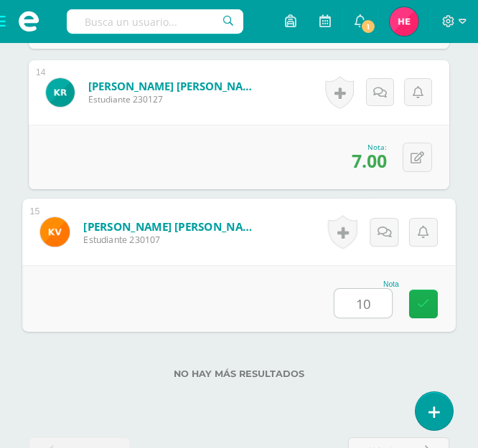
click at [421, 302] on icon at bounding box center [423, 304] width 13 height 12
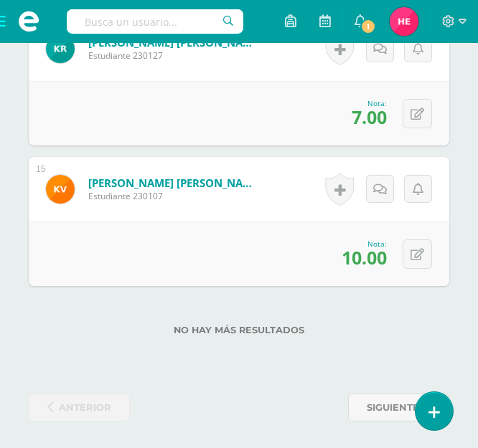
scroll to position [2409, 0]
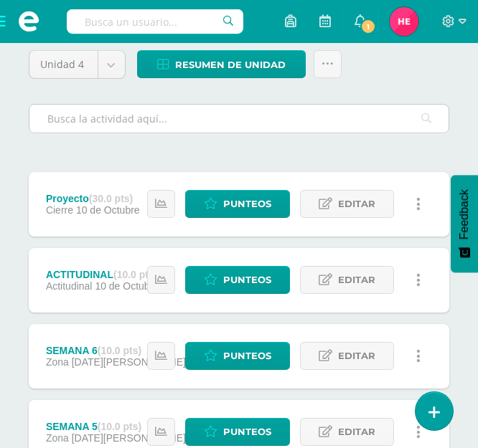
scroll to position [160, 0]
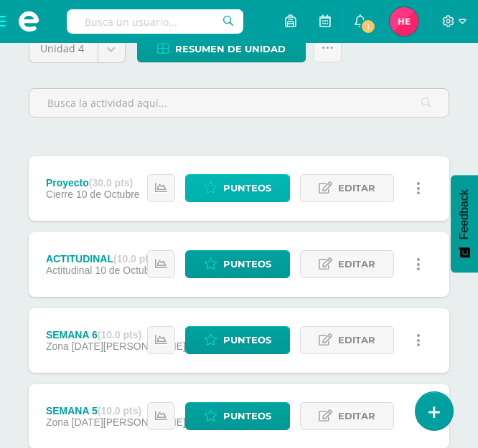
click at [244, 187] on span "Punteos" at bounding box center [247, 188] width 48 height 27
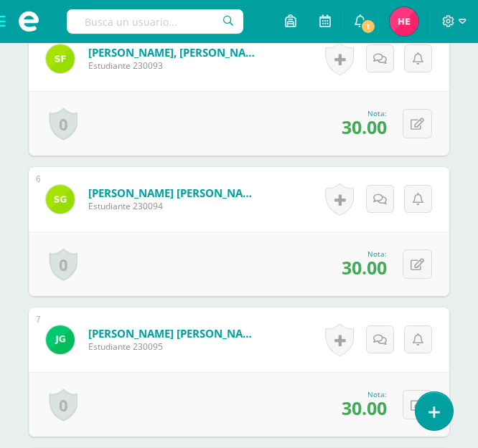
scroll to position [1105, 0]
